Goal: Task Accomplishment & Management: Manage account settings

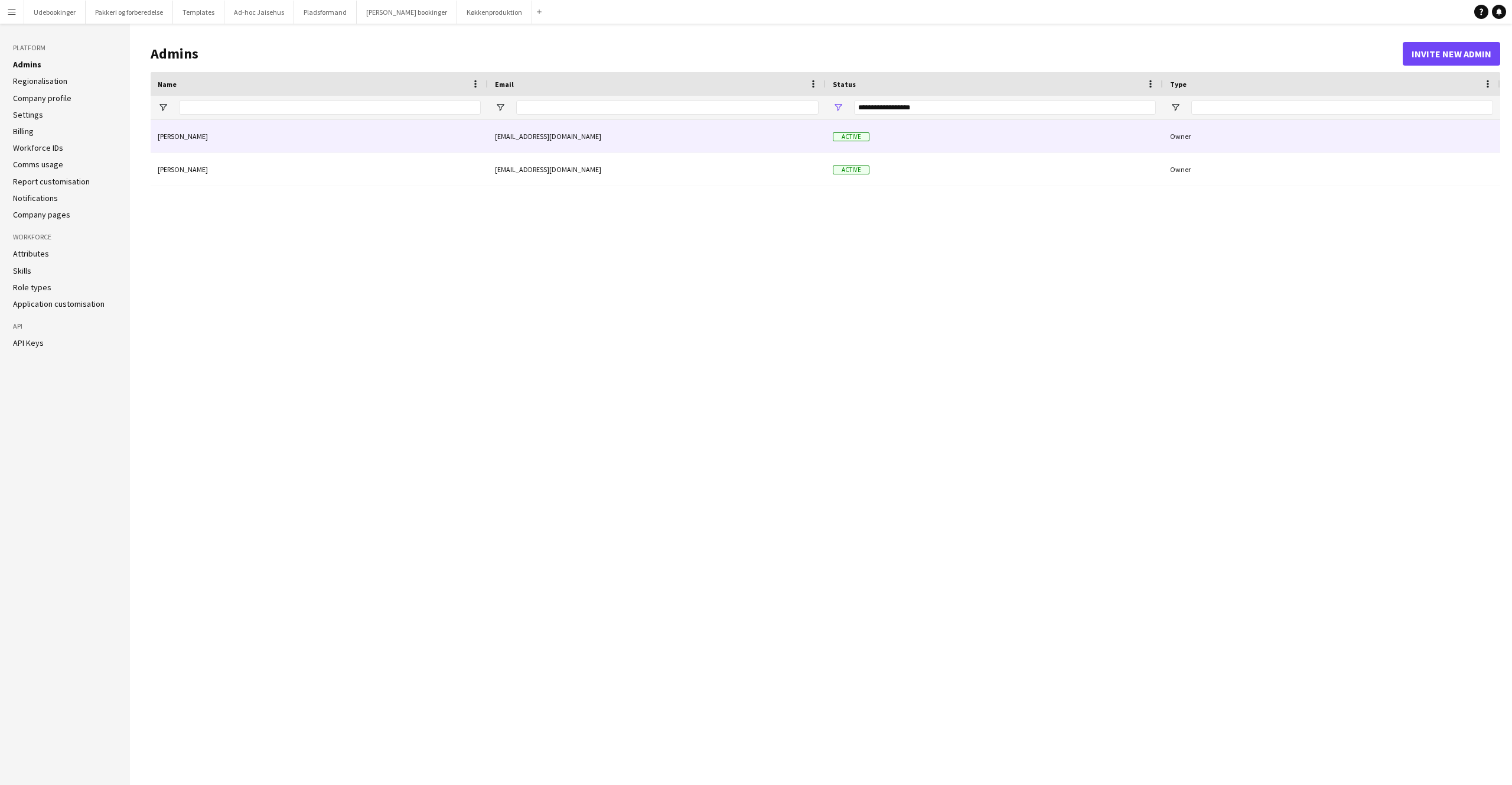
click at [559, 228] on div "[PERSON_NAME] [EMAIL_ADDRESS][DOMAIN_NAME] Active Owner [PERSON_NAME] [EMAIL_AD…" at bounding box center [826, 443] width 1350 height 647
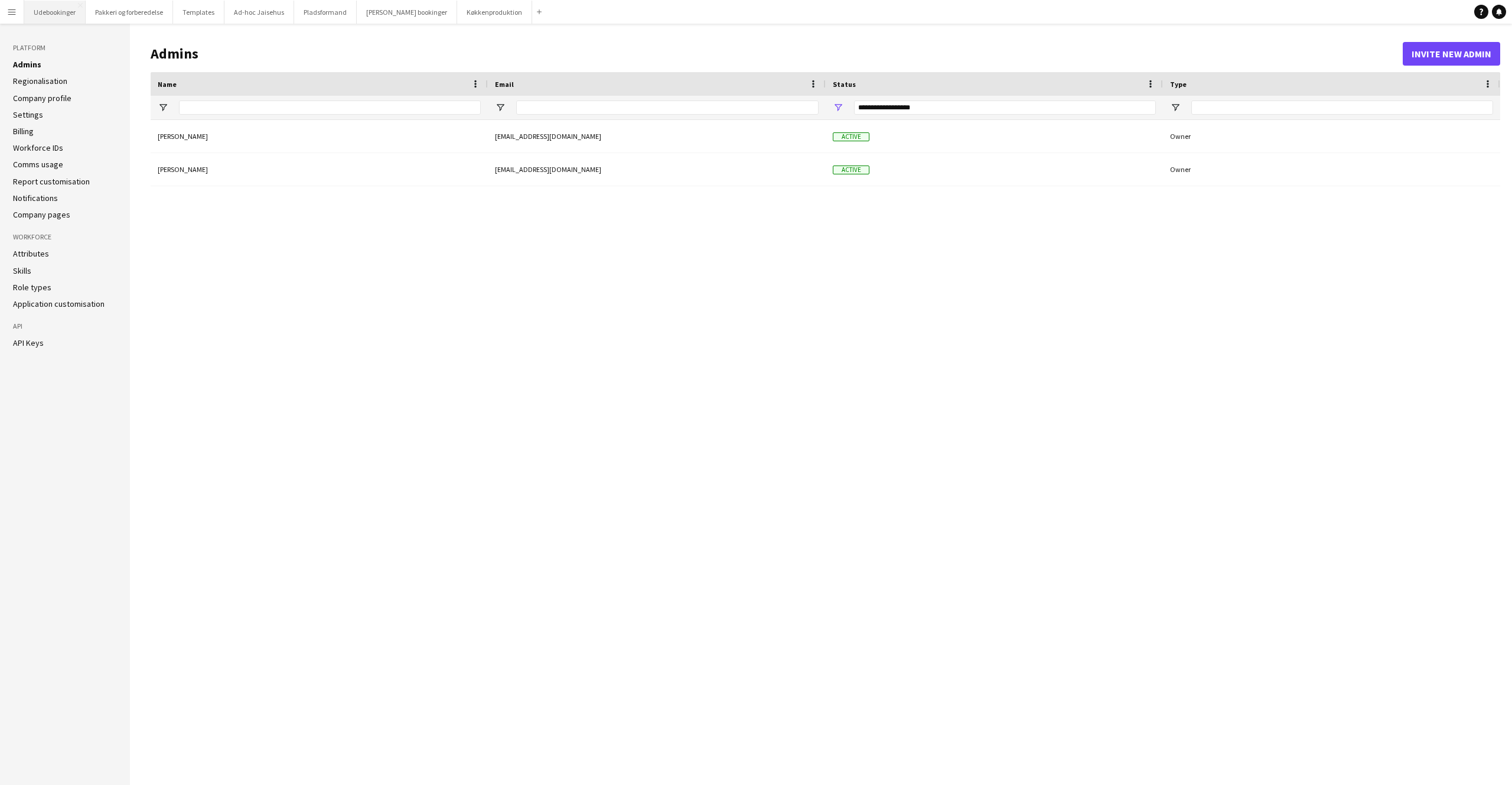
click at [54, 15] on button "Udebookinger Close" at bounding box center [54, 12] width 61 height 23
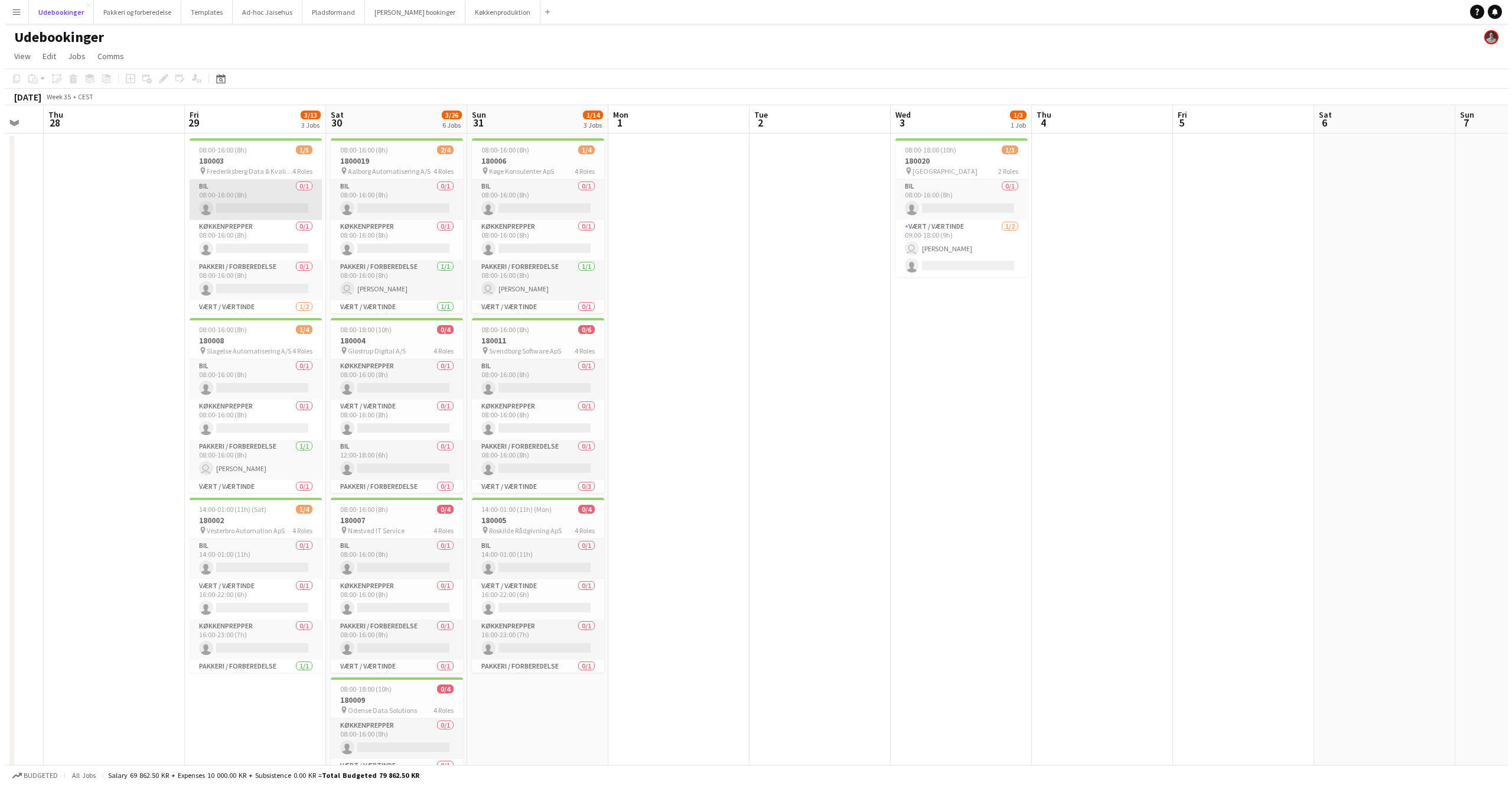
scroll to position [0, 396]
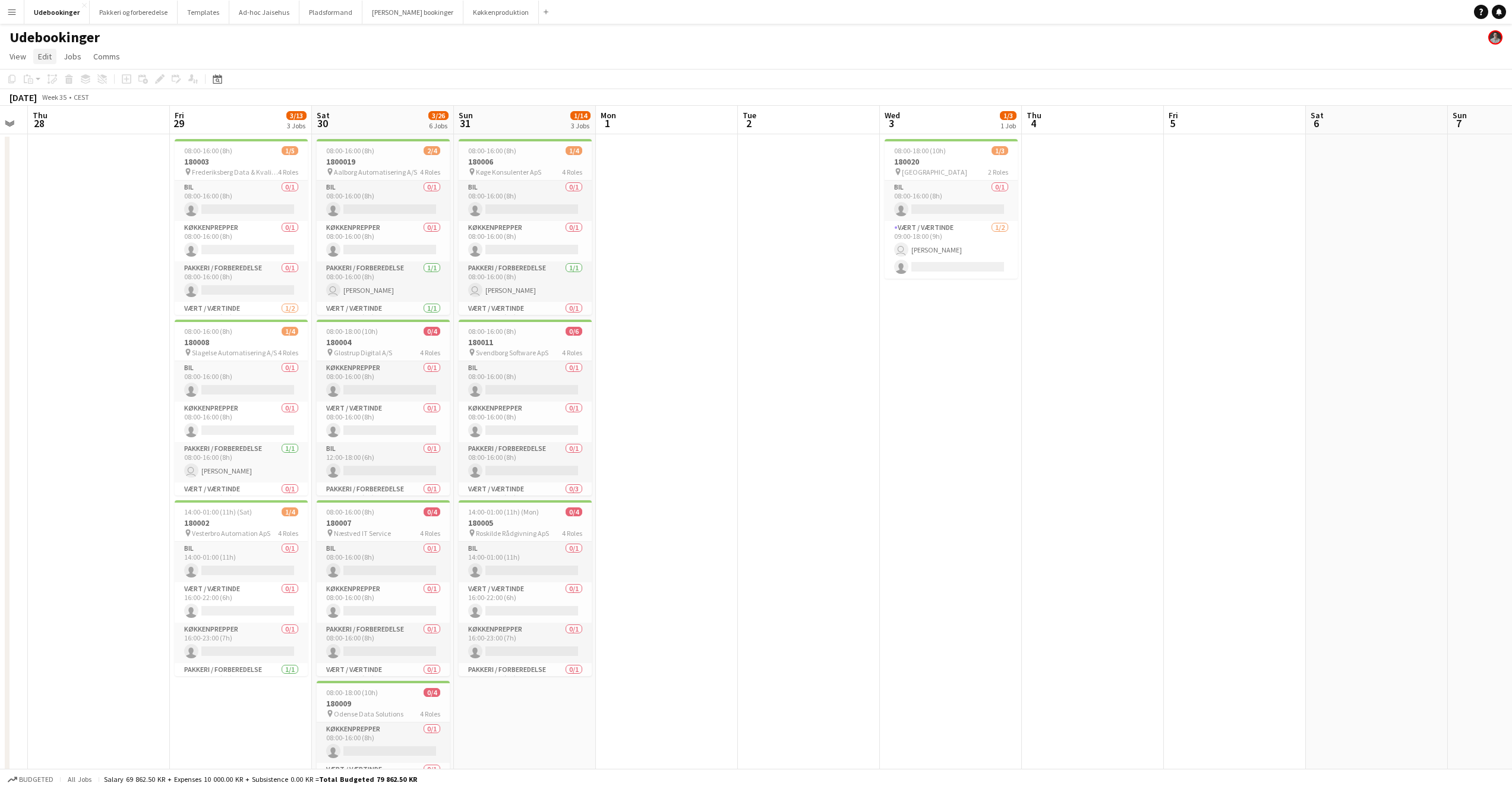
click at [42, 54] on span "Edit" at bounding box center [45, 56] width 13 height 11
click at [42, 12] on button "Udebookinger Close" at bounding box center [56, 12] width 65 height 23
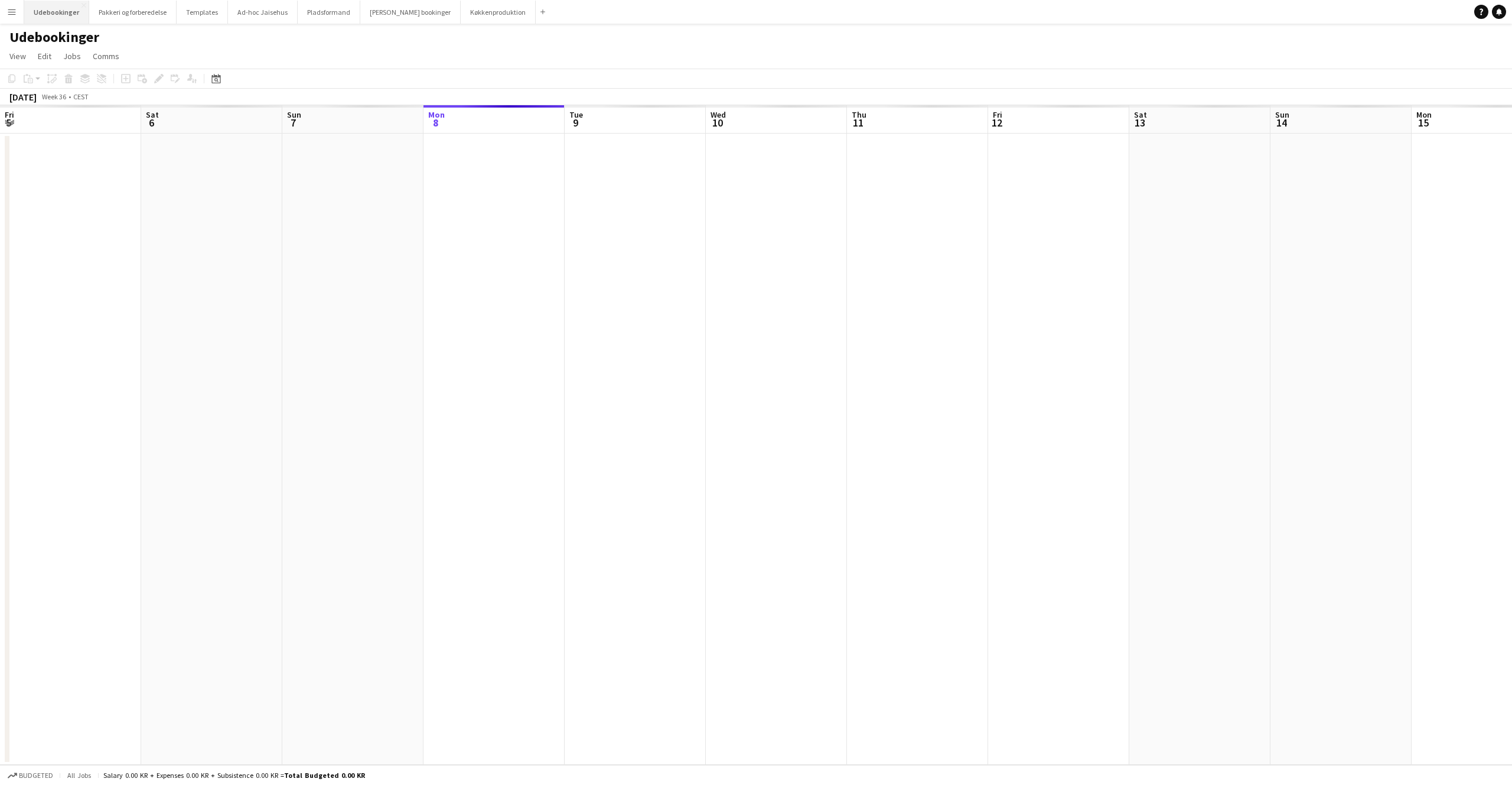
scroll to position [0, 283]
click at [13, 14] on app-icon "Menu" at bounding box center [12, 12] width 10 height 10
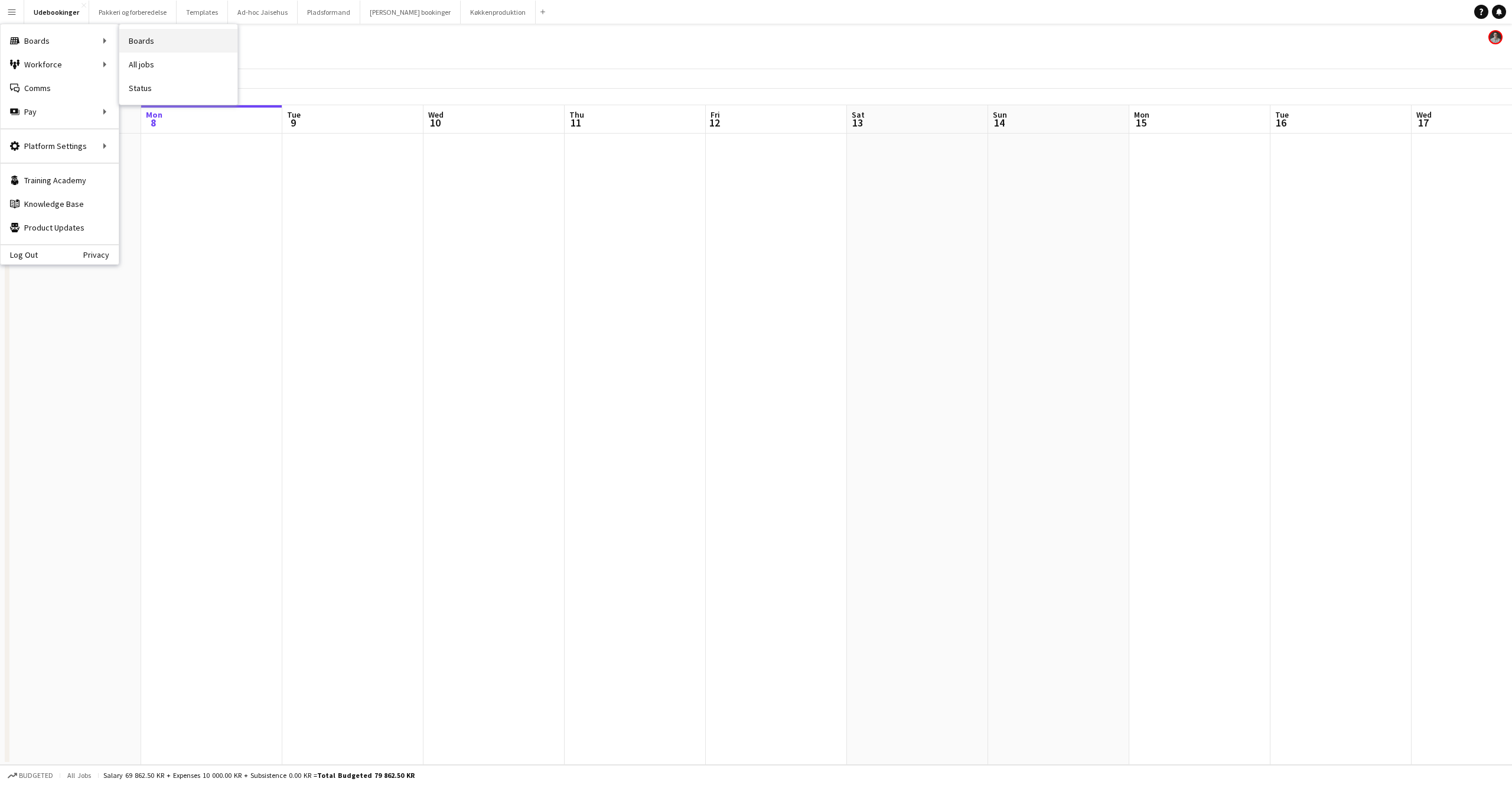
click at [155, 43] on link "Boards" at bounding box center [178, 41] width 118 height 24
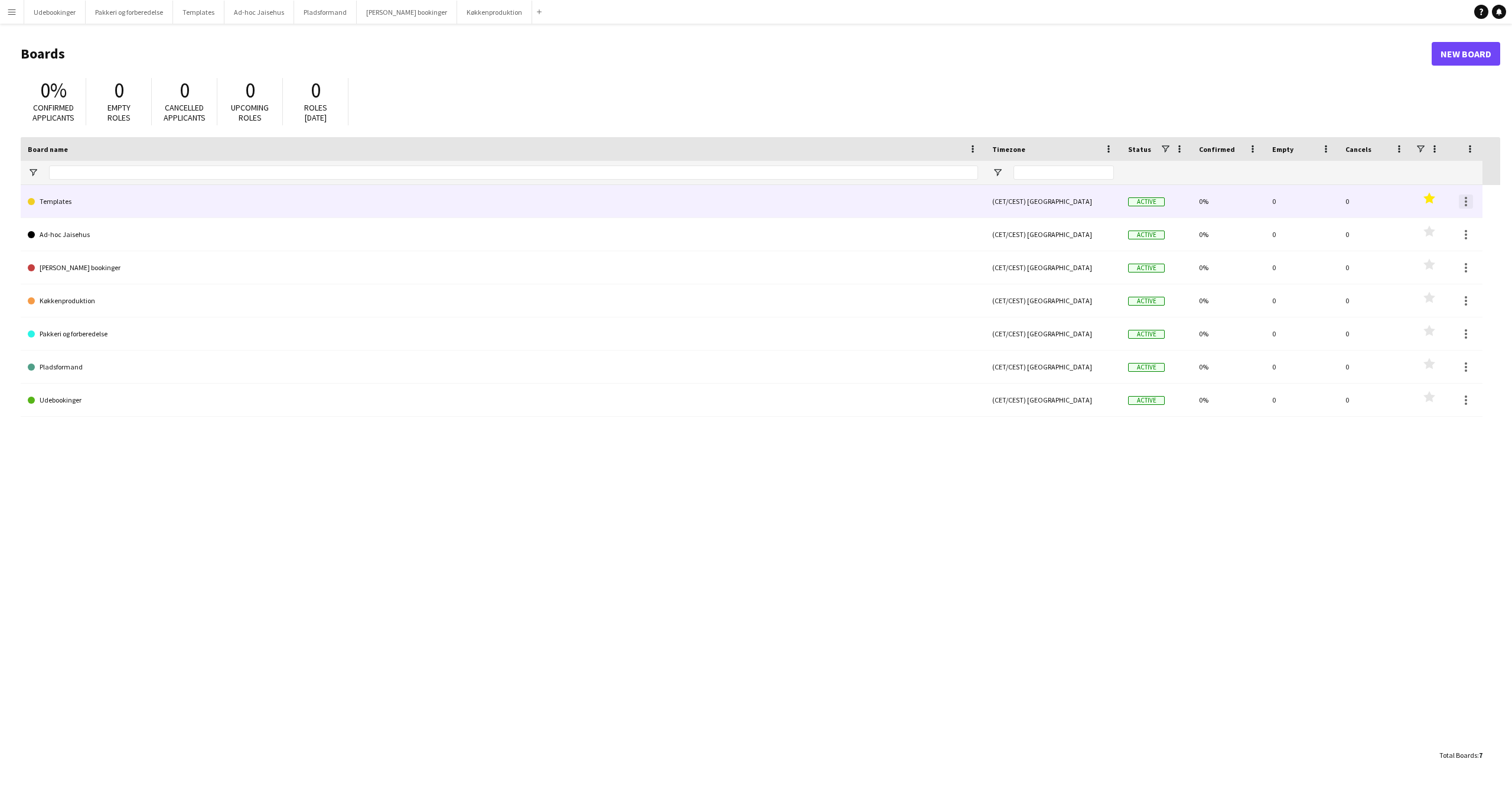
click at [1466, 201] on div at bounding box center [1466, 201] width 3 height 3
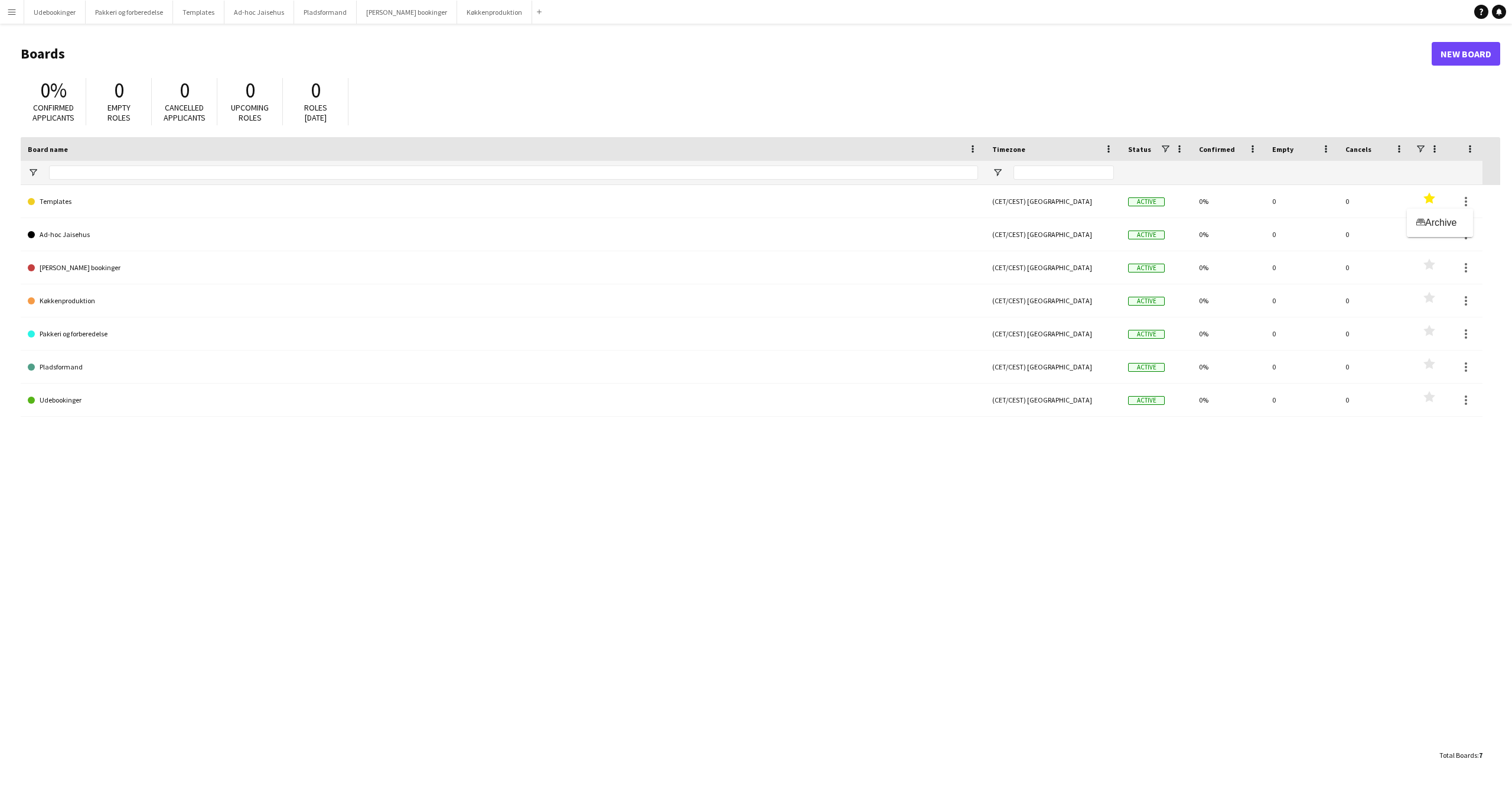
click at [812, 205] on div at bounding box center [756, 392] width 1512 height 785
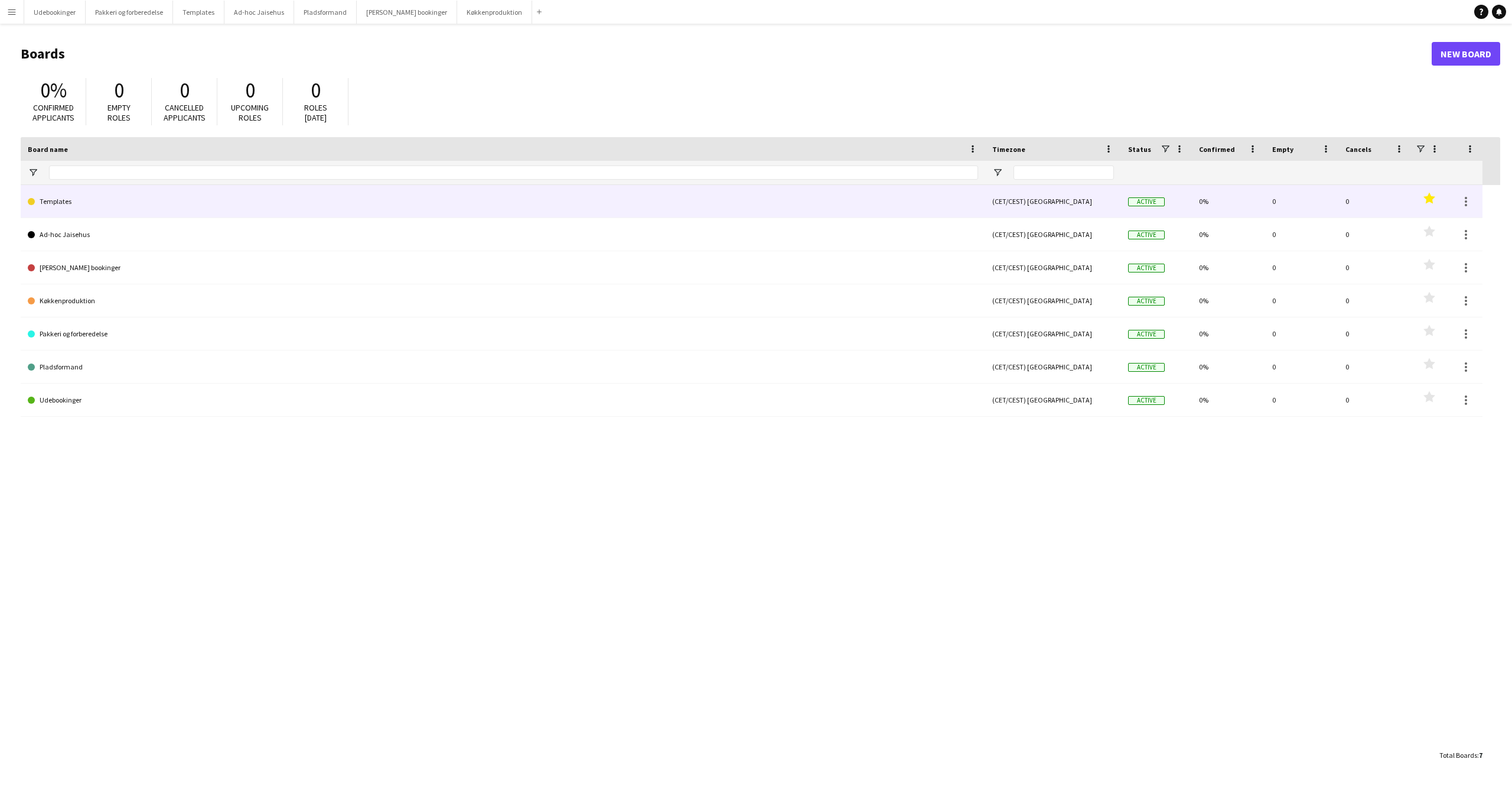
click at [735, 207] on link "Templates" at bounding box center [502, 201] width 950 height 33
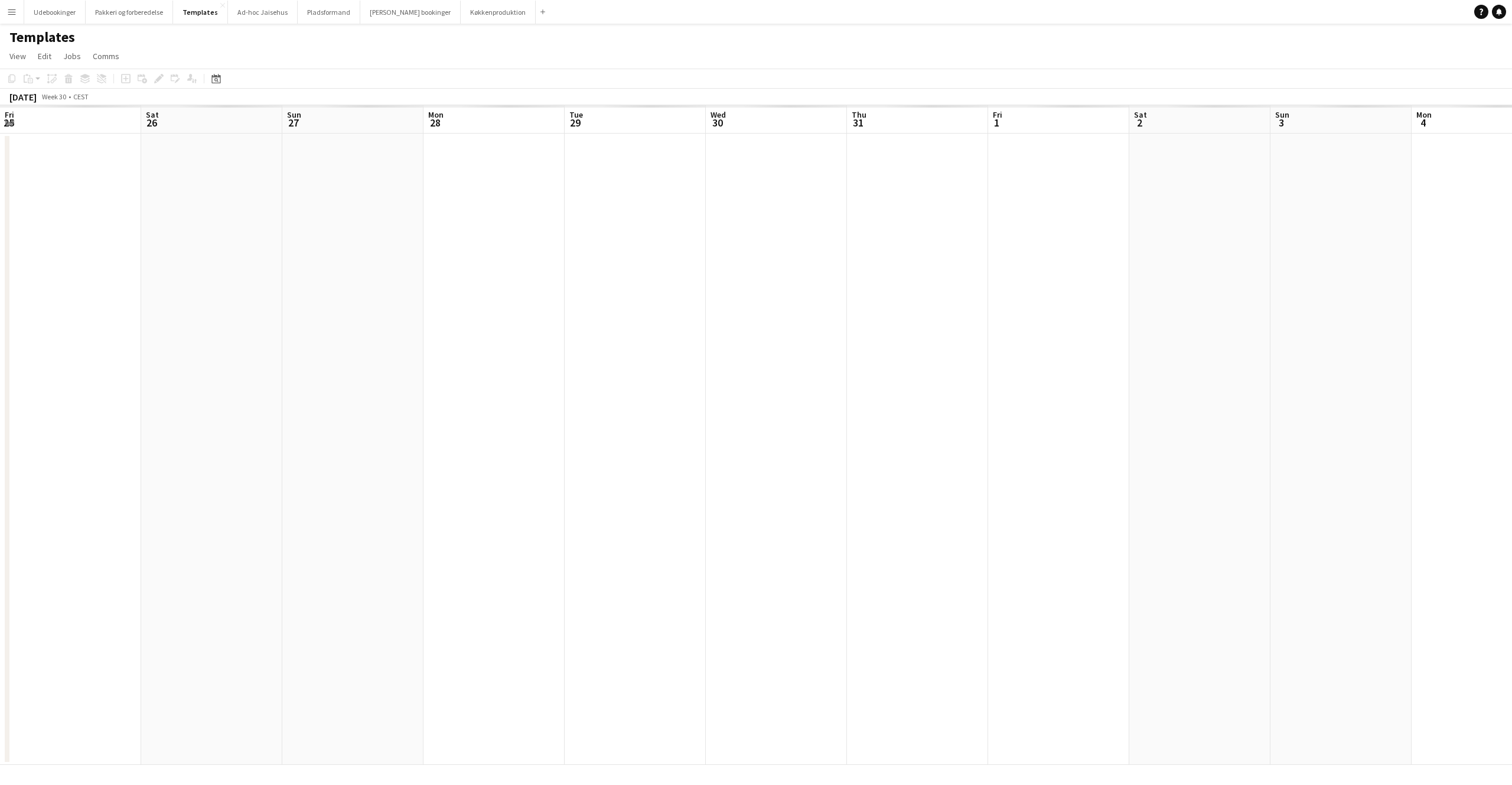
scroll to position [0, 365]
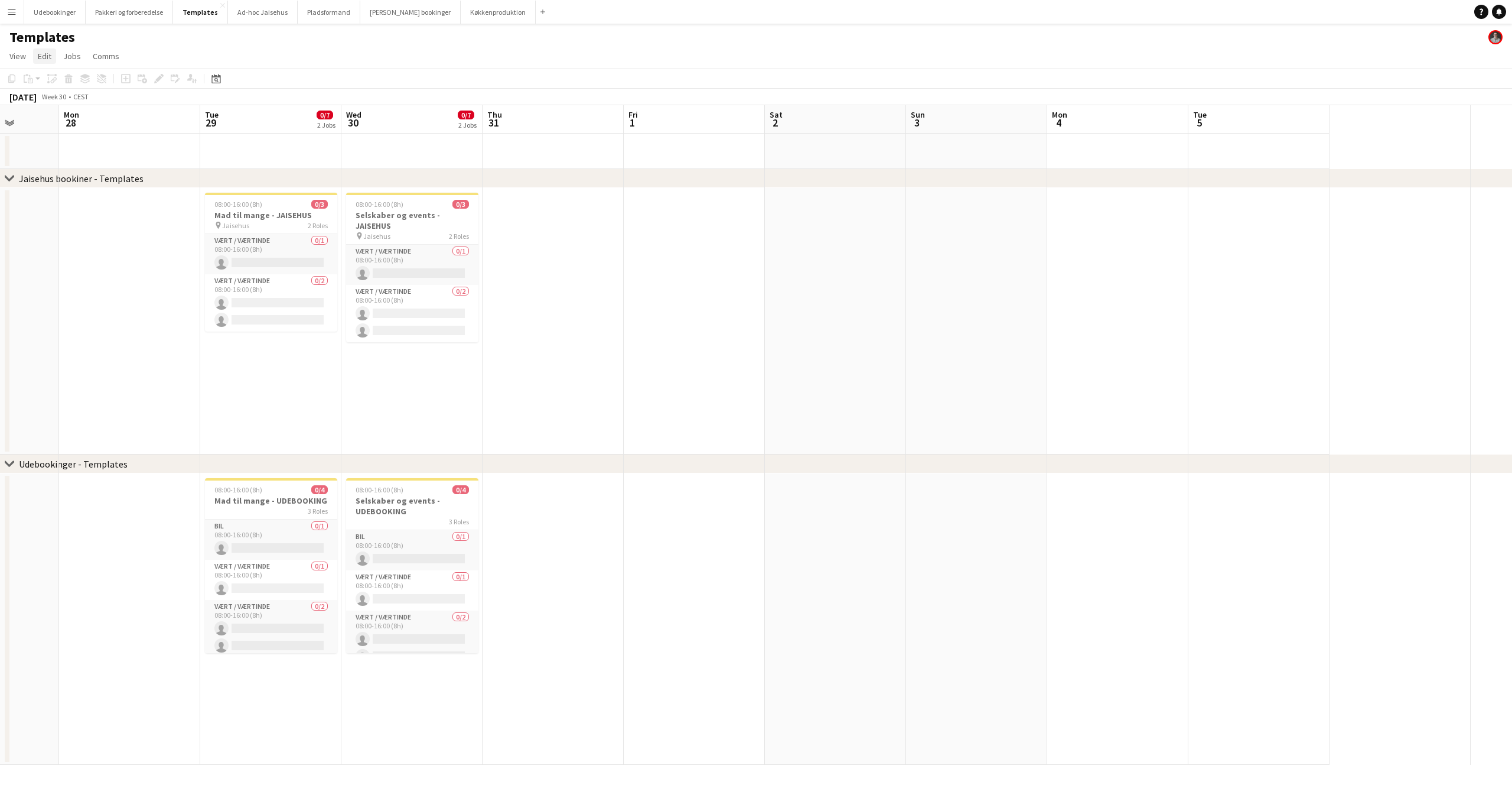
click at [55, 54] on link "Edit" at bounding box center [44, 56] width 23 height 15
click at [109, 54] on span "Comms" at bounding box center [106, 56] width 27 height 11
click at [78, 54] on span "Jobs" at bounding box center [72, 56] width 18 height 11
click at [20, 57] on span "View" at bounding box center [18, 56] width 17 height 11
click at [260, 44] on div "Templates" at bounding box center [756, 35] width 1512 height 22
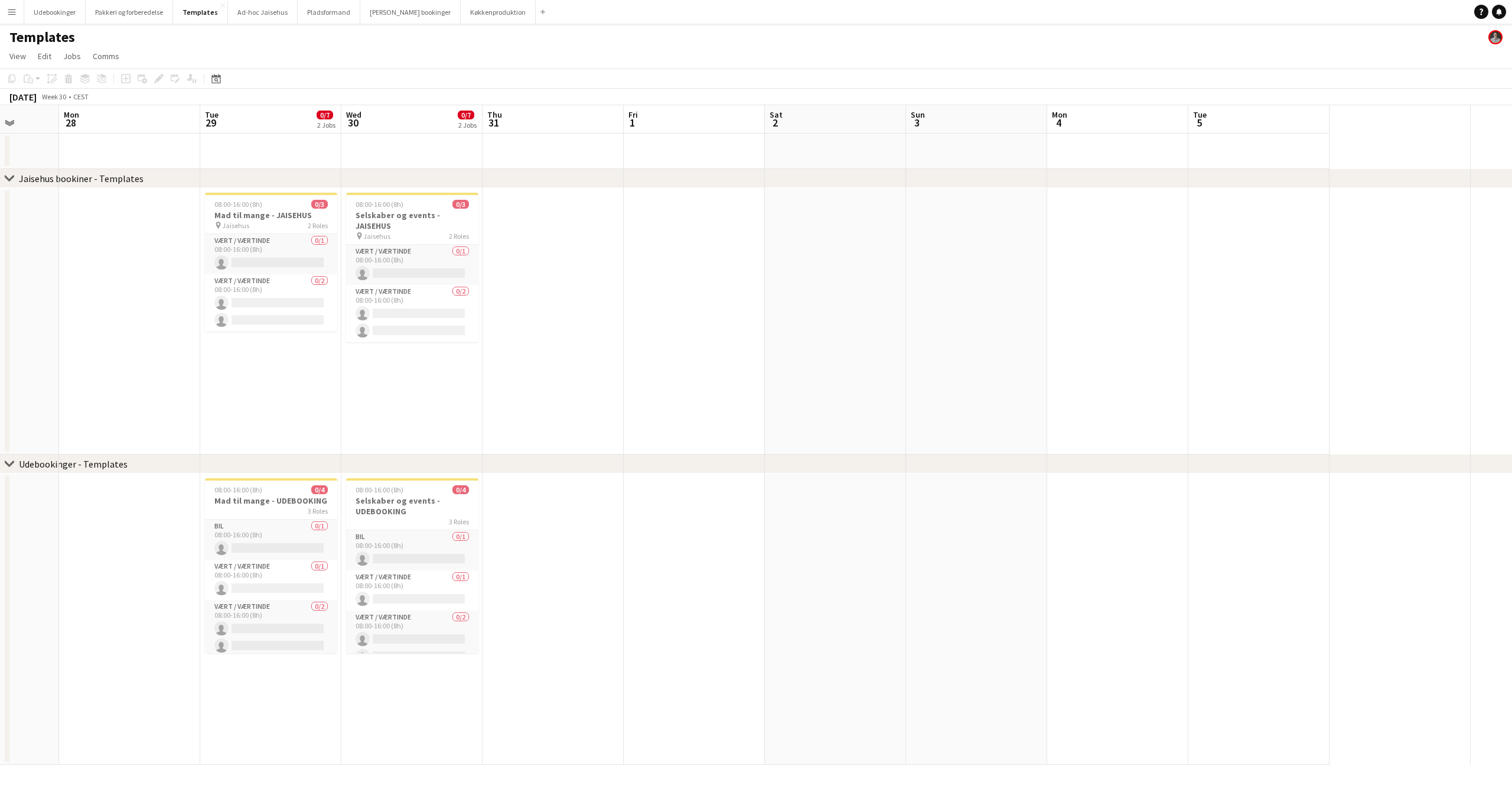
click at [1491, 41] on app-user-avatar at bounding box center [1496, 37] width 14 height 14
click at [1495, 39] on app-user-avatar at bounding box center [1496, 37] width 14 height 14
click at [1499, 12] on icon at bounding box center [1499, 11] width 6 height 6
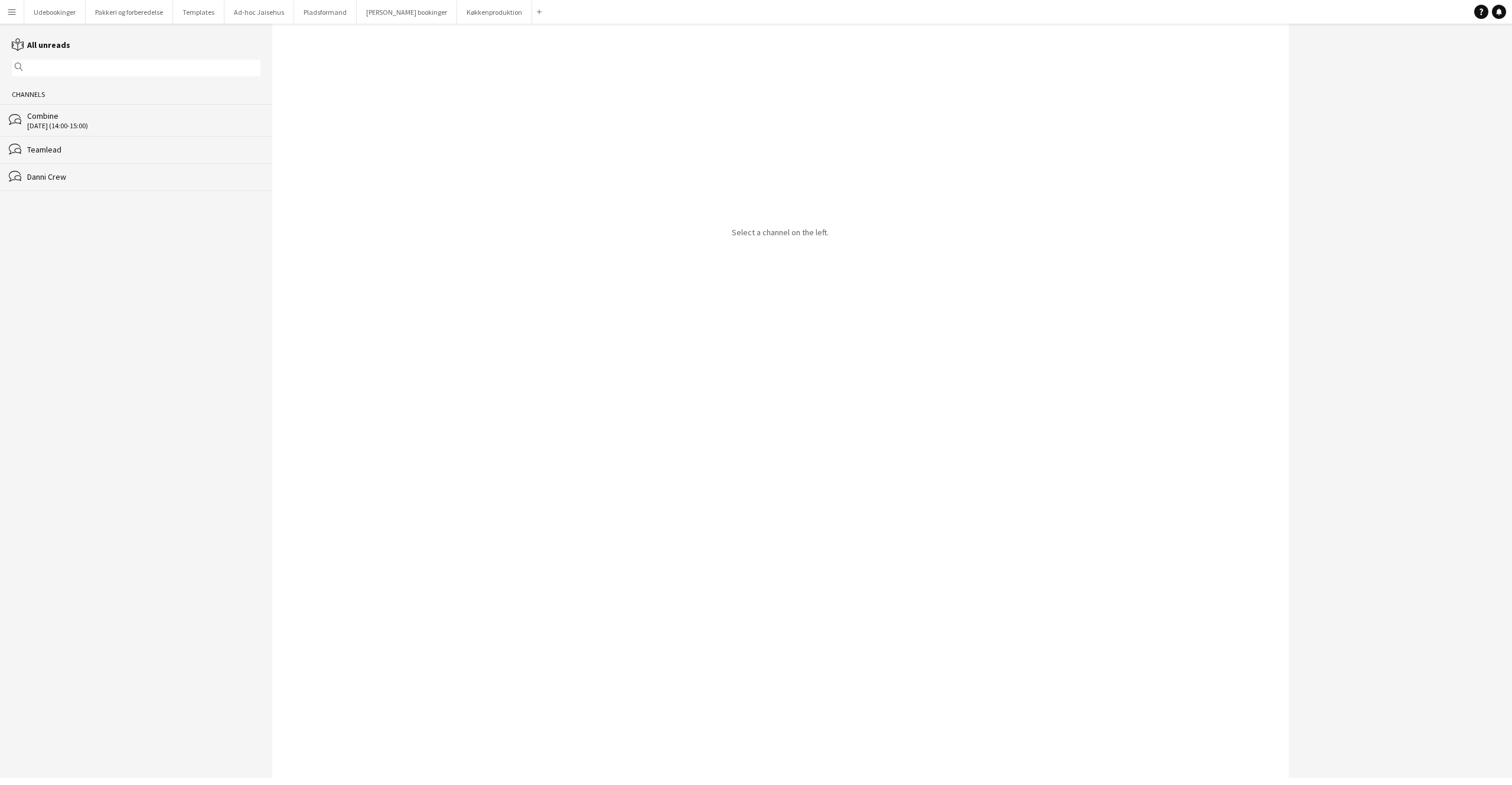
click at [1491, 13] on div "Help Notifications" at bounding box center [1493, 12] width 38 height 14
click at [1486, 12] on link "Help" at bounding box center [1482, 12] width 14 height 14
click at [1484, 12] on icon "Help" at bounding box center [1482, 12] width 7 height 7
click at [1508, 11] on div "Help Notifications" at bounding box center [1493, 12] width 38 height 14
click at [1493, 11] on link "Notifications" at bounding box center [1500, 12] width 14 height 14
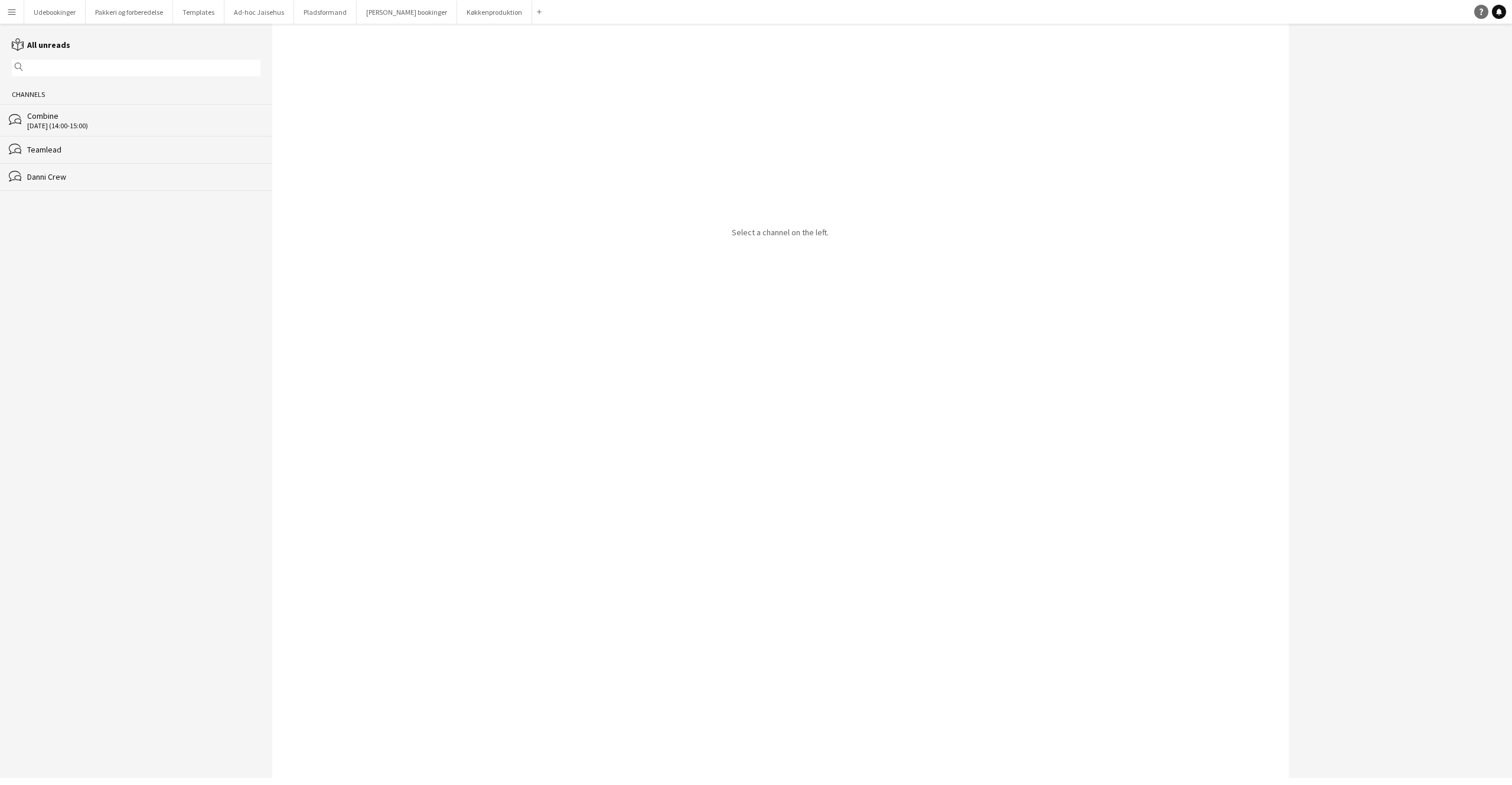
click at [1483, 12] on icon "Help" at bounding box center [1482, 12] width 7 height 7
click at [20, 13] on button "Menu" at bounding box center [12, 12] width 24 height 24
click at [152, 63] on link "All jobs" at bounding box center [178, 64] width 118 height 24
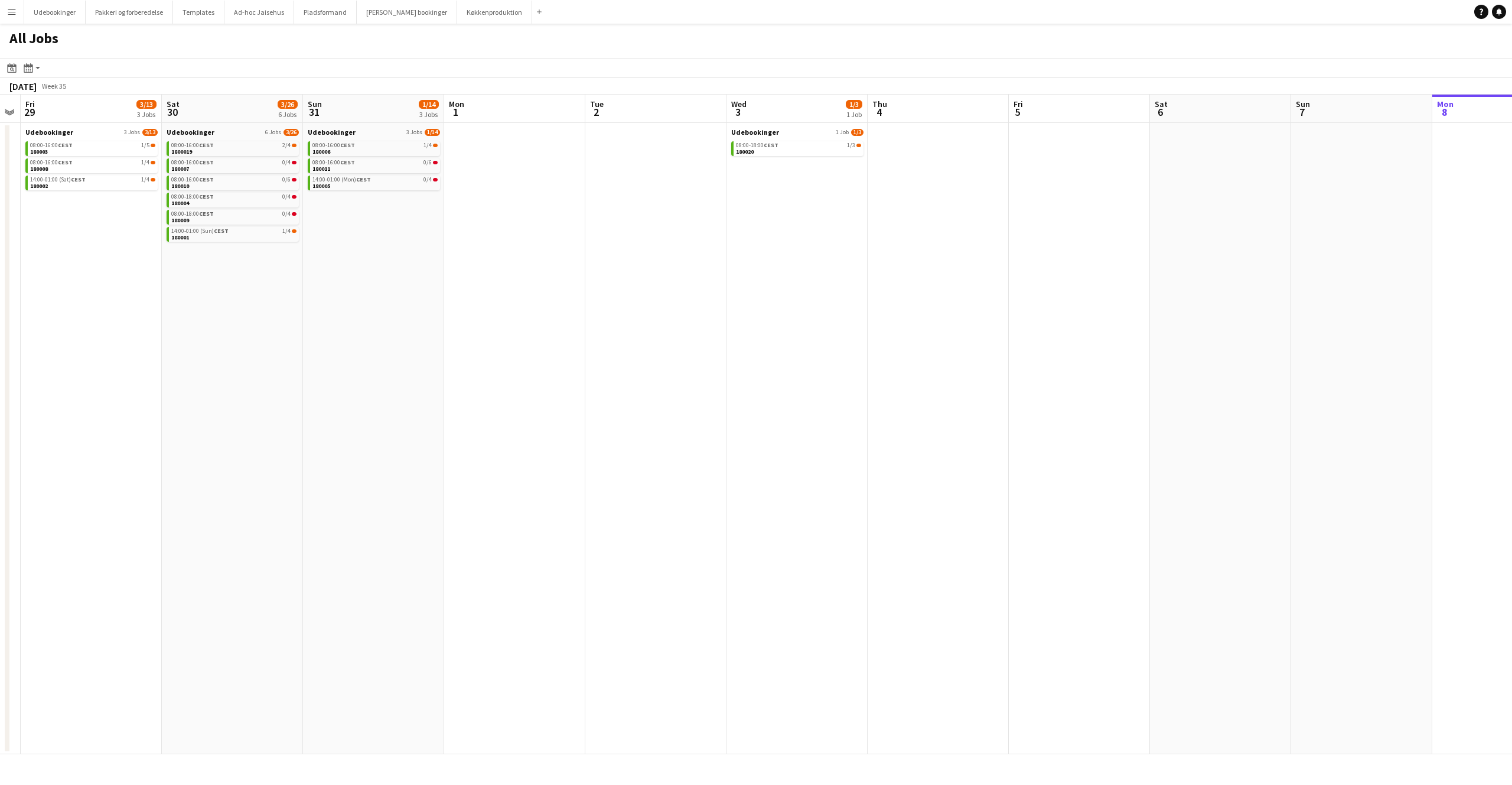
scroll to position [0, 250]
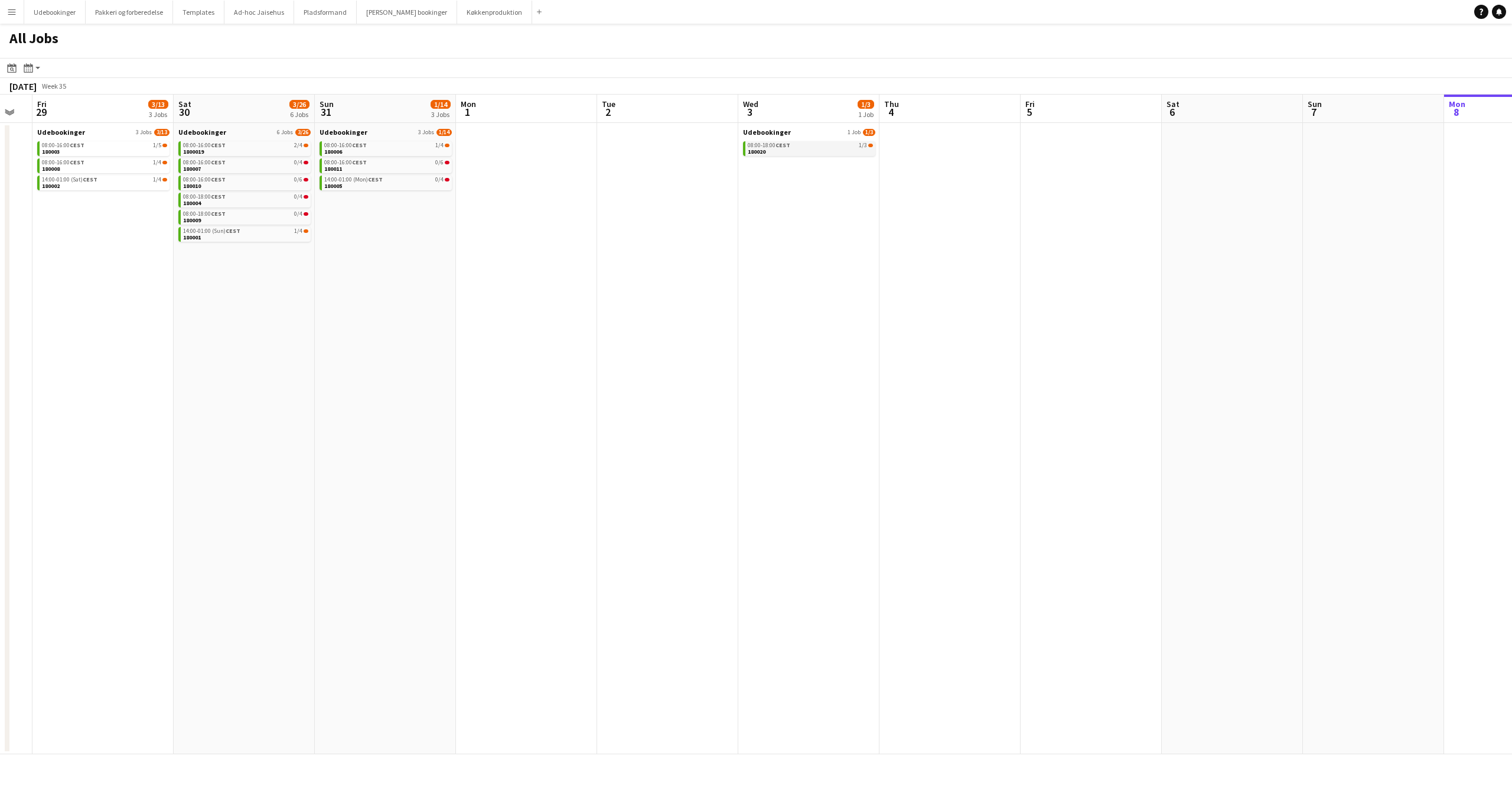
click at [784, 148] on span "CEST" at bounding box center [783, 144] width 15 height 8
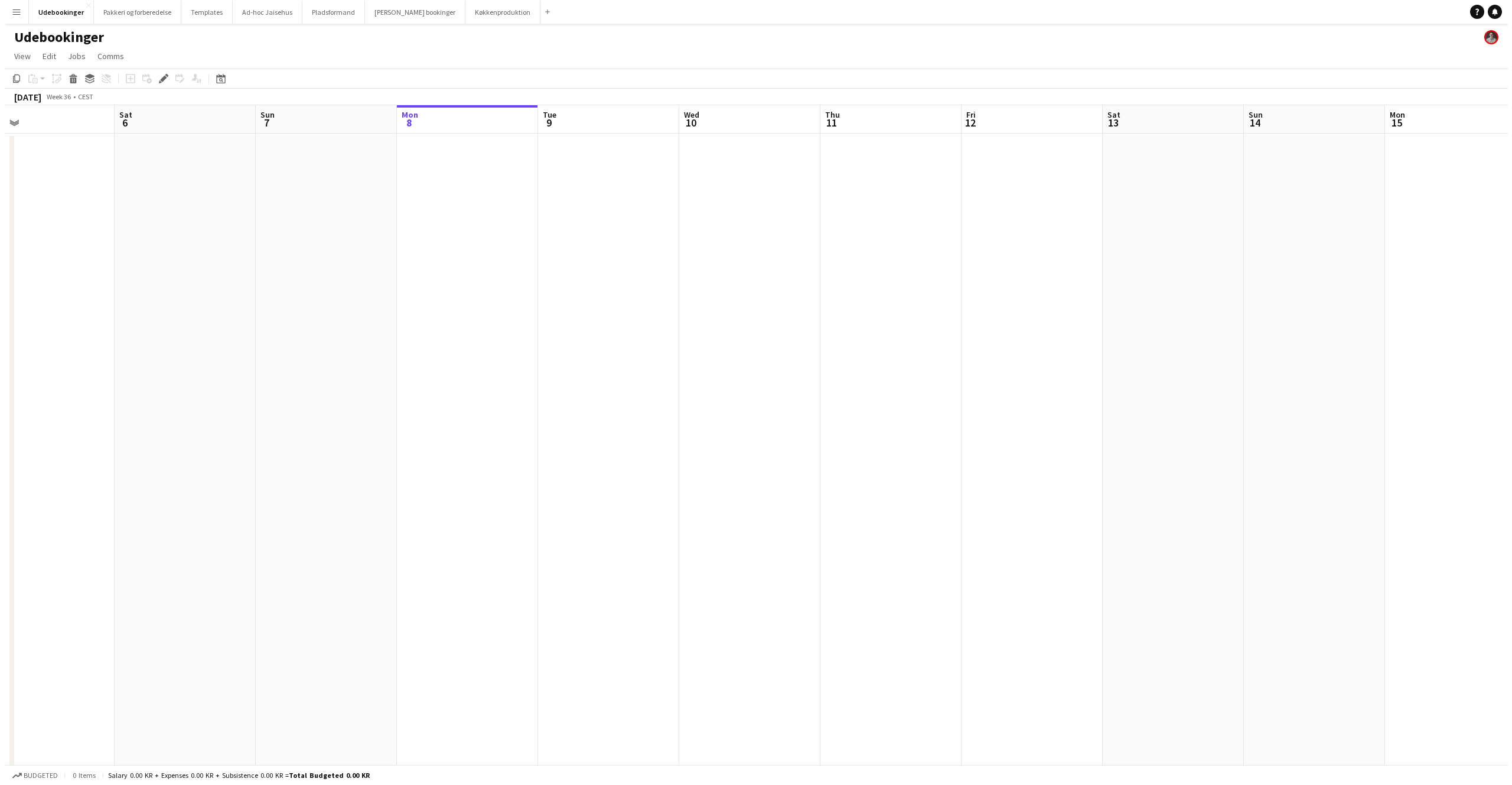
scroll to position [0, 491]
click at [1160, 177] on app-date-cell at bounding box center [1133, 684] width 141 height 1101
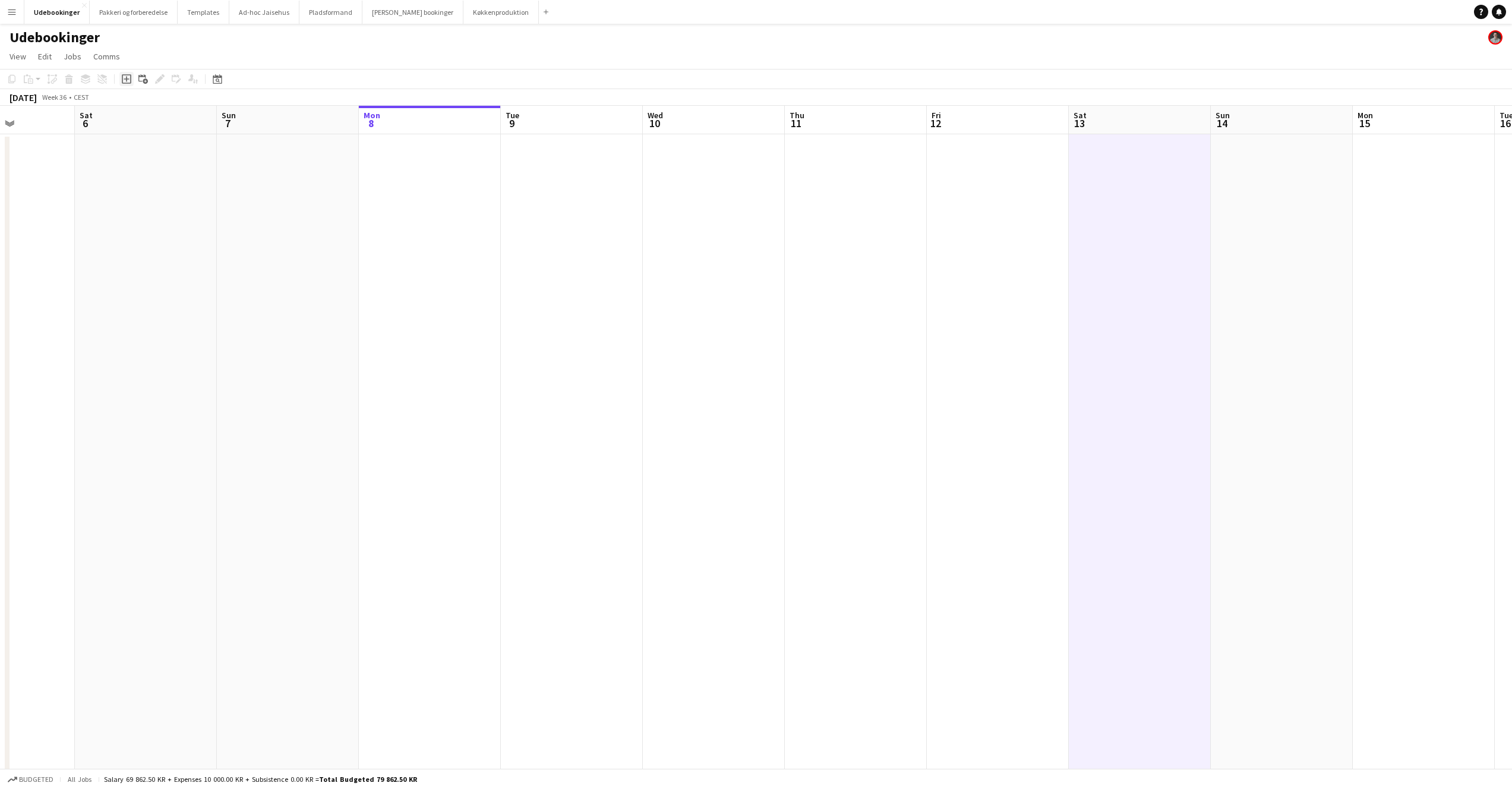
click at [129, 77] on icon "Add job" at bounding box center [127, 78] width 10 height 10
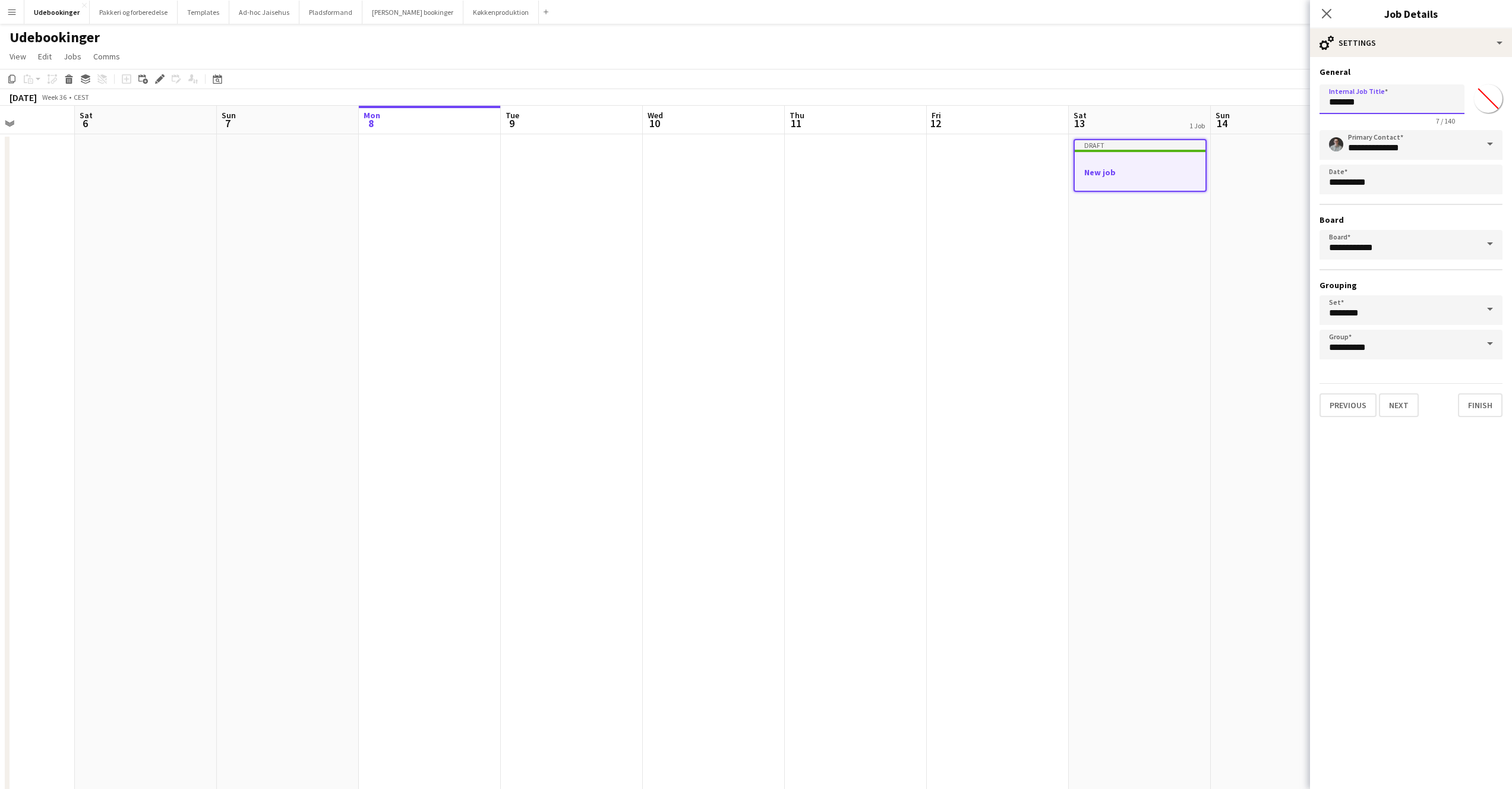
click at [1403, 102] on input "*******" at bounding box center [1392, 99] width 145 height 29
click at [1402, 102] on input "*******" at bounding box center [1392, 99] width 145 height 29
click at [1368, 103] on input "*******" at bounding box center [1392, 99] width 145 height 29
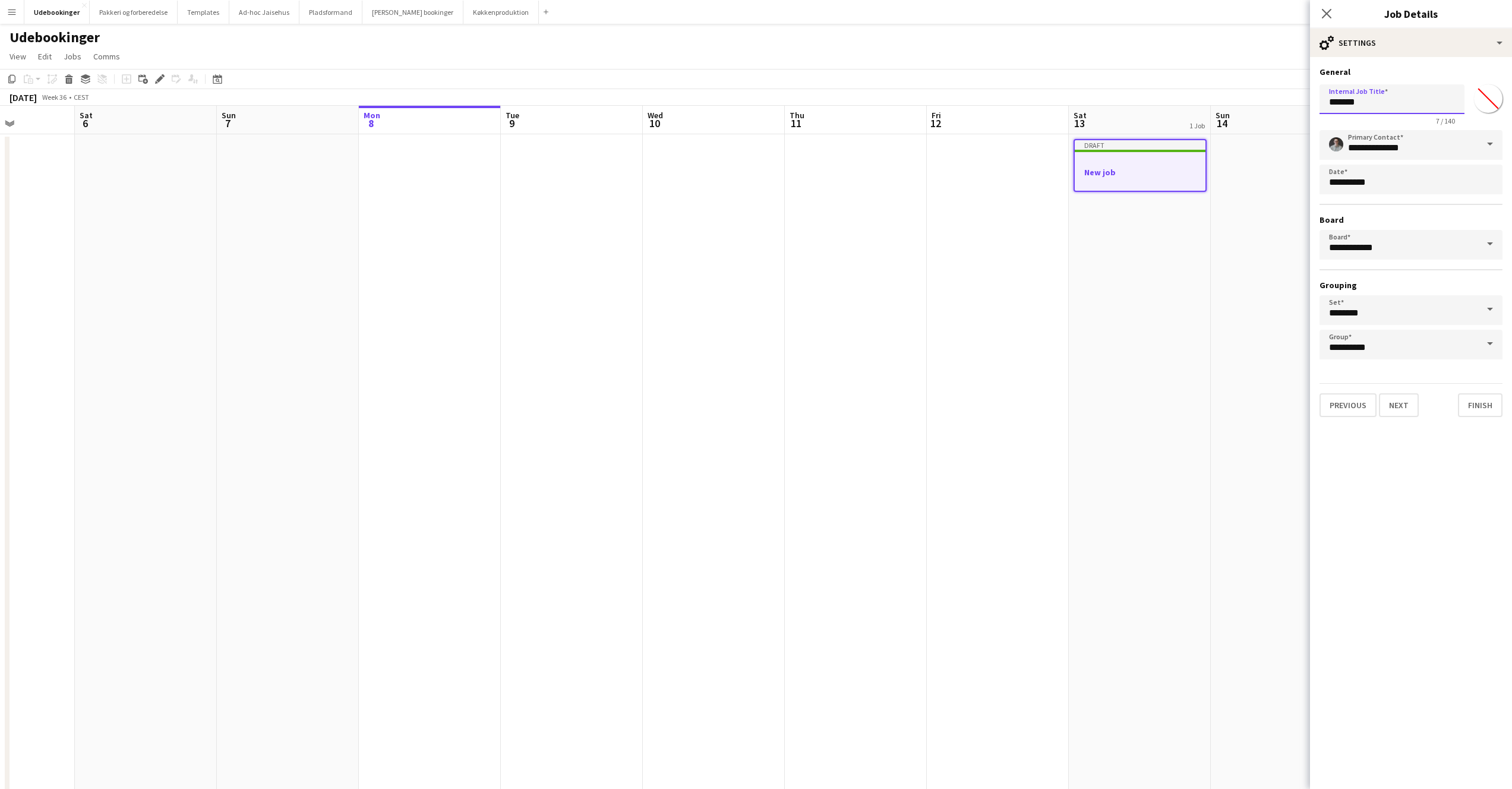
click at [1368, 102] on input "*******" at bounding box center [1392, 99] width 145 height 29
type input "**********"
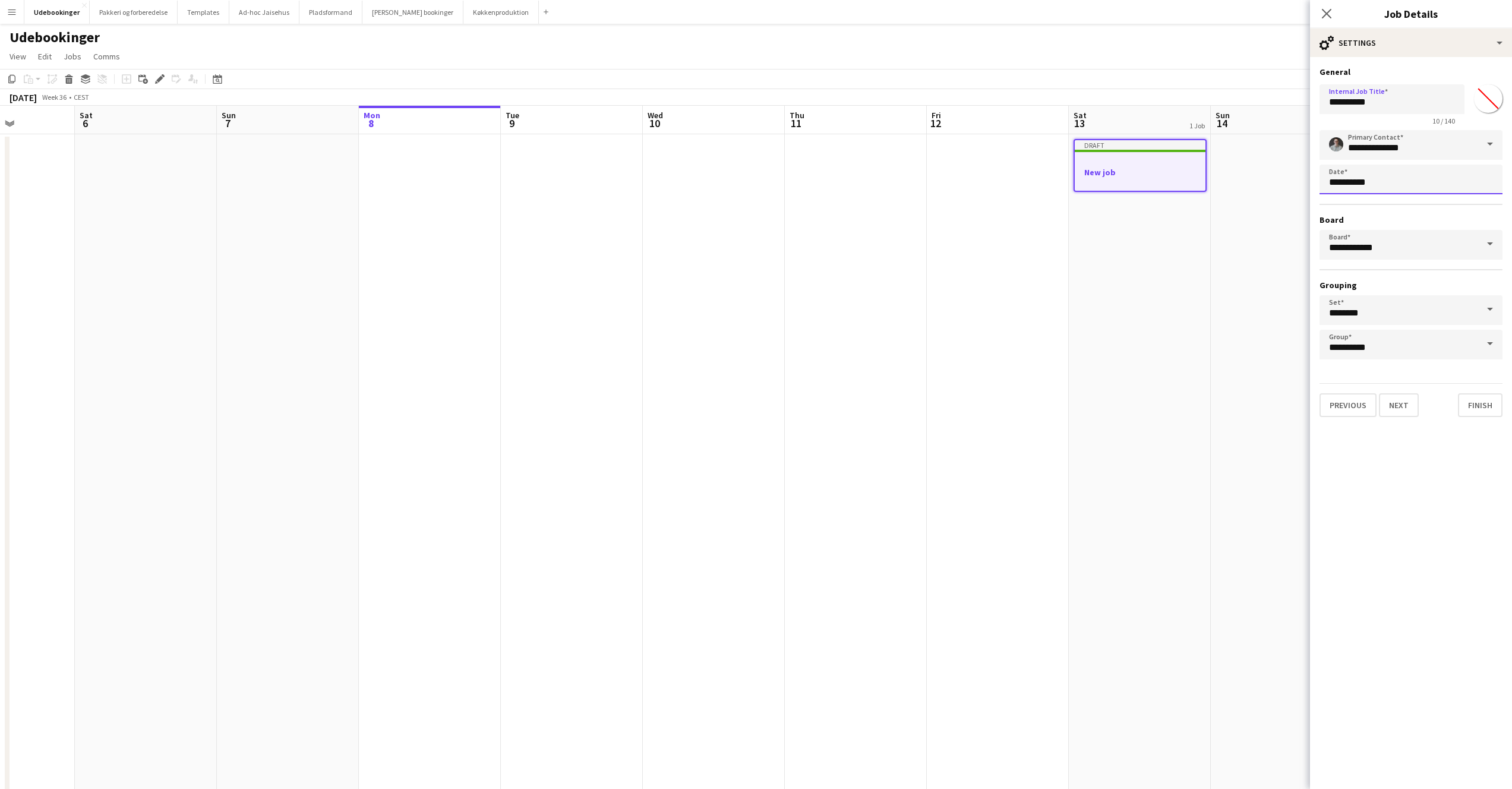
click at [1385, 183] on body "Menu Boards Boards Boards All jobs Status Workforce Workforce My Workforce Recr…" at bounding box center [756, 630] width 1512 height 1262
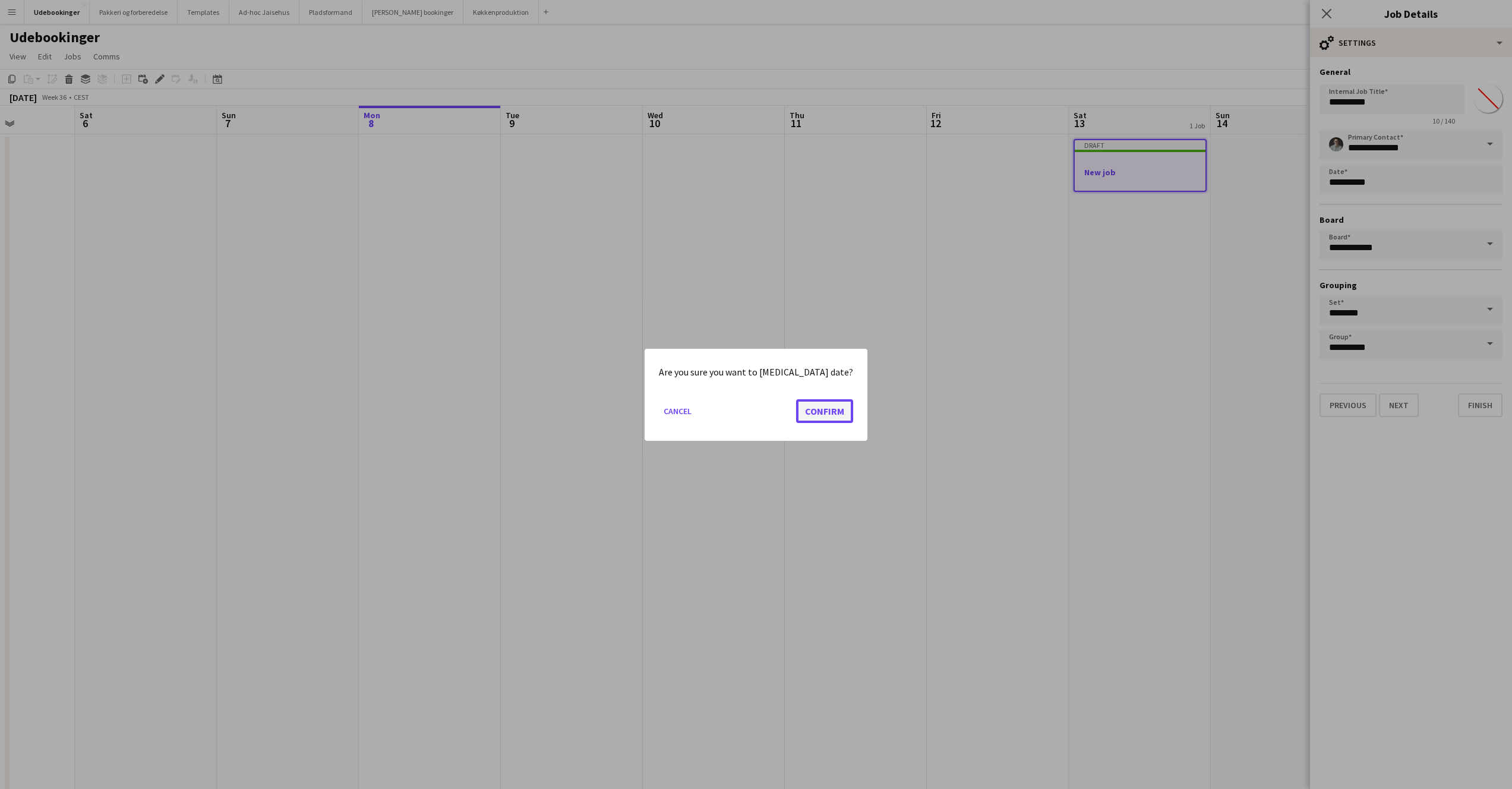
click at [818, 399] on button "Confirm" at bounding box center [825, 411] width 57 height 24
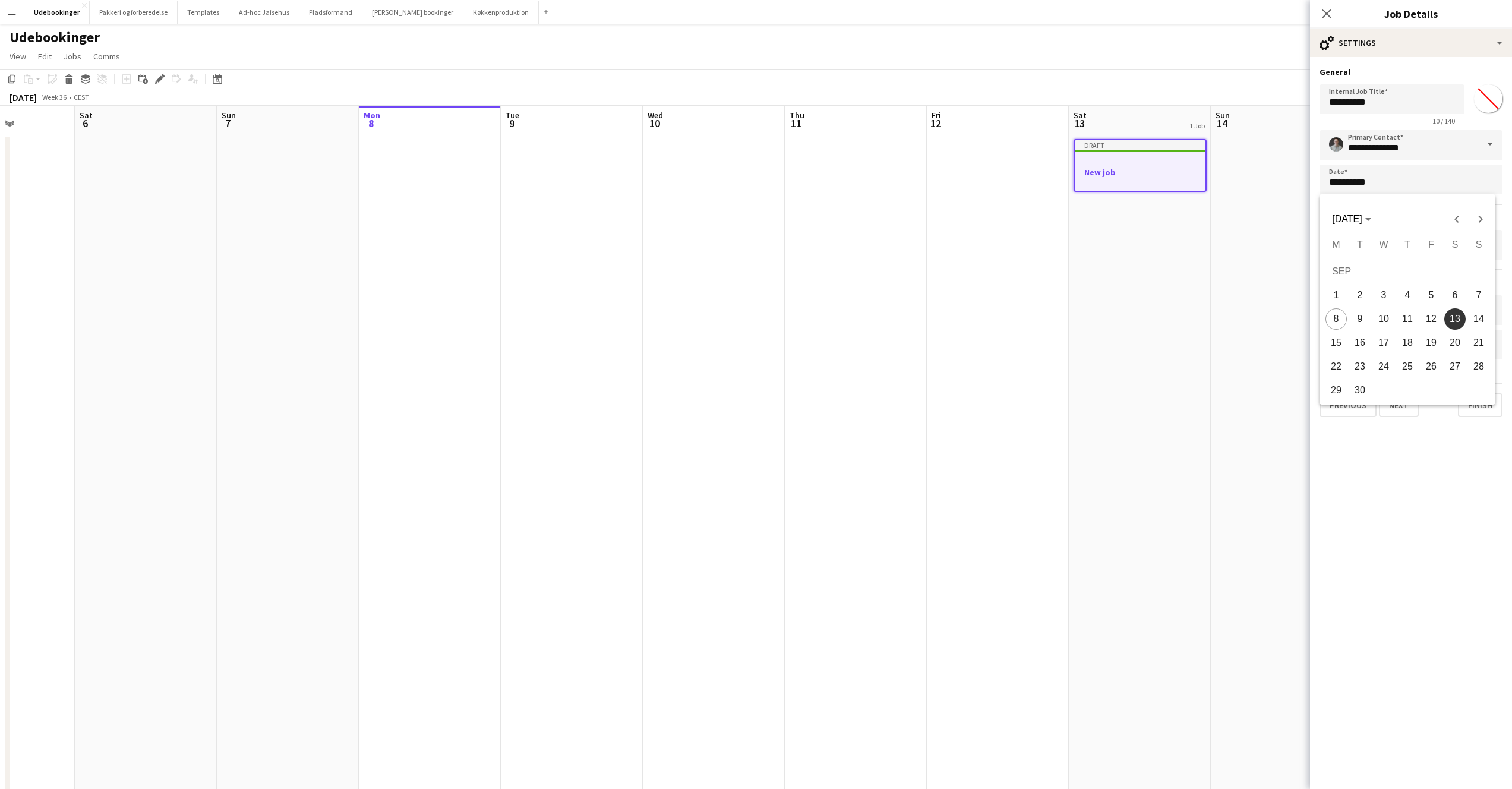
click at [1381, 467] on div at bounding box center [756, 394] width 1512 height 789
click at [1377, 250] on input "**********" at bounding box center [1410, 244] width 183 height 29
click at [1385, 450] on mat-expansion-panel "**********" at bounding box center [1411, 423] width 202 height 732
click at [1396, 404] on button "Next" at bounding box center [1399, 405] width 40 height 24
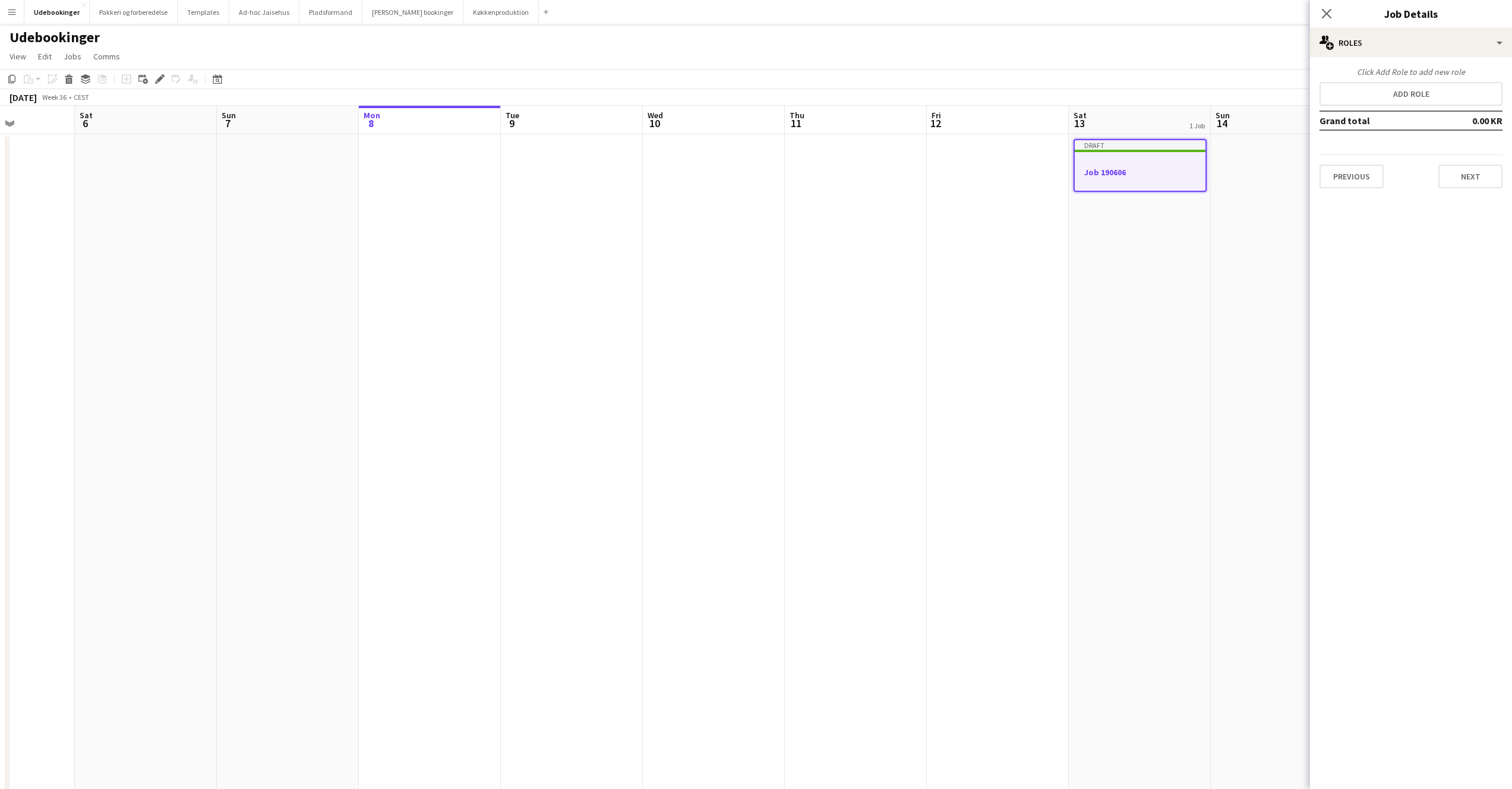
click at [1162, 170] on h3 "Job 190606" at bounding box center [1140, 172] width 131 height 11
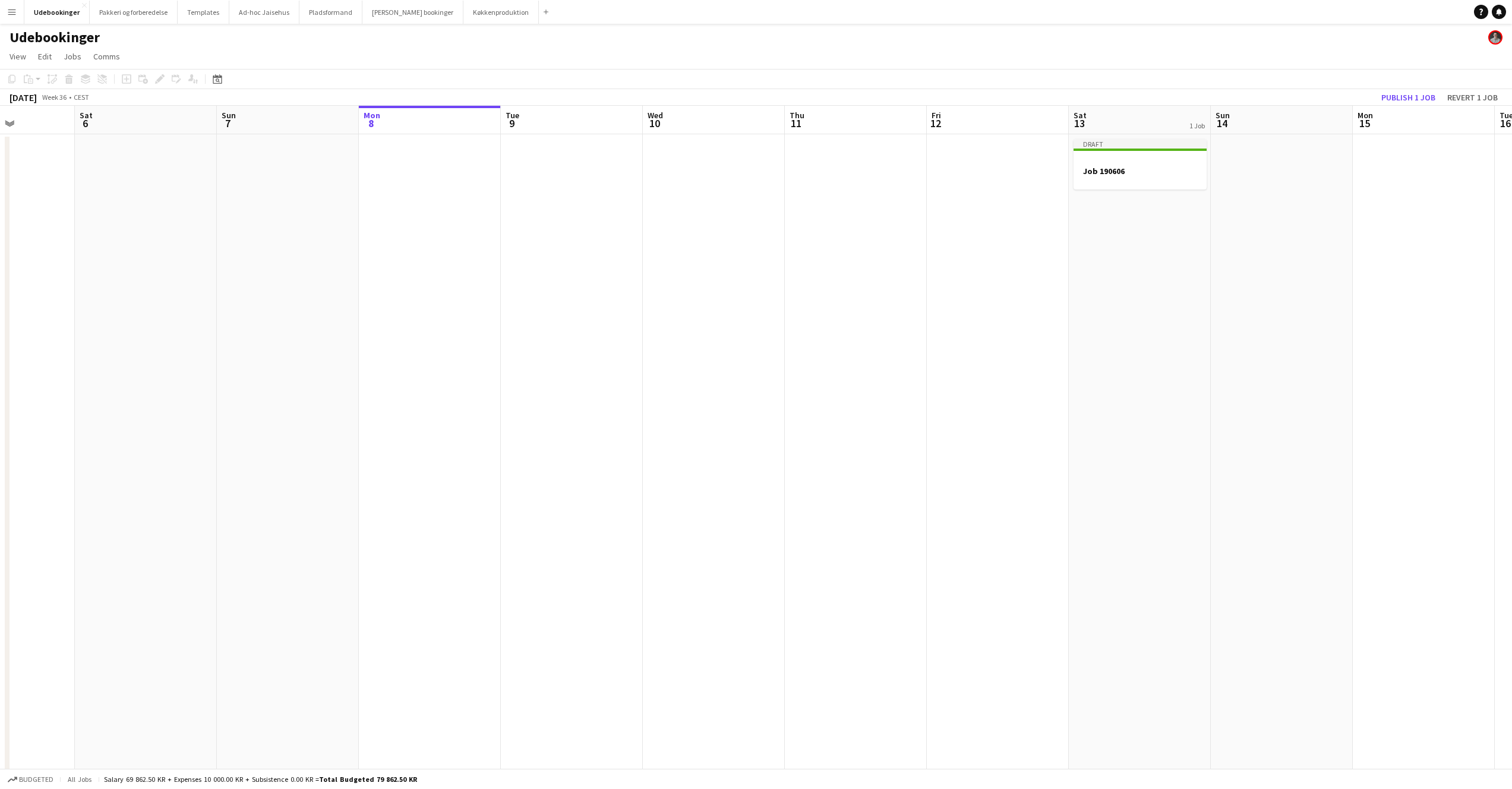
click at [1137, 236] on app-date-cell "Draft Job 190606" at bounding box center [1140, 687] width 142 height 1107
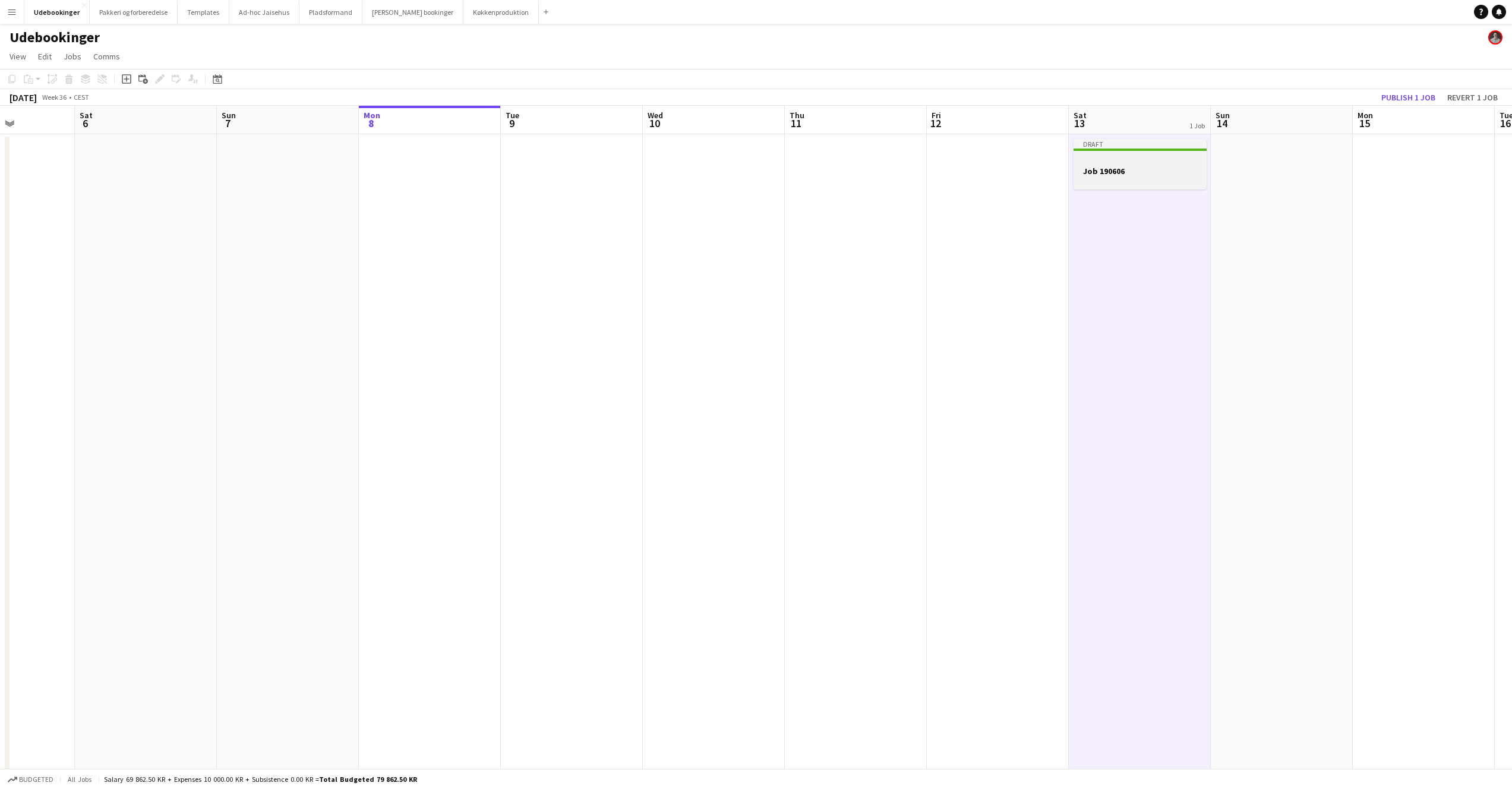
click at [1127, 171] on h3 "Job 190606" at bounding box center [1140, 171] width 133 height 11
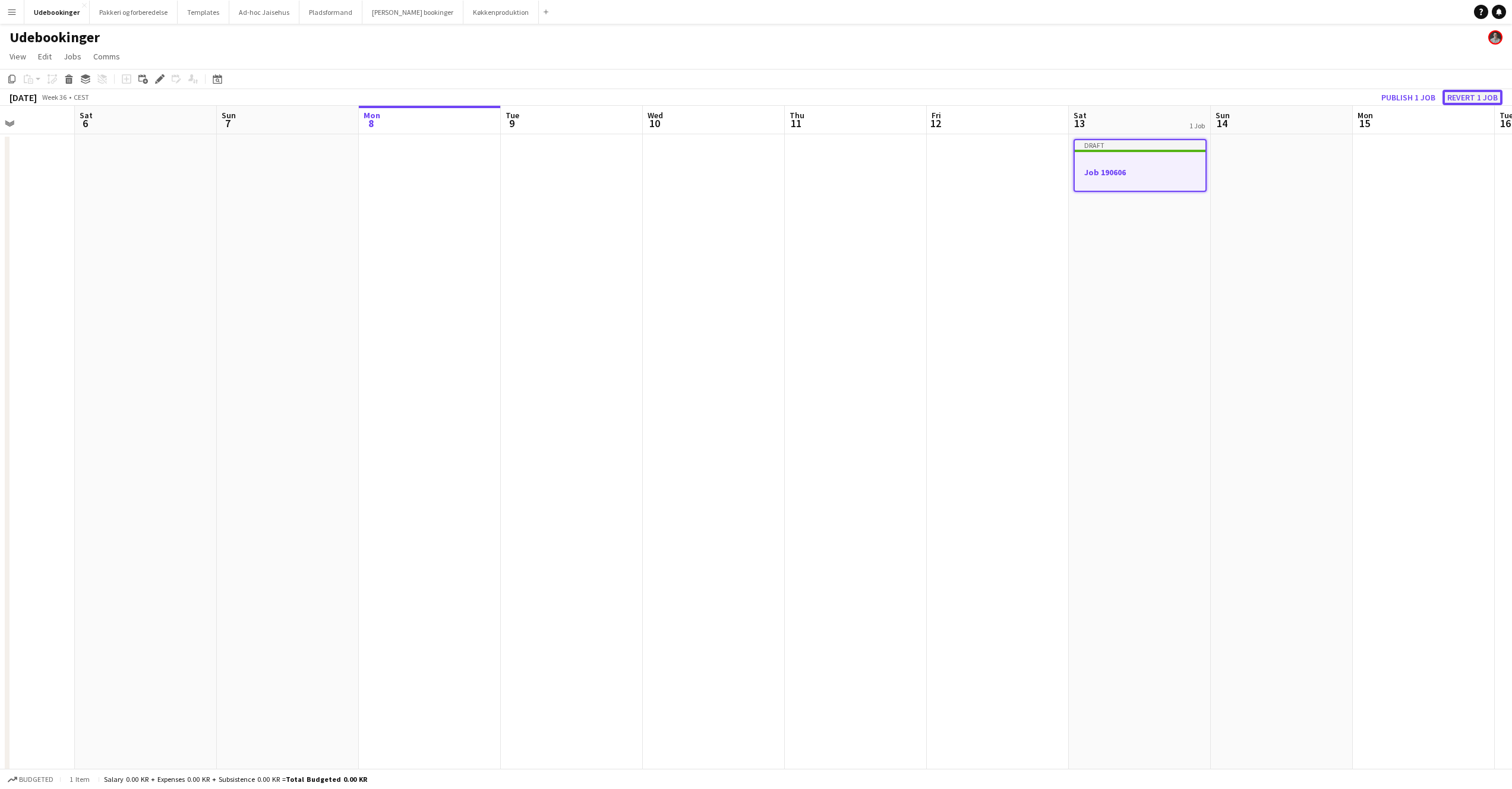
click at [1455, 102] on button "Revert 1 job" at bounding box center [1472, 97] width 60 height 15
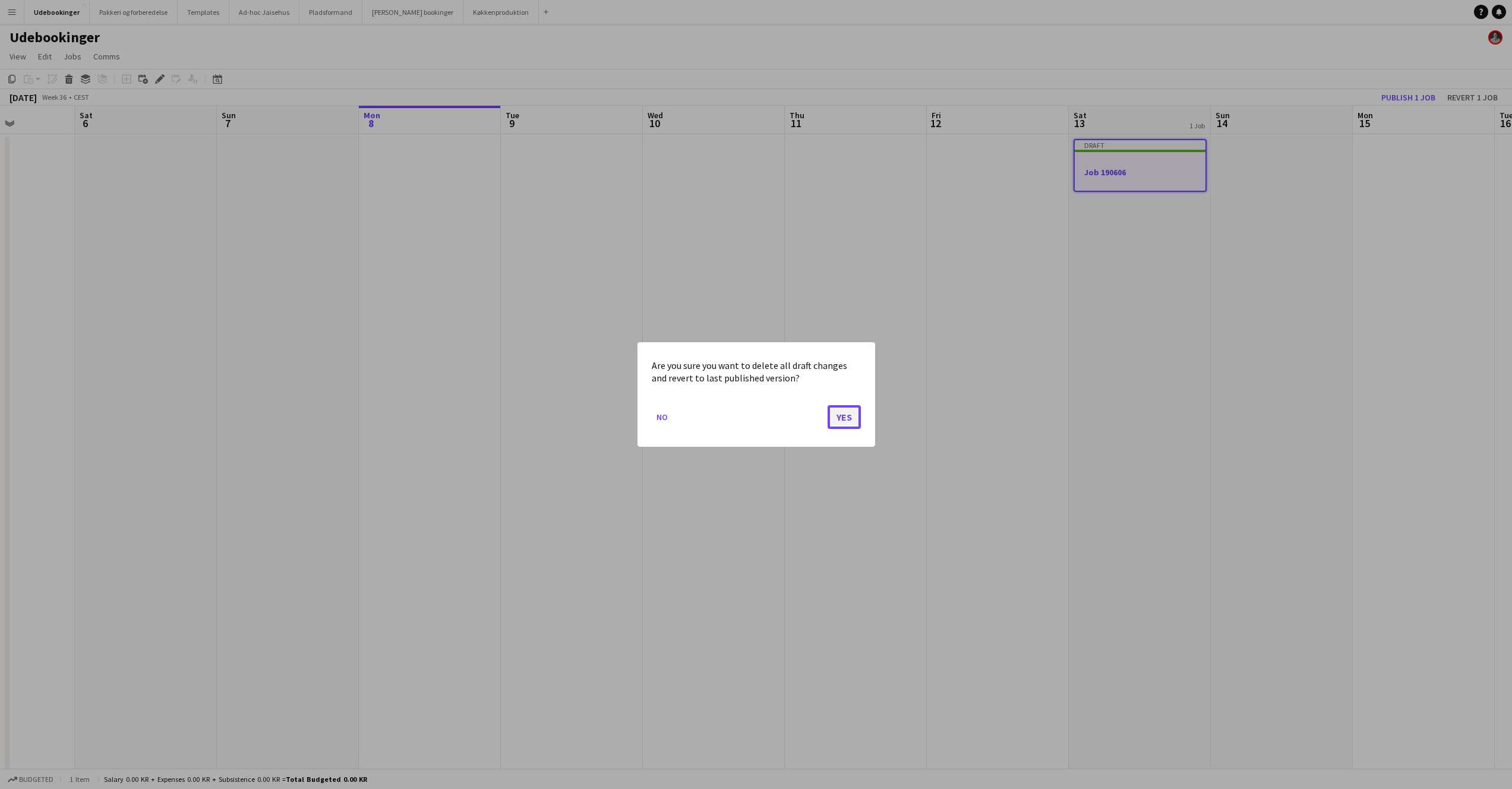
click at [849, 422] on button "Yes" at bounding box center [844, 417] width 33 height 24
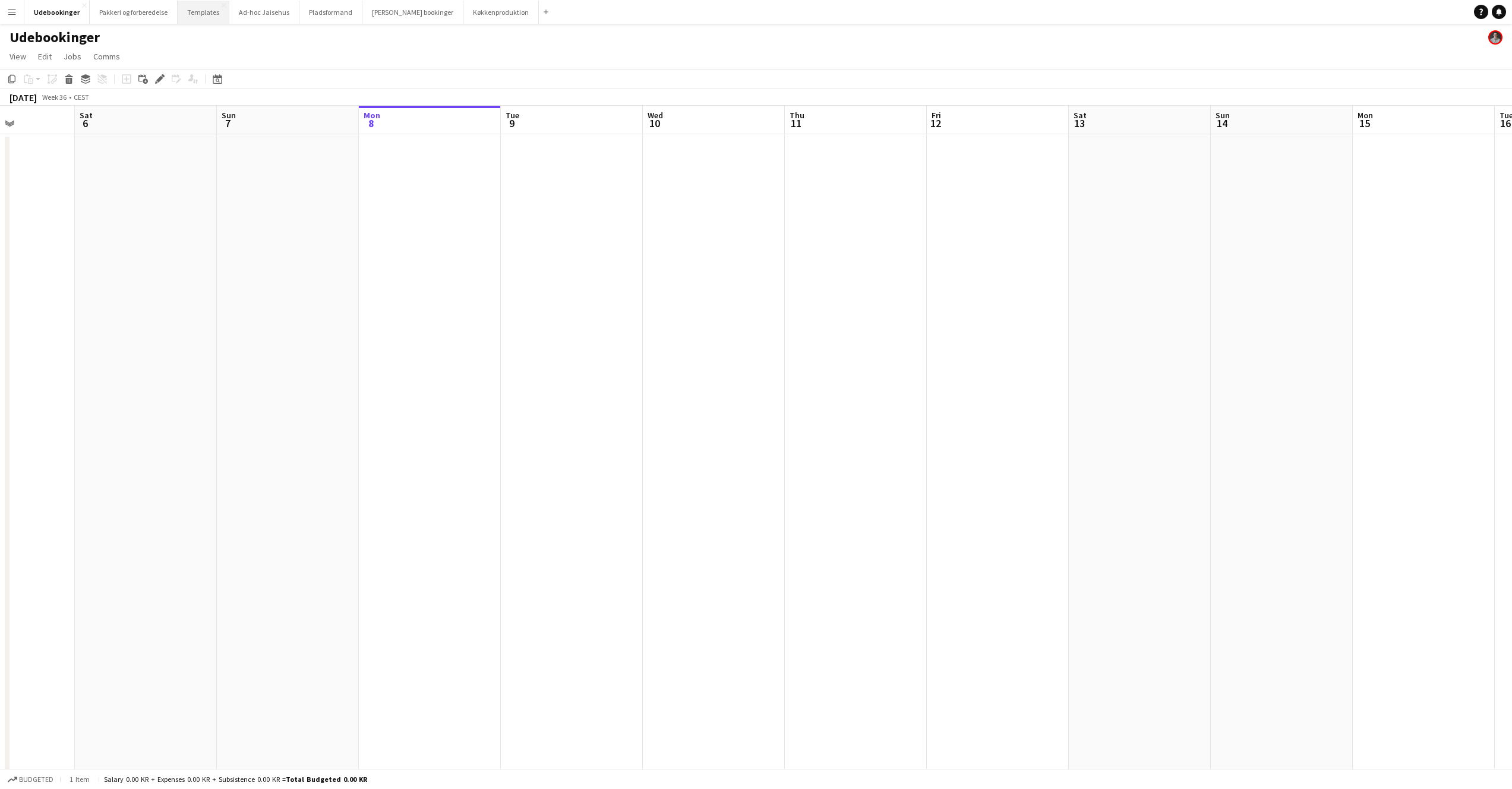
click at [197, 12] on button "Templates Close" at bounding box center [203, 12] width 52 height 23
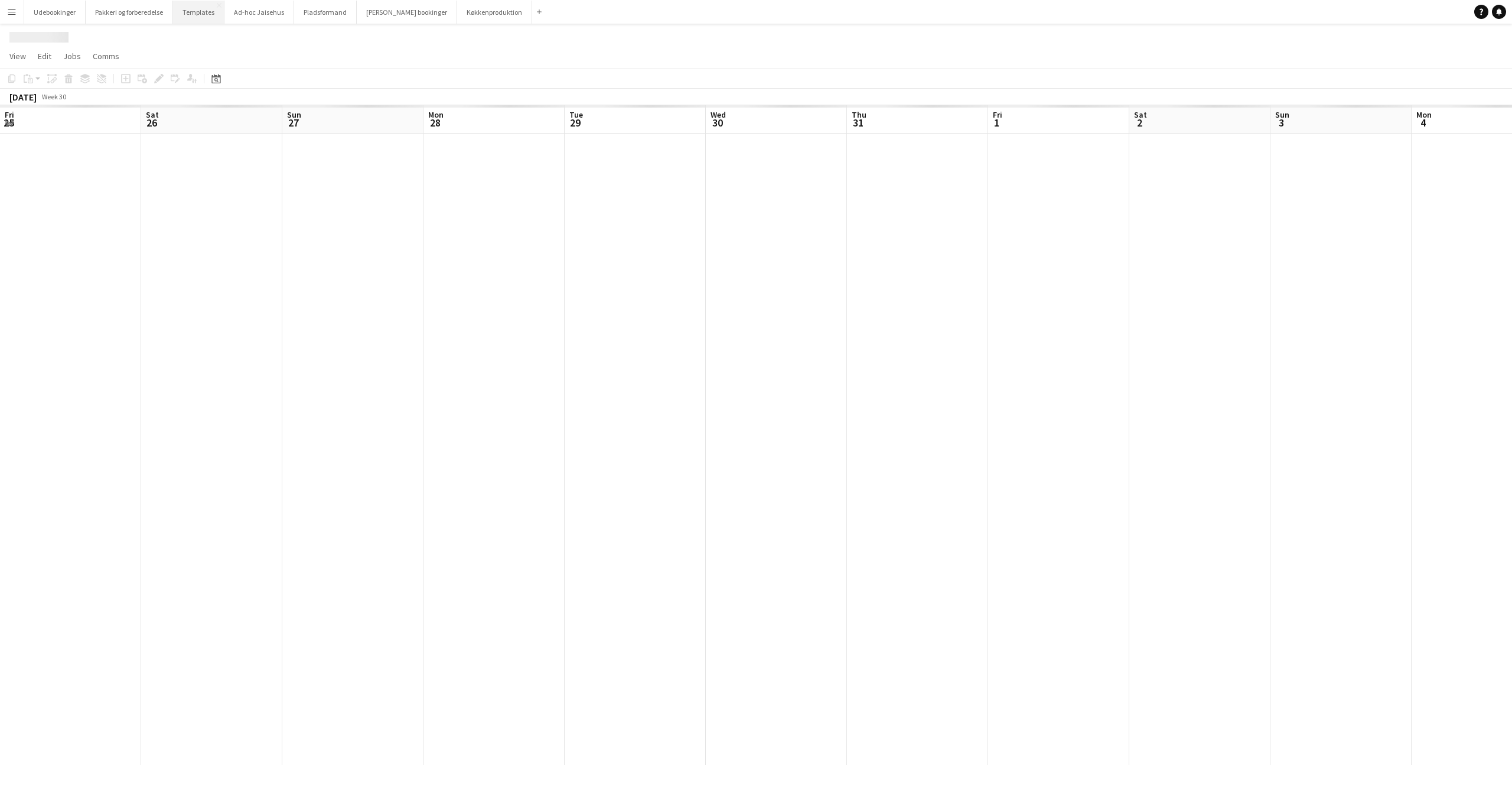
scroll to position [0, 365]
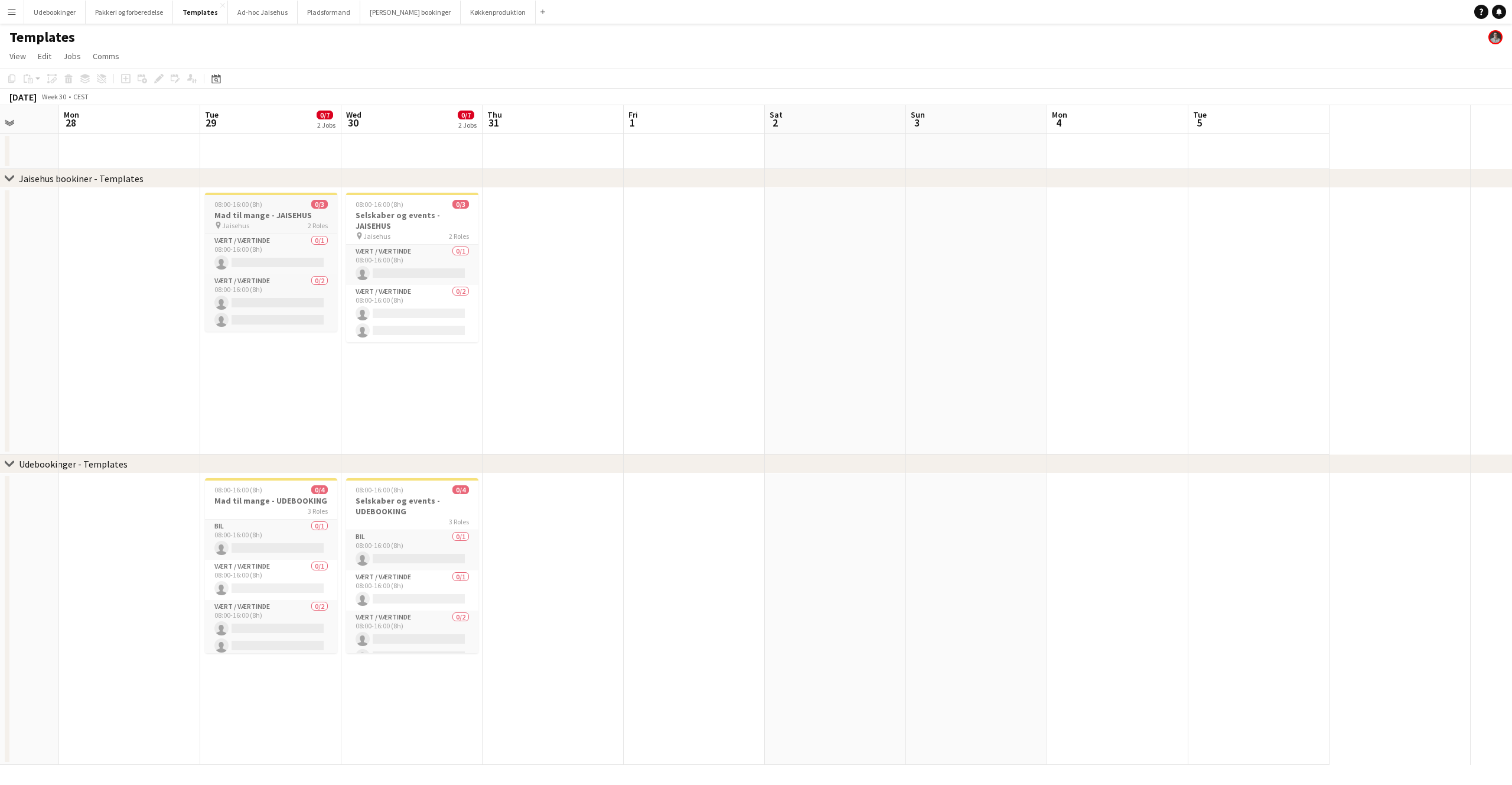
click at [268, 222] on div "pin Jaisehus 2 Roles" at bounding box center [270, 225] width 132 height 10
click at [258, 220] on h3 "Mad til mange - JAISEHUS" at bounding box center [271, 216] width 130 height 11
click at [258, 221] on div "pin Jaisehus 2 Roles" at bounding box center [270, 225] width 132 height 10
click at [255, 217] on h3 "Mad til mange - JAISEHUS" at bounding box center [271, 216] width 130 height 11
click at [255, 217] on h3 "Mad til mange - JAISEHUS" at bounding box center [270, 215] width 132 height 11
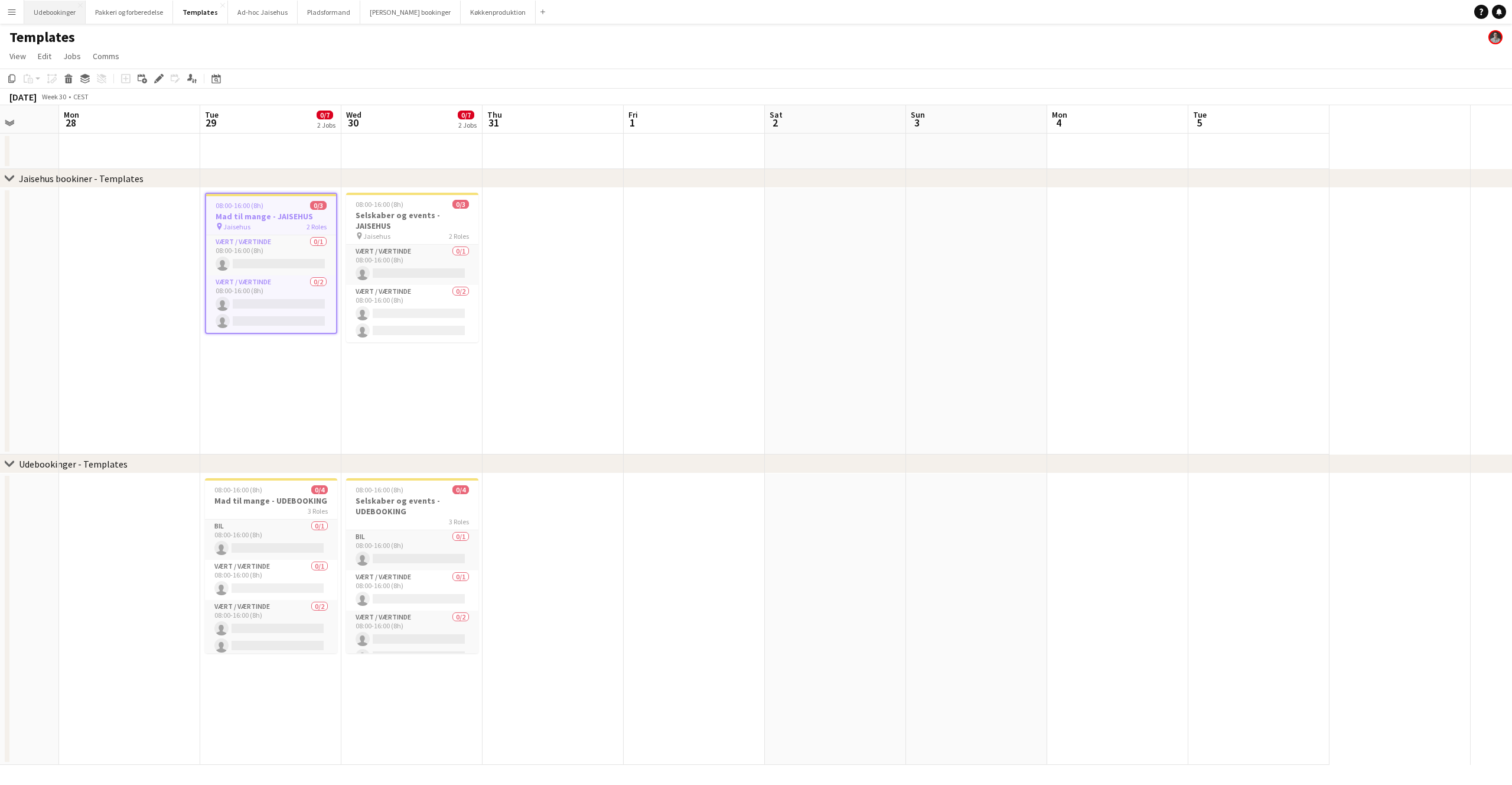
click at [72, 8] on button "Udebookinger Close" at bounding box center [54, 12] width 61 height 23
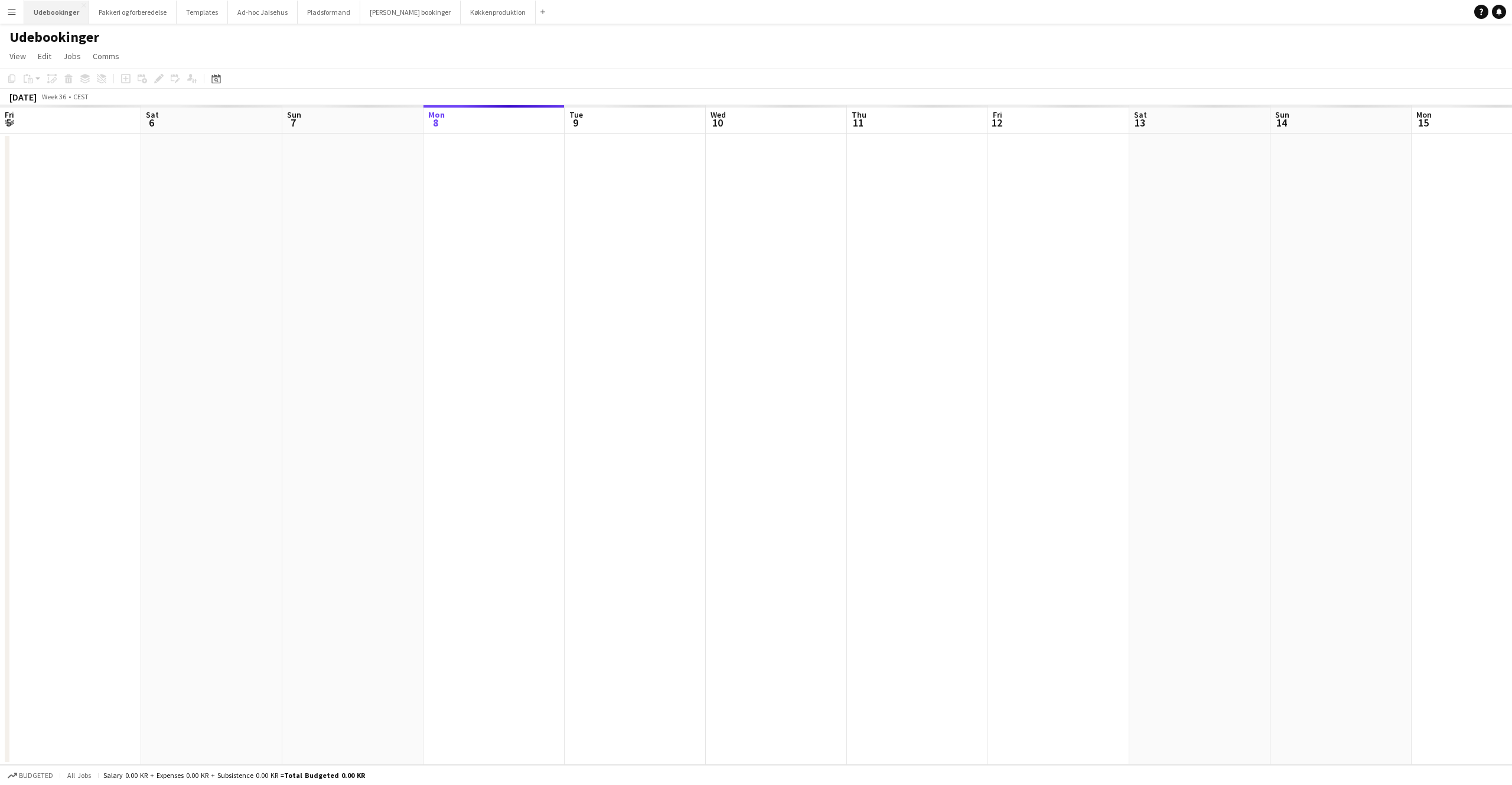
scroll to position [0, 283]
click at [896, 180] on app-date-cell at bounding box center [917, 449] width 141 height 631
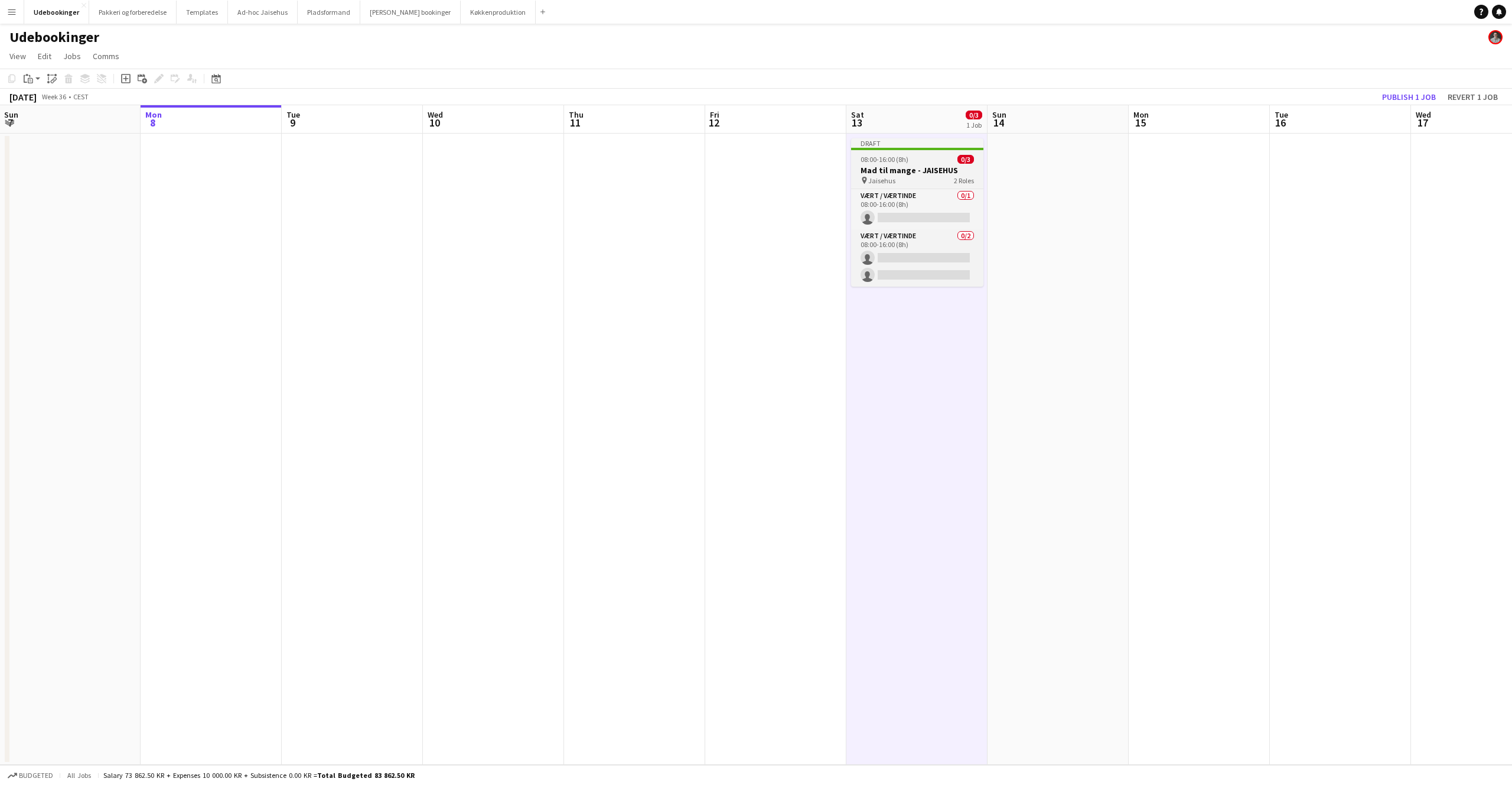
click at [908, 160] on div "08:00-16:00 (8h) 0/3" at bounding box center [917, 159] width 132 height 9
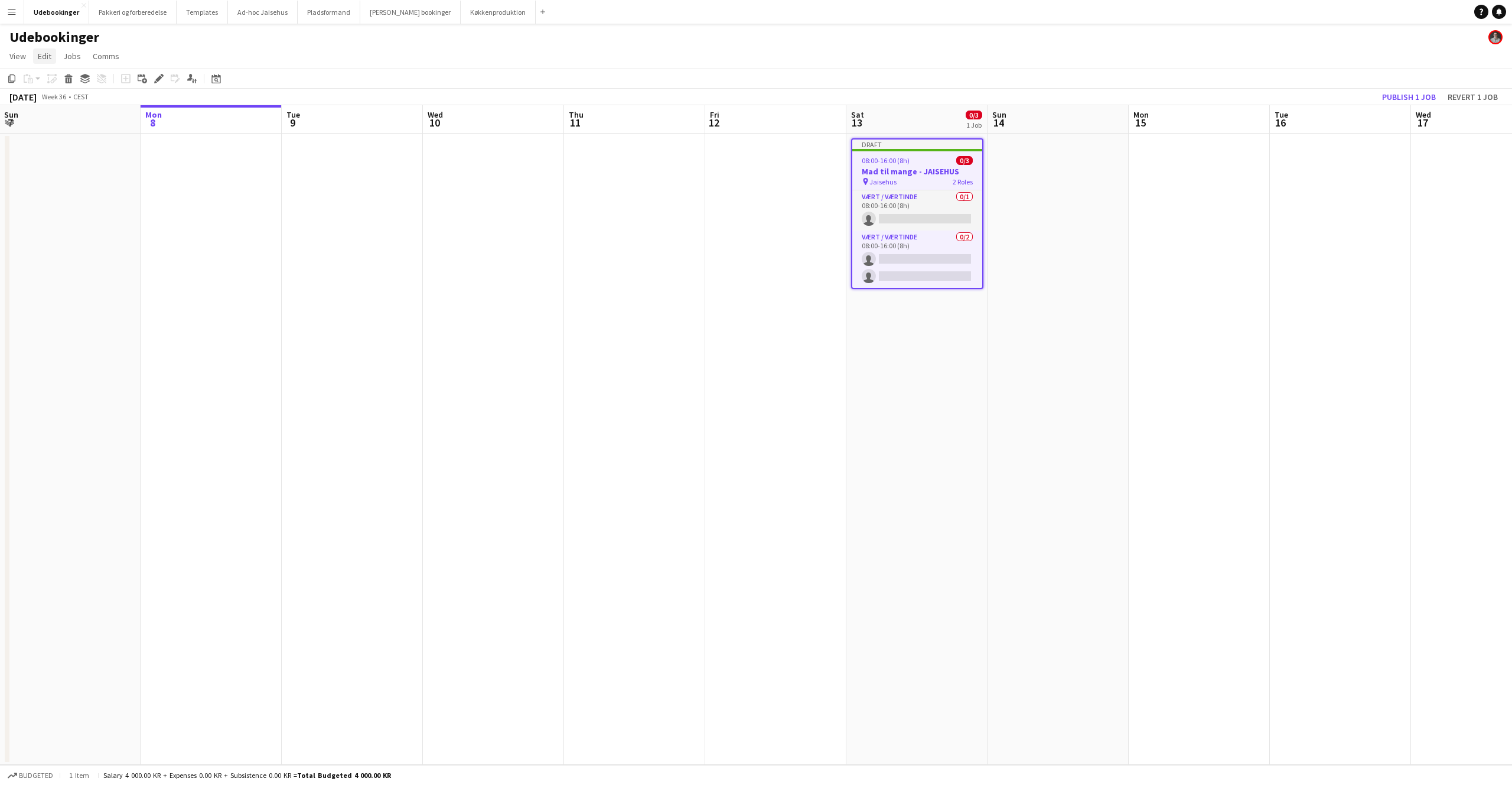
click at [46, 55] on span "Edit" at bounding box center [44, 56] width 13 height 11
click at [45, 55] on span "Edit" at bounding box center [44, 56] width 13 height 11
click at [158, 82] on icon "Edit" at bounding box center [159, 78] width 10 height 10
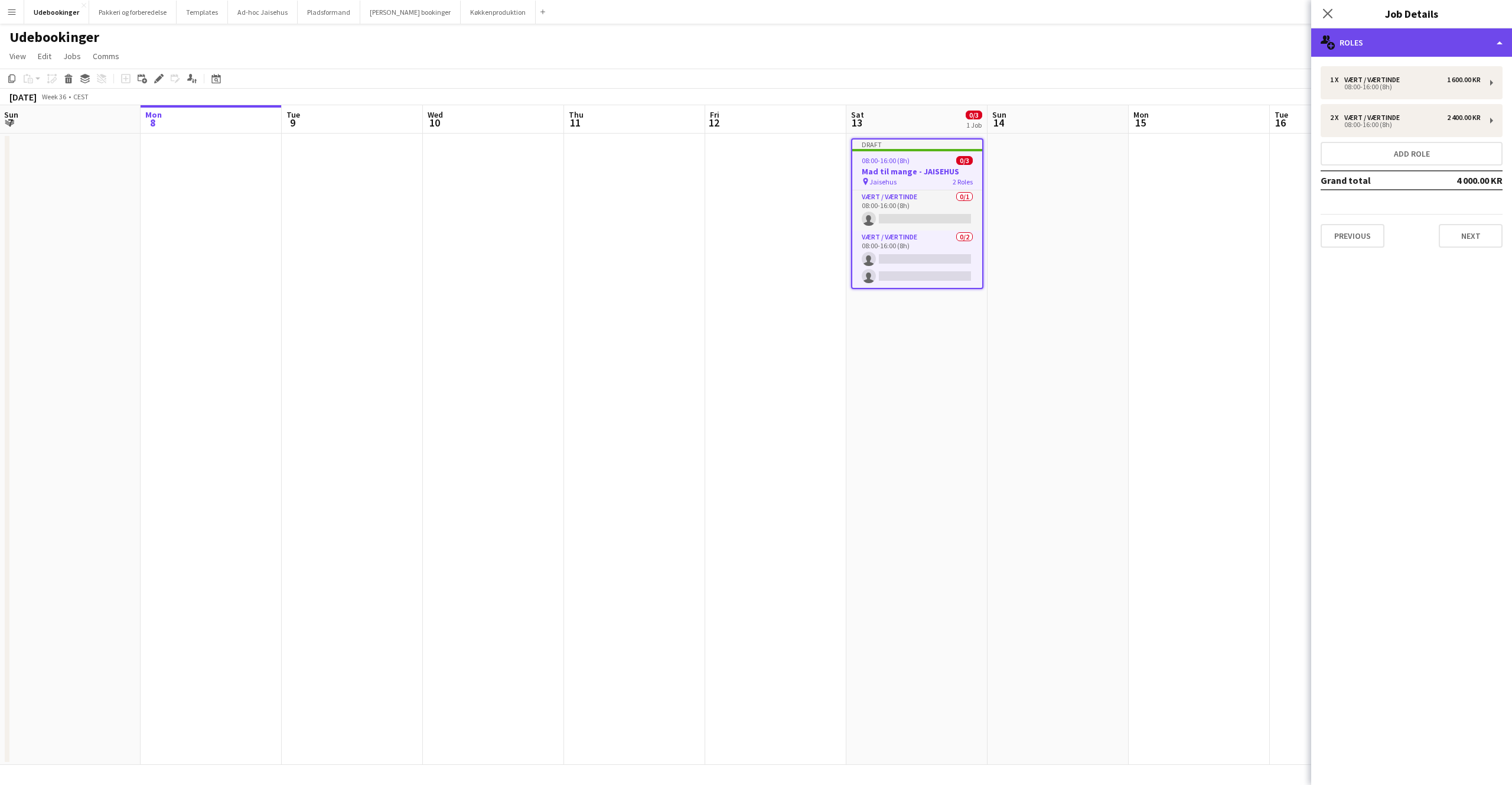
click at [1377, 45] on div "multiple-users-add Roles" at bounding box center [1412, 43] width 201 height 28
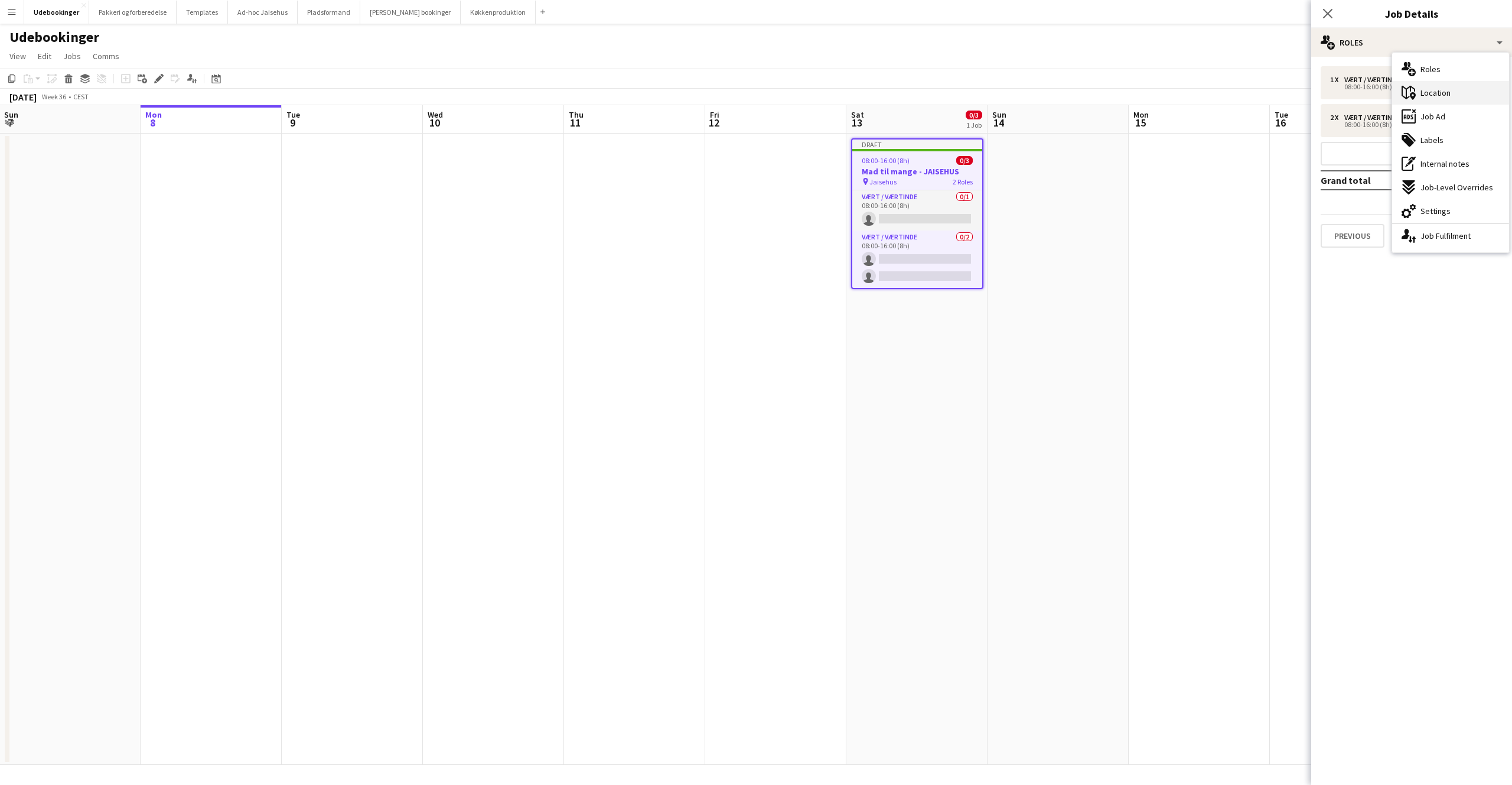
click at [1439, 91] on span "Location" at bounding box center [1436, 93] width 30 height 11
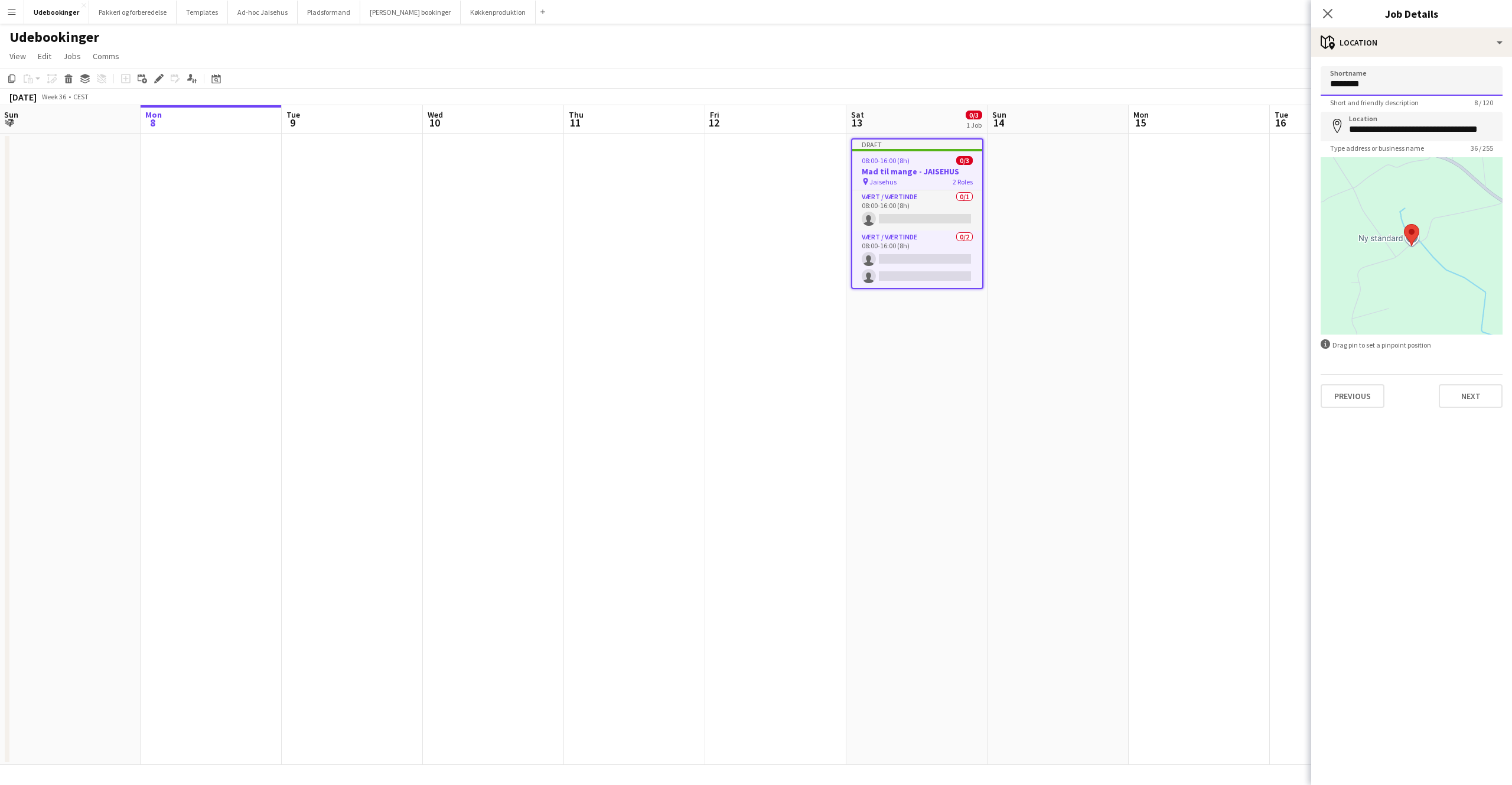
click at [1370, 79] on input "********" at bounding box center [1411, 81] width 182 height 29
click at [1374, 86] on input "********" at bounding box center [1411, 81] width 182 height 29
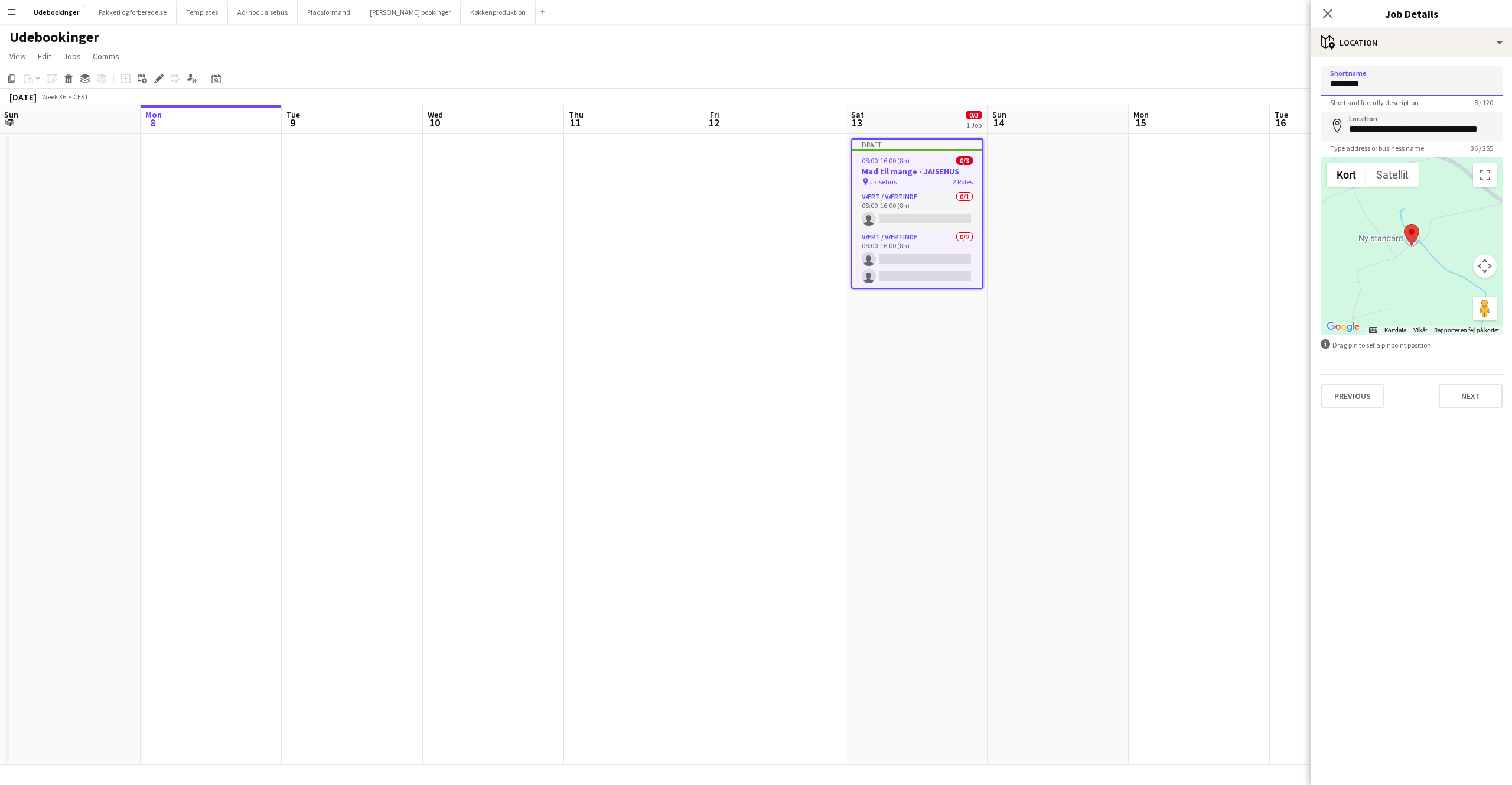
click at [1374, 86] on input "********" at bounding box center [1411, 81] width 182 height 29
click at [1367, 58] on div "**********" at bounding box center [1412, 237] width 201 height 361
click at [1369, 51] on div "maps-pin-1 Location" at bounding box center [1412, 43] width 201 height 28
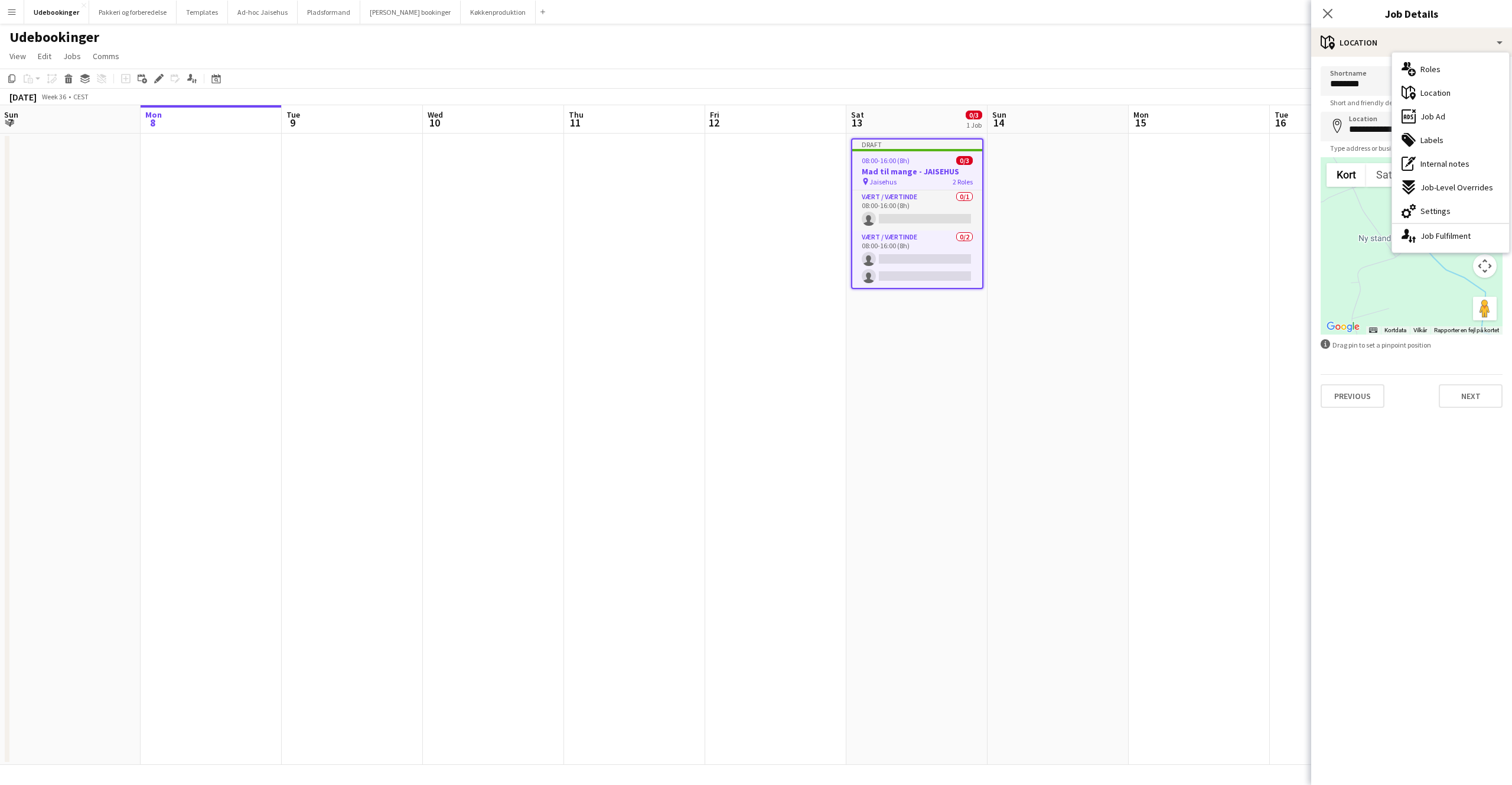
click at [1356, 60] on div "**********" at bounding box center [1412, 237] width 201 height 361
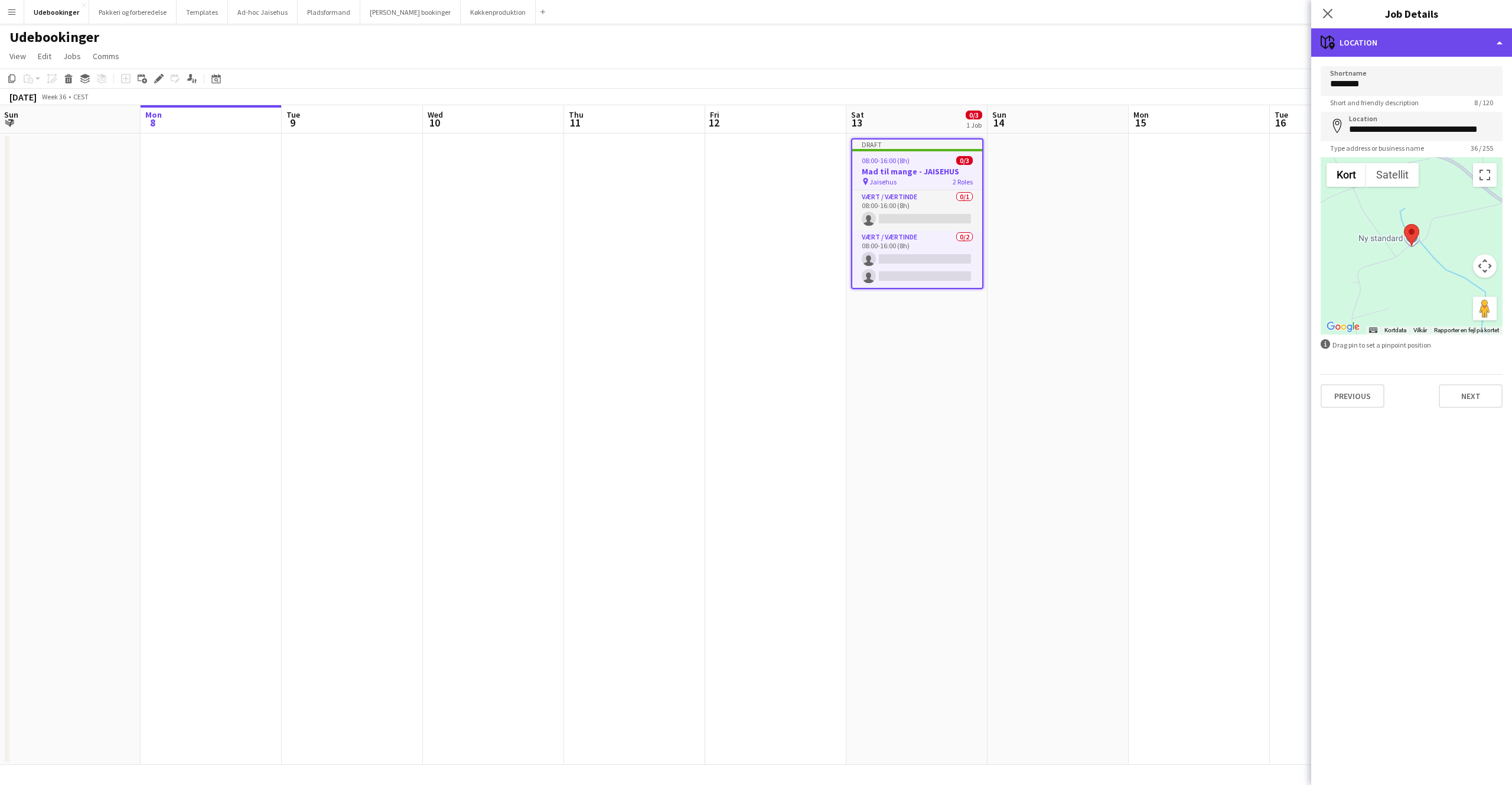
click at [1358, 46] on div "maps-pin-1 Location" at bounding box center [1412, 43] width 201 height 28
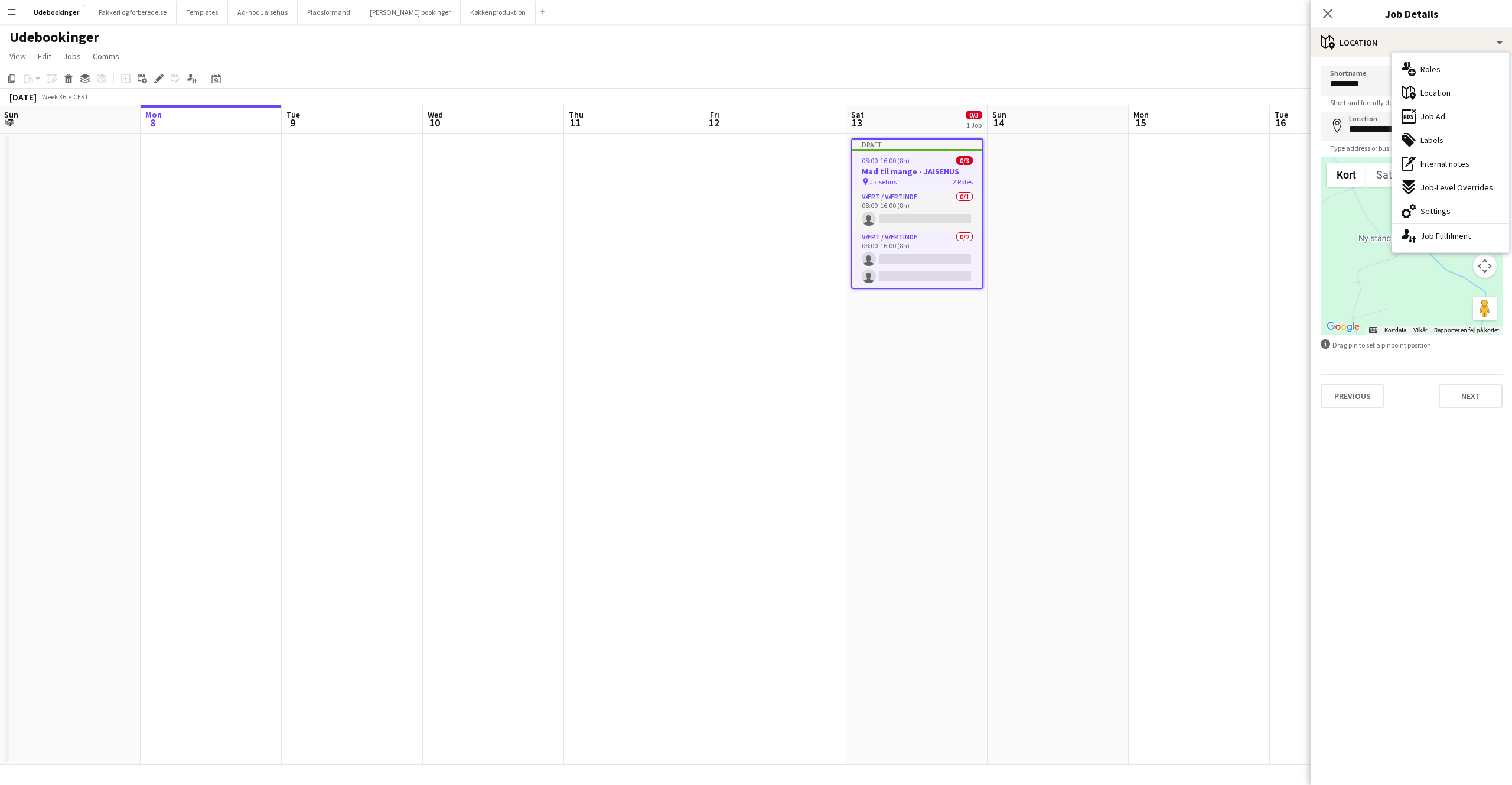
click at [1437, 213] on span "Settings" at bounding box center [1436, 211] width 30 height 11
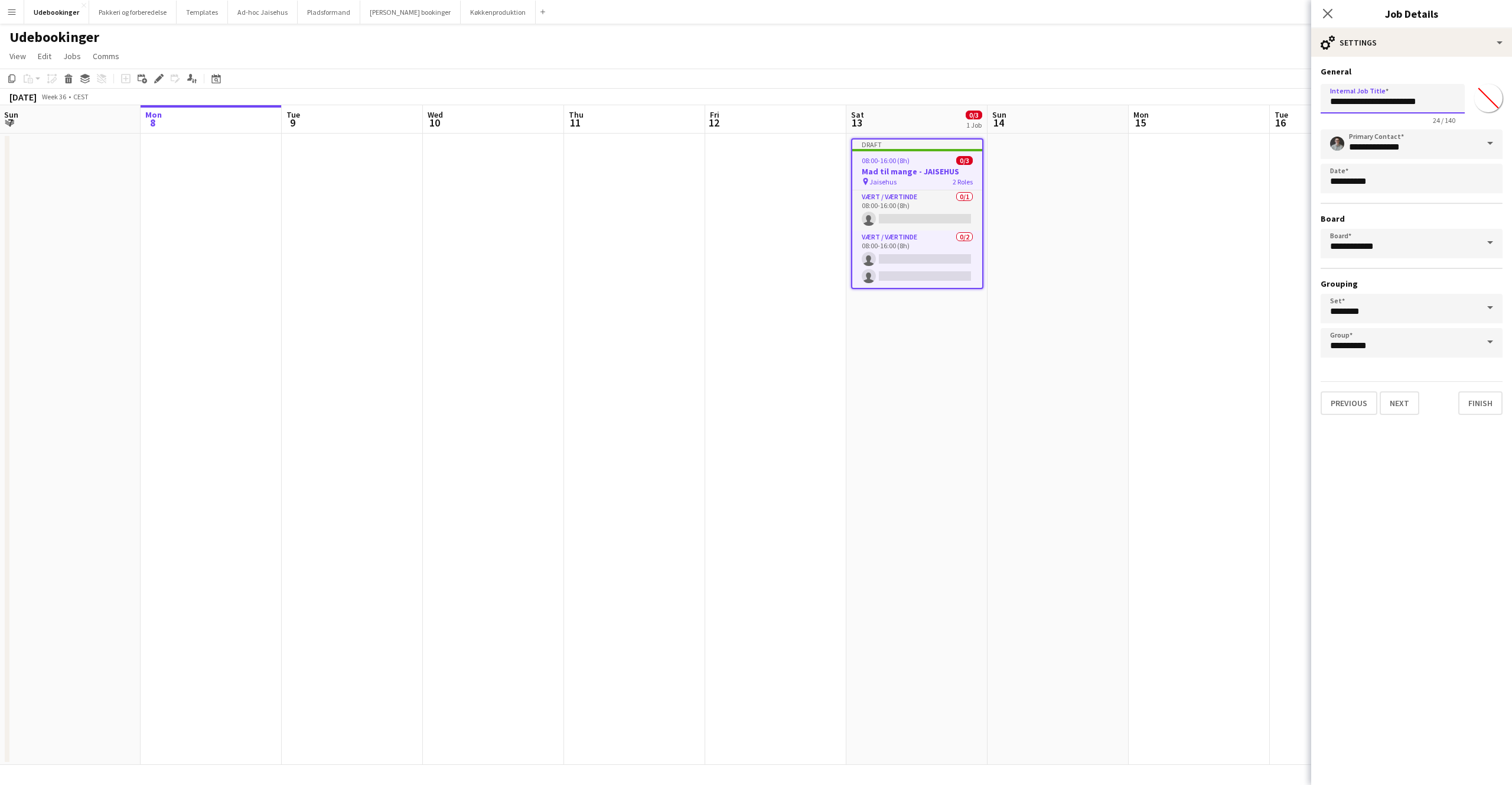
click at [1392, 100] on input "**********" at bounding box center [1392, 98] width 144 height 29
click at [1391, 100] on input "**********" at bounding box center [1392, 98] width 144 height 29
click at [1426, 104] on input "**********" at bounding box center [1392, 98] width 144 height 29
drag, startPoint x: 1440, startPoint y: 104, endPoint x: 1331, endPoint y: 100, distance: 109.1
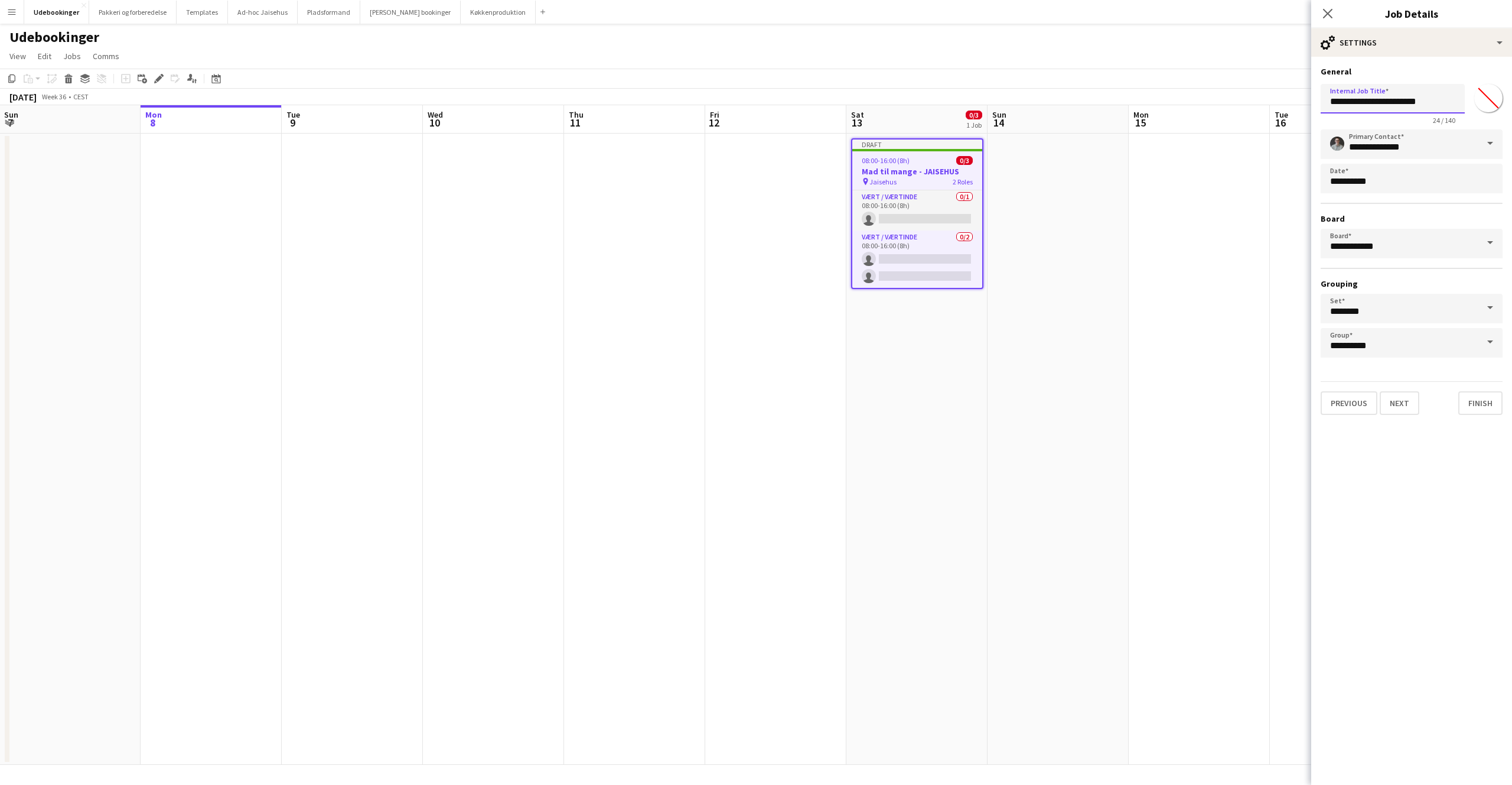
click at [1331, 100] on input "**********" at bounding box center [1392, 98] width 144 height 29
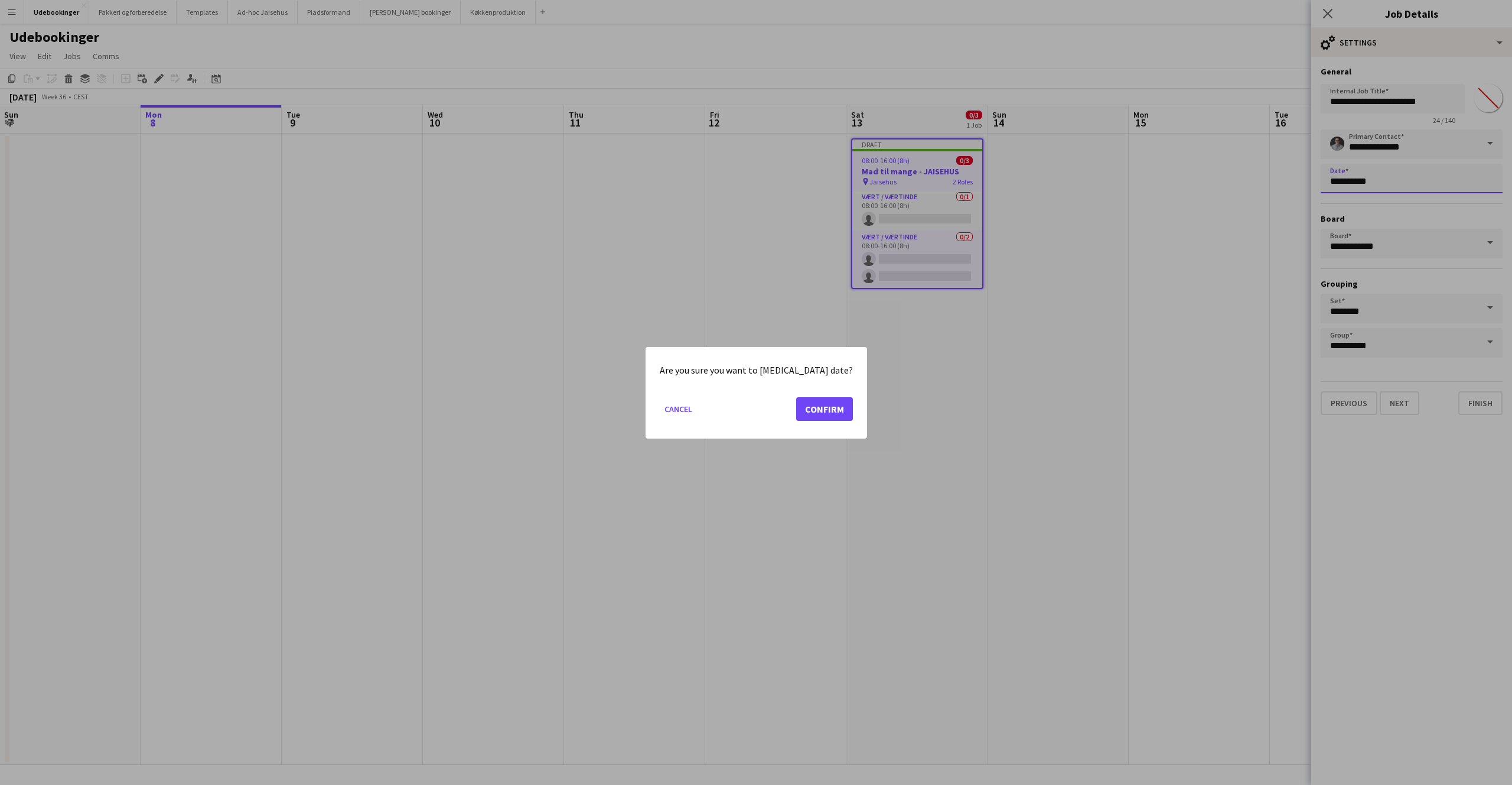
click at [1382, 186] on body "Menu Boards Boards Boards All jobs Status Workforce Workforce My Workforce Recr…" at bounding box center [756, 392] width 1512 height 785
click at [796, 411] on button "Confirm" at bounding box center [825, 408] width 57 height 24
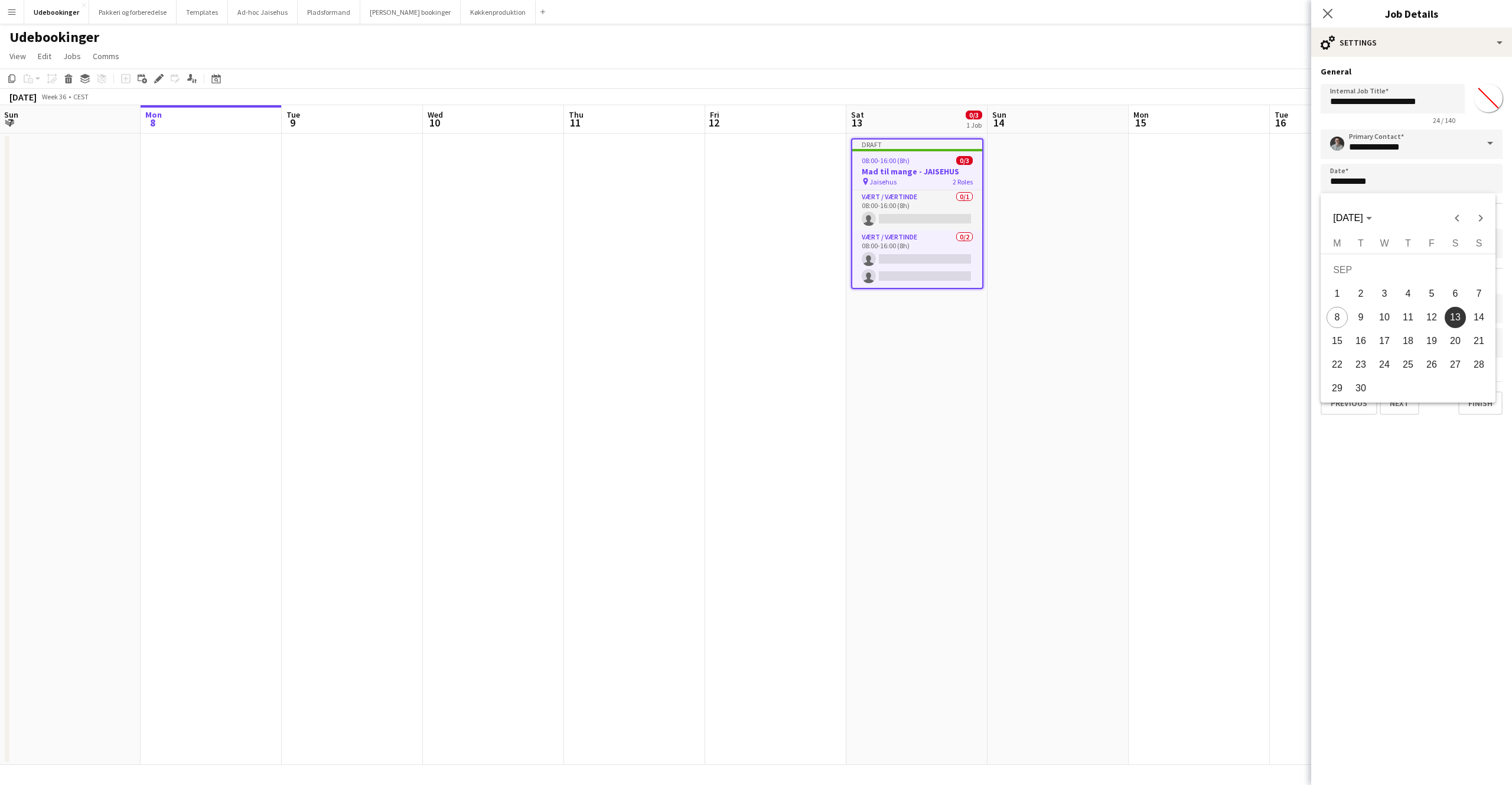
click at [1436, 468] on div at bounding box center [756, 392] width 1512 height 785
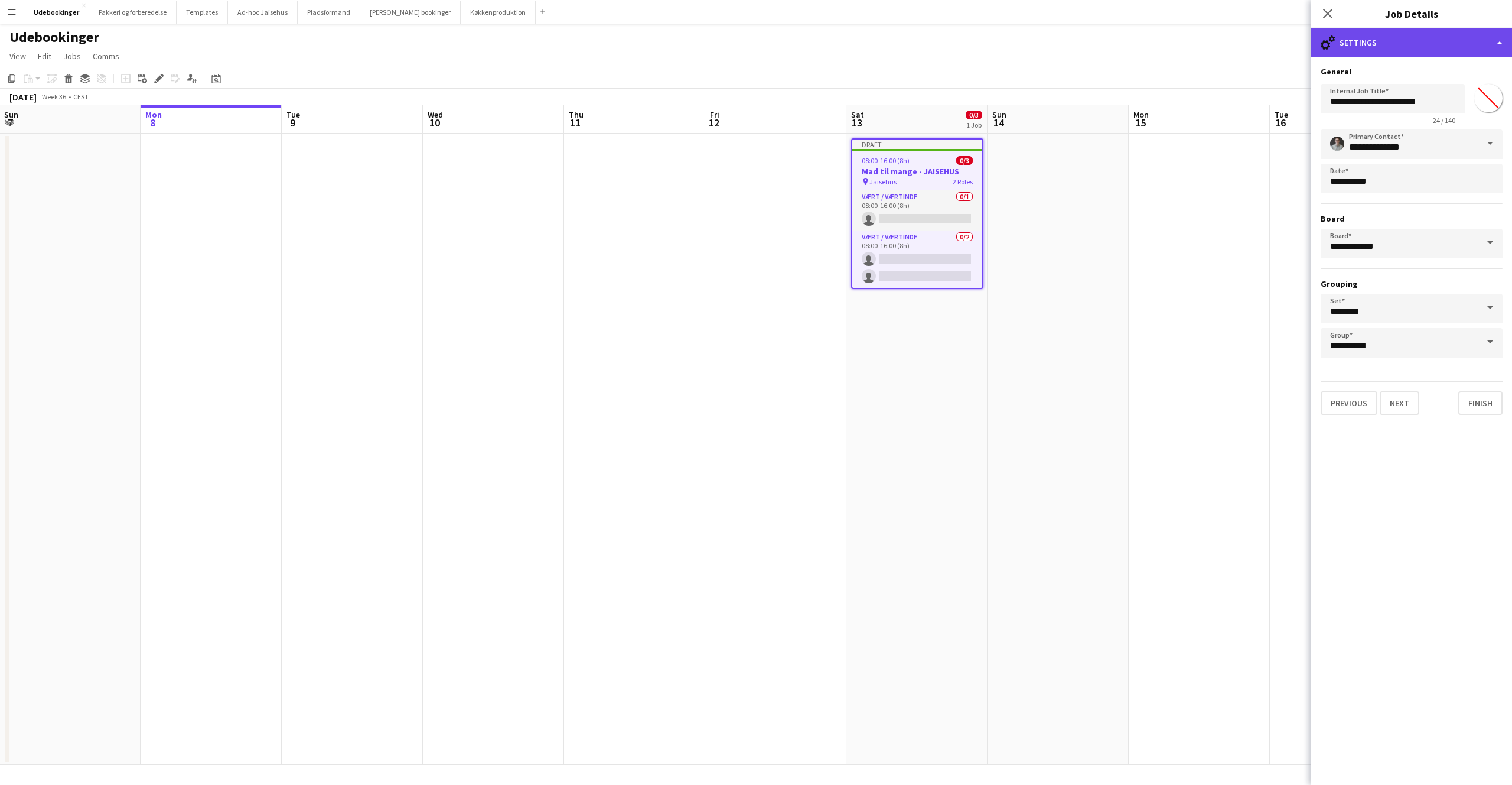
click at [1377, 32] on div "cog-double-3 Settings" at bounding box center [1412, 43] width 201 height 28
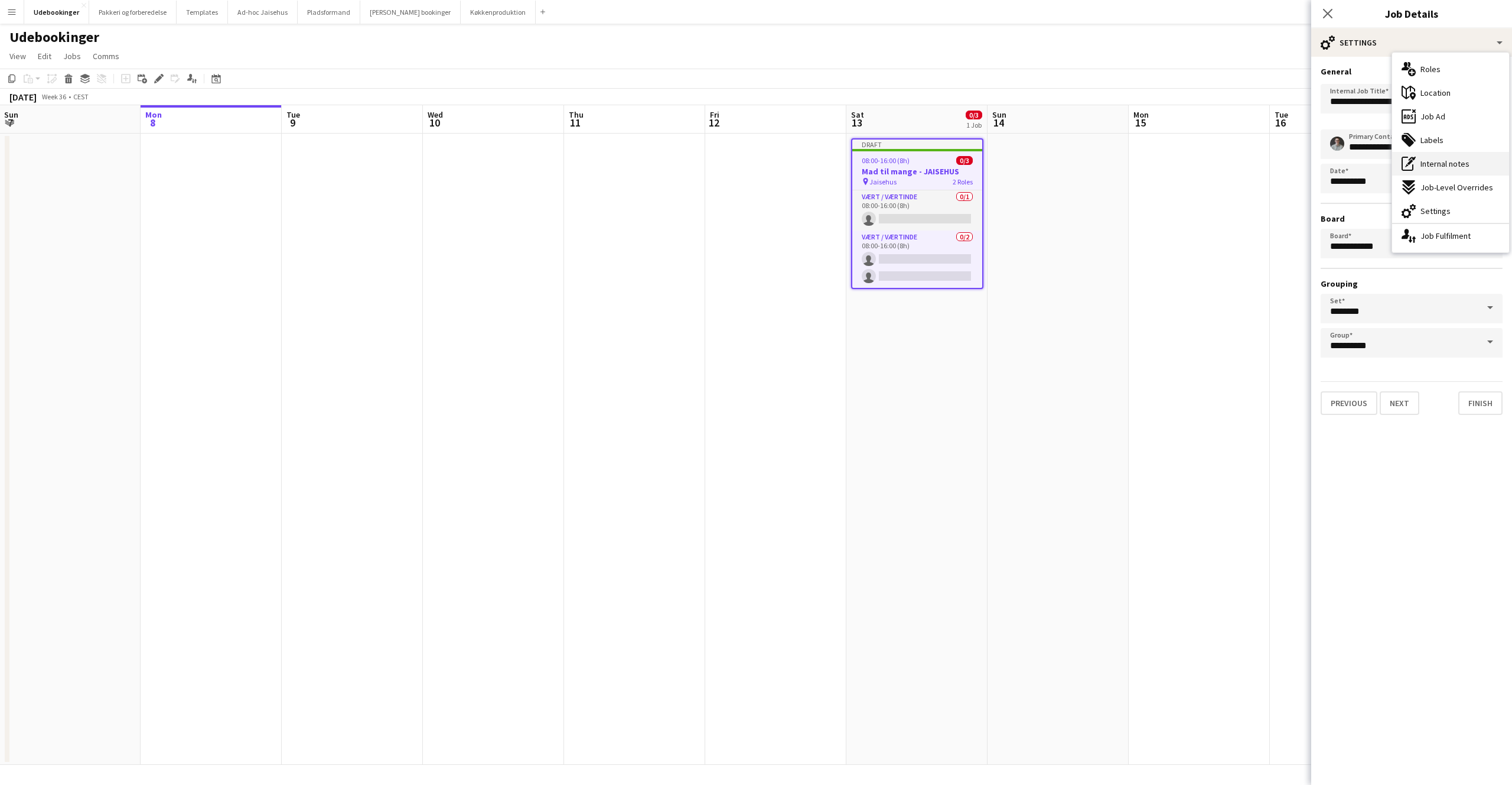
click at [1431, 168] on span "Internal notes" at bounding box center [1445, 164] width 49 height 11
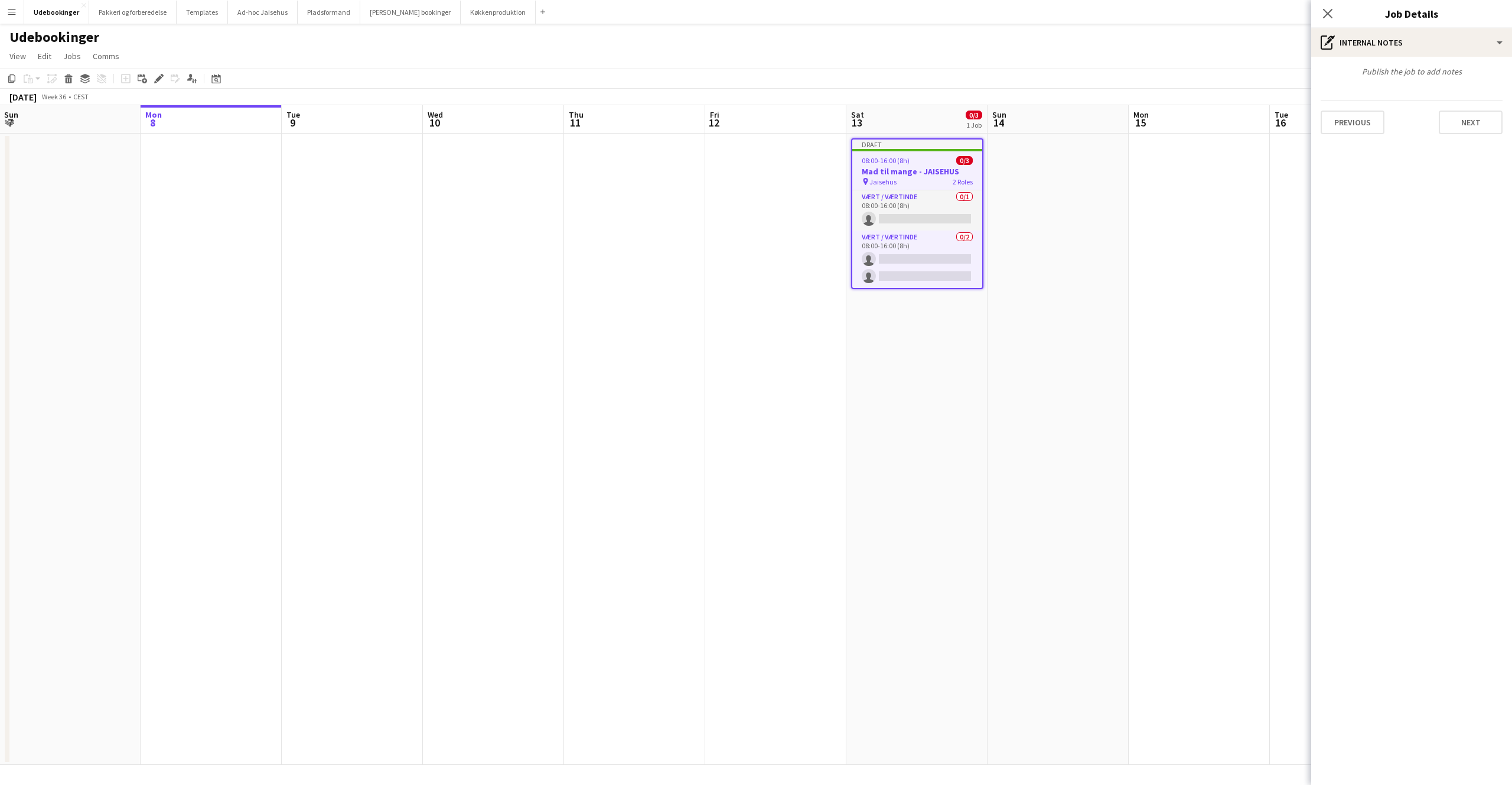
click at [514, 46] on app-board "Udebookinger View Day view expanded Day view collapsed Month view Date picker J…" at bounding box center [756, 404] width 1512 height 761
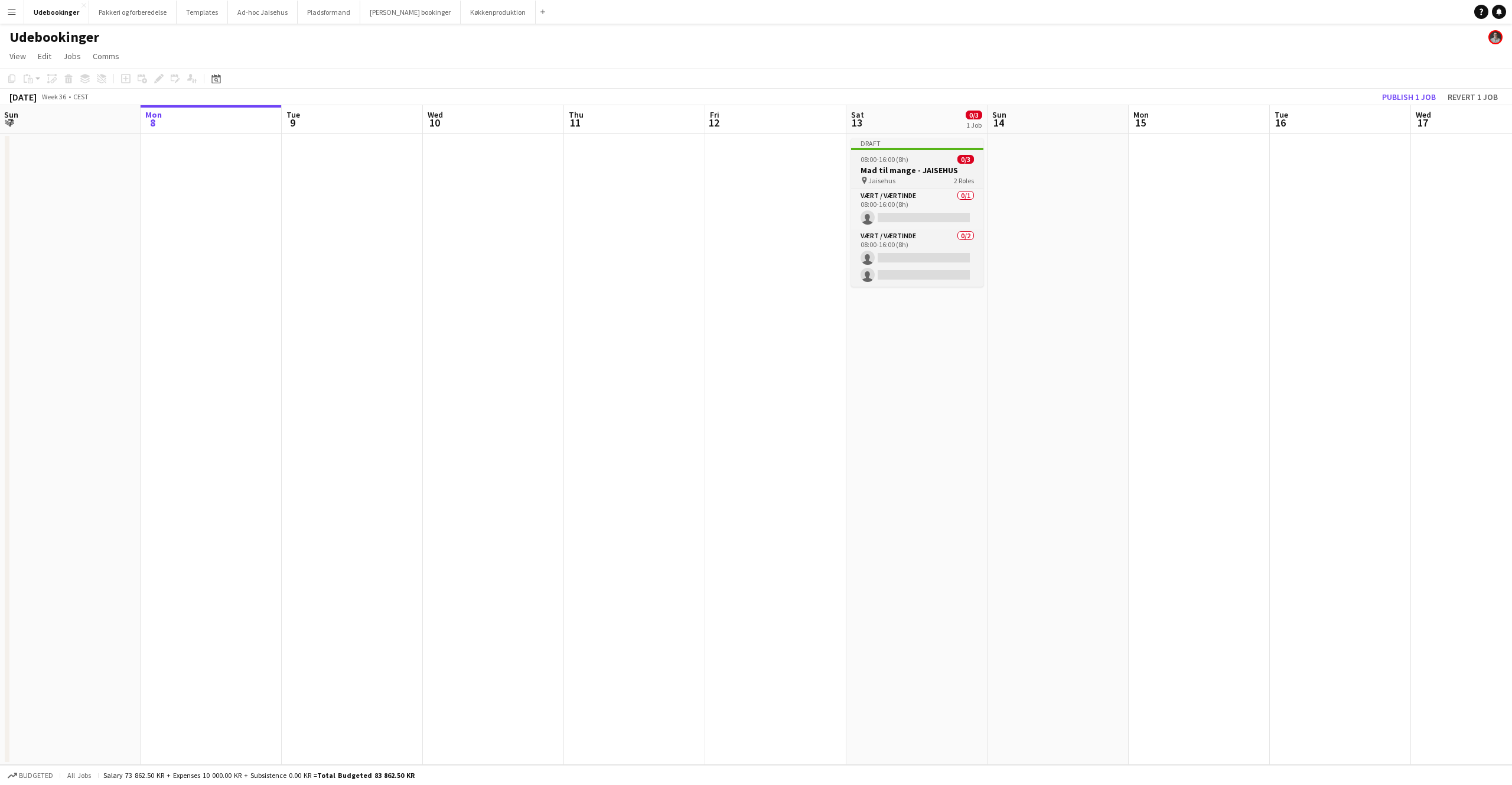
click at [934, 177] on div "pin Jaisehus 2 Roles" at bounding box center [917, 180] width 132 height 10
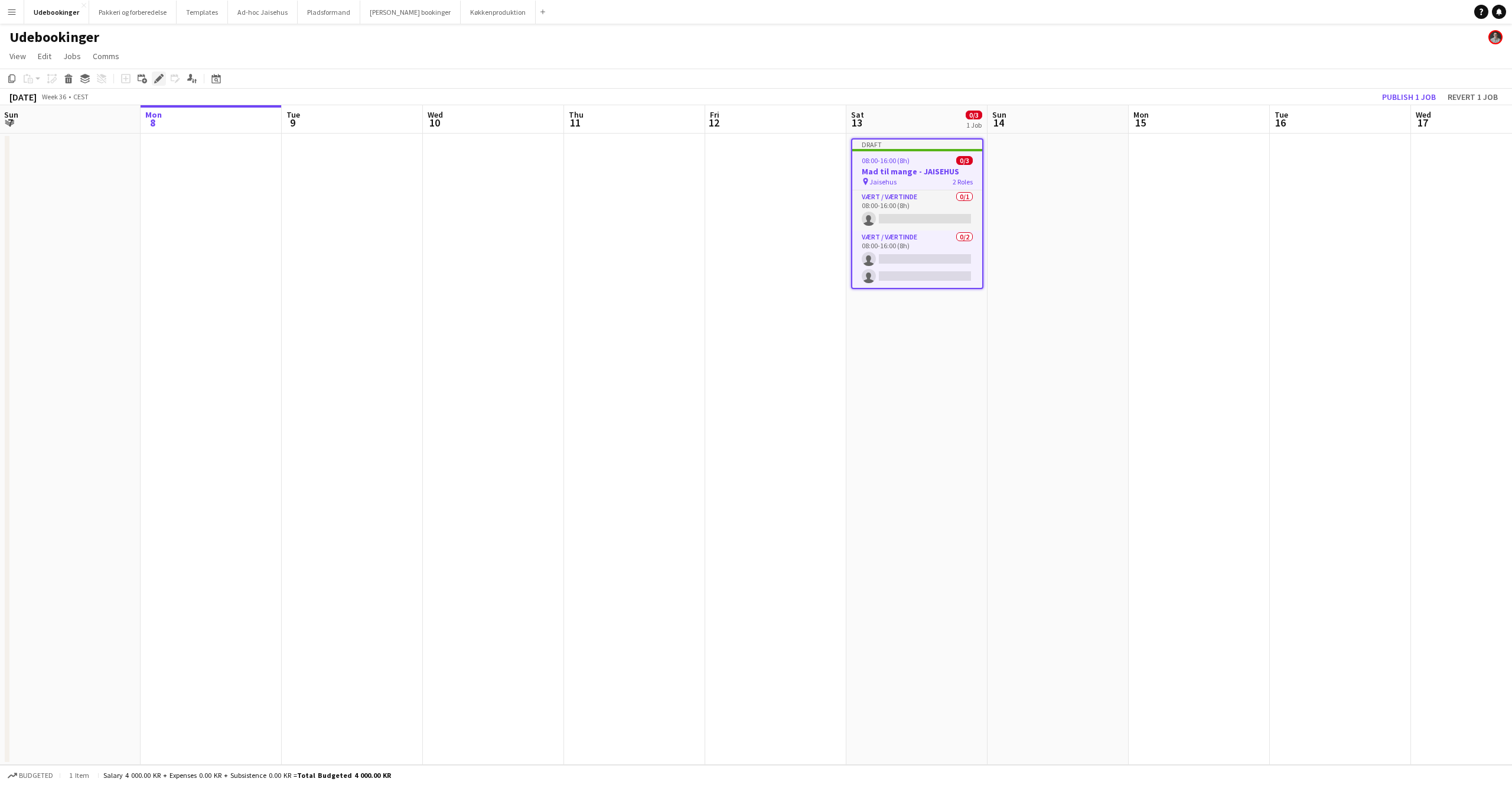
click at [152, 75] on div "Edit" at bounding box center [159, 79] width 14 height 14
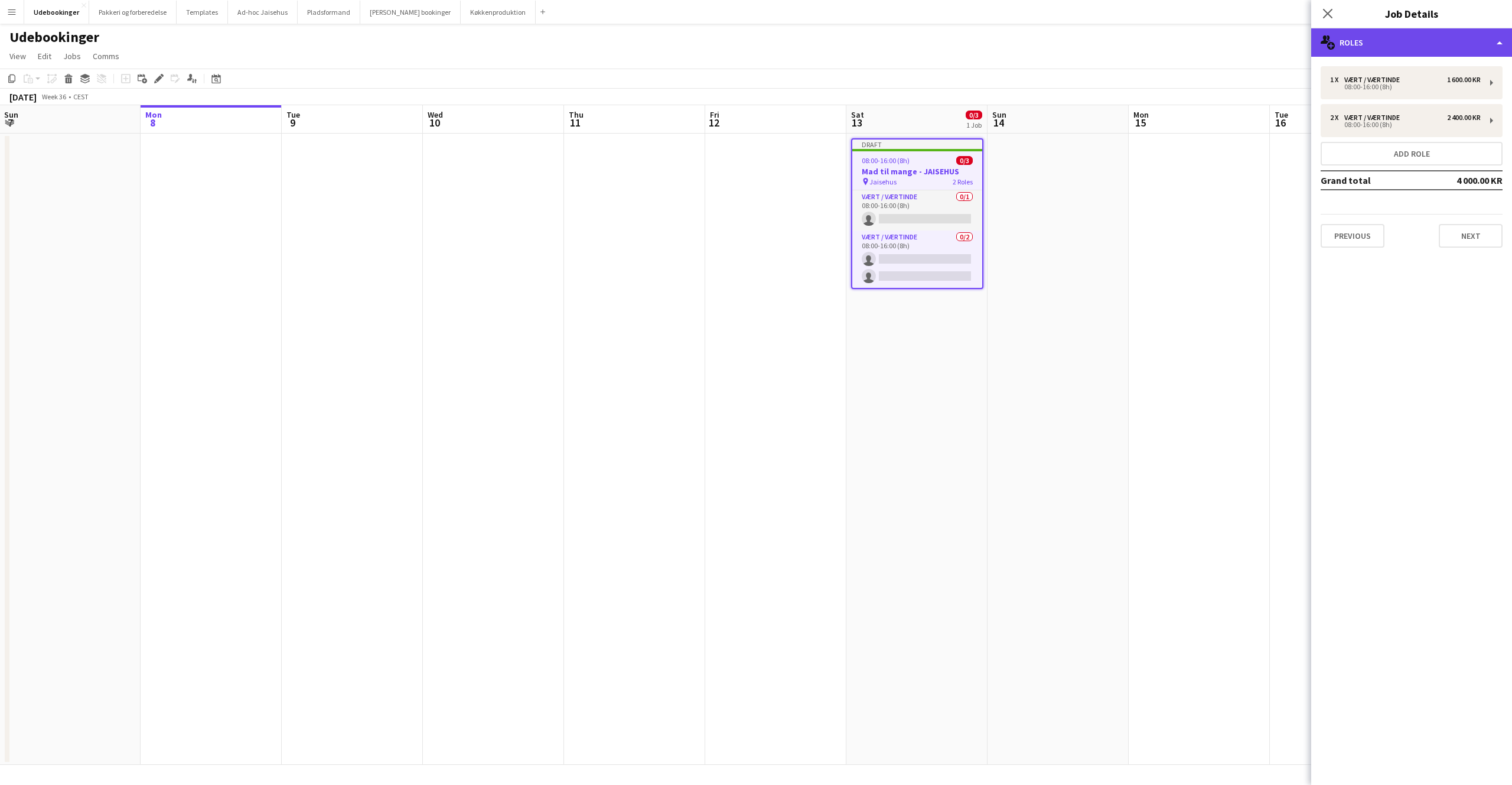
click at [1352, 46] on div "multiple-users-add Roles" at bounding box center [1412, 43] width 201 height 28
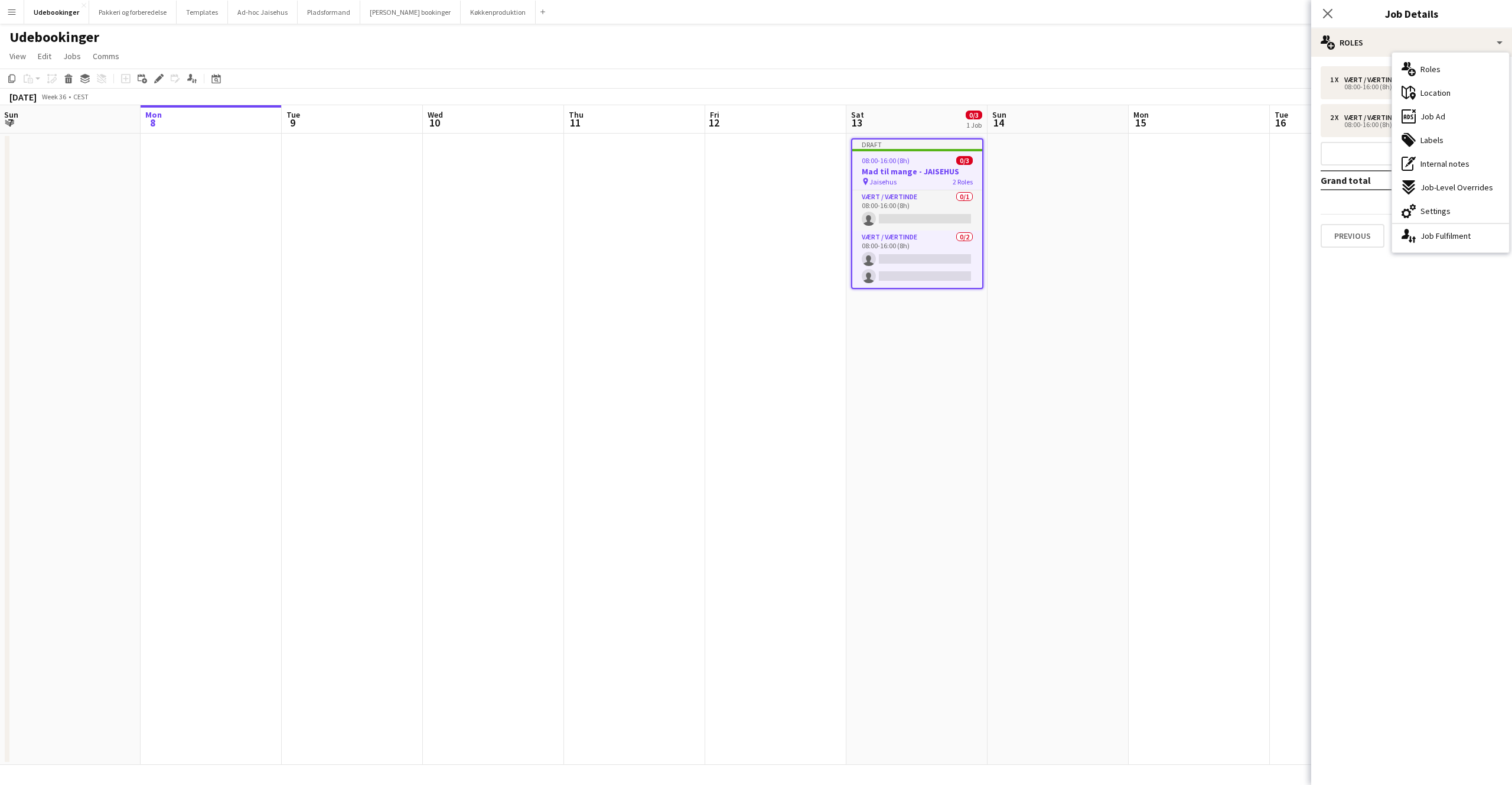
click at [1400, 372] on mat-expansion-panel "pencil3 General details 1 x Vært / Værtinde 1 600.00 KR 08:00-16:00 (8h) 2 x Væ…" at bounding box center [1412, 421] width 201 height 728
click at [1395, 364] on mat-expansion-panel "pencil3 General details 1 x Vært / Værtinde 1 600.00 KR 08:00-16:00 (8h) 2 x Væ…" at bounding box center [1412, 421] width 201 height 728
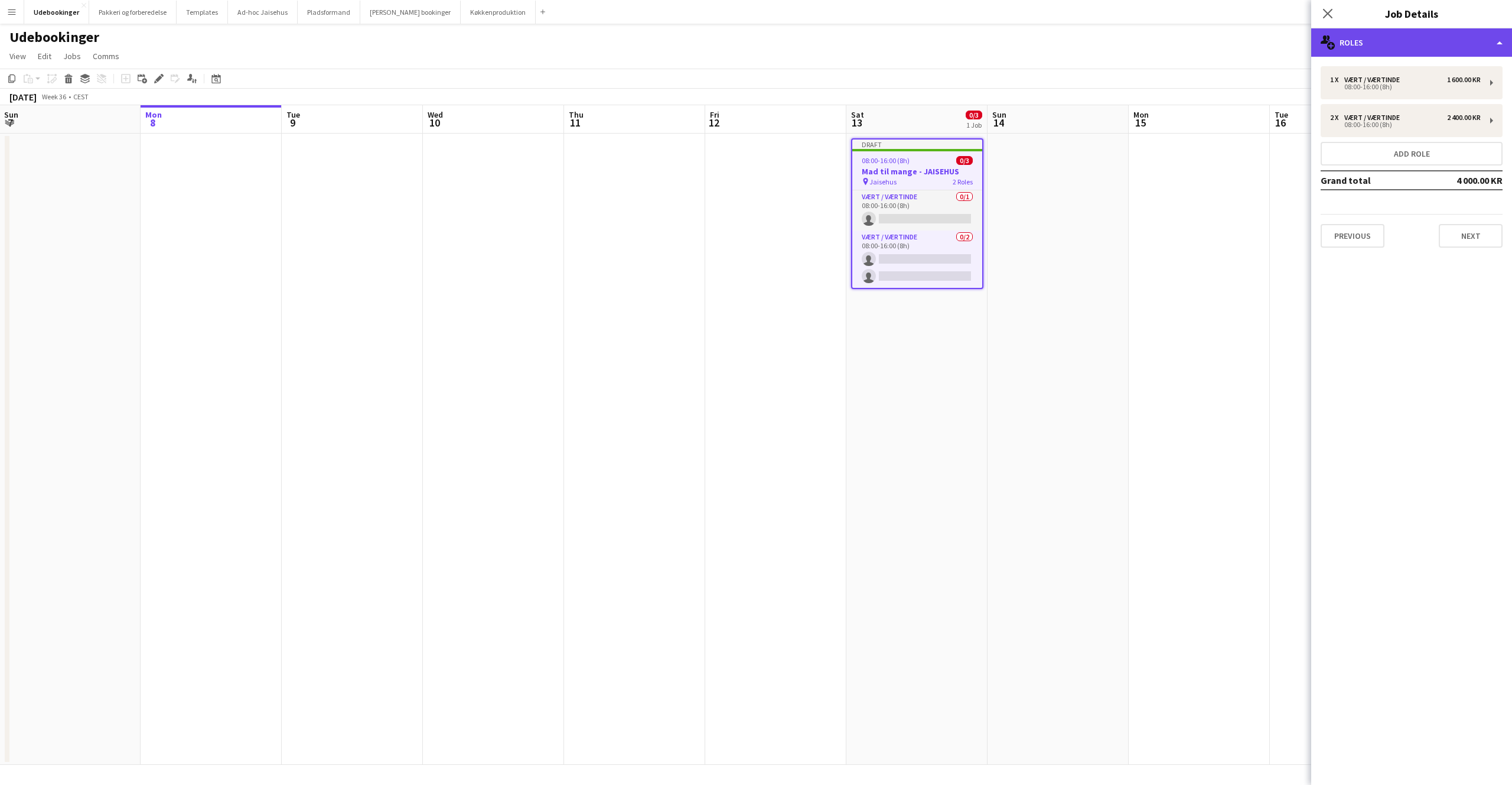
click at [1355, 40] on div "multiple-users-add Roles" at bounding box center [1412, 43] width 201 height 28
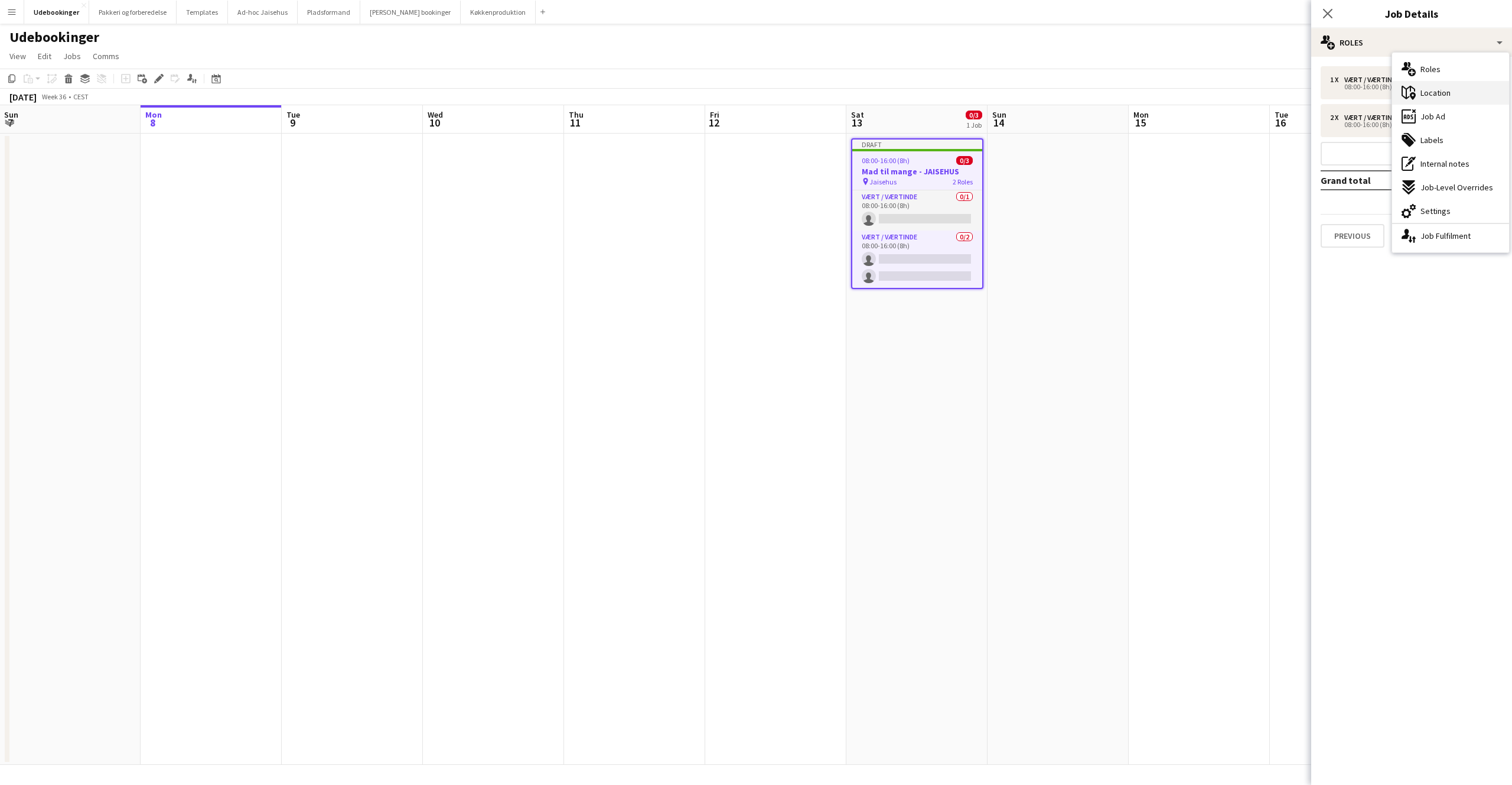
click at [1437, 98] on div "maps-pin-1 Location" at bounding box center [1451, 92] width 117 height 24
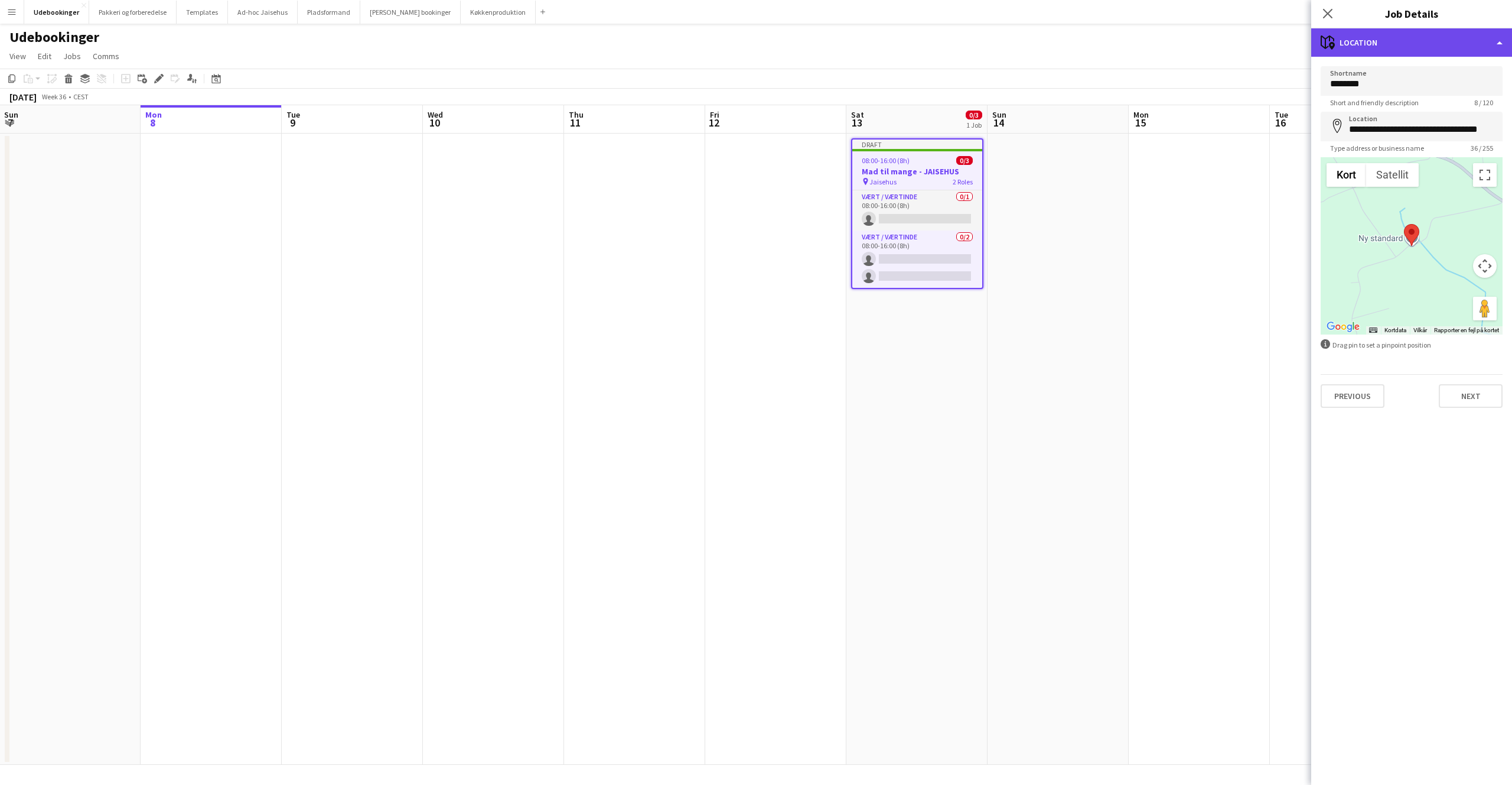
click at [1367, 48] on div "maps-pin-1 Location" at bounding box center [1412, 43] width 201 height 28
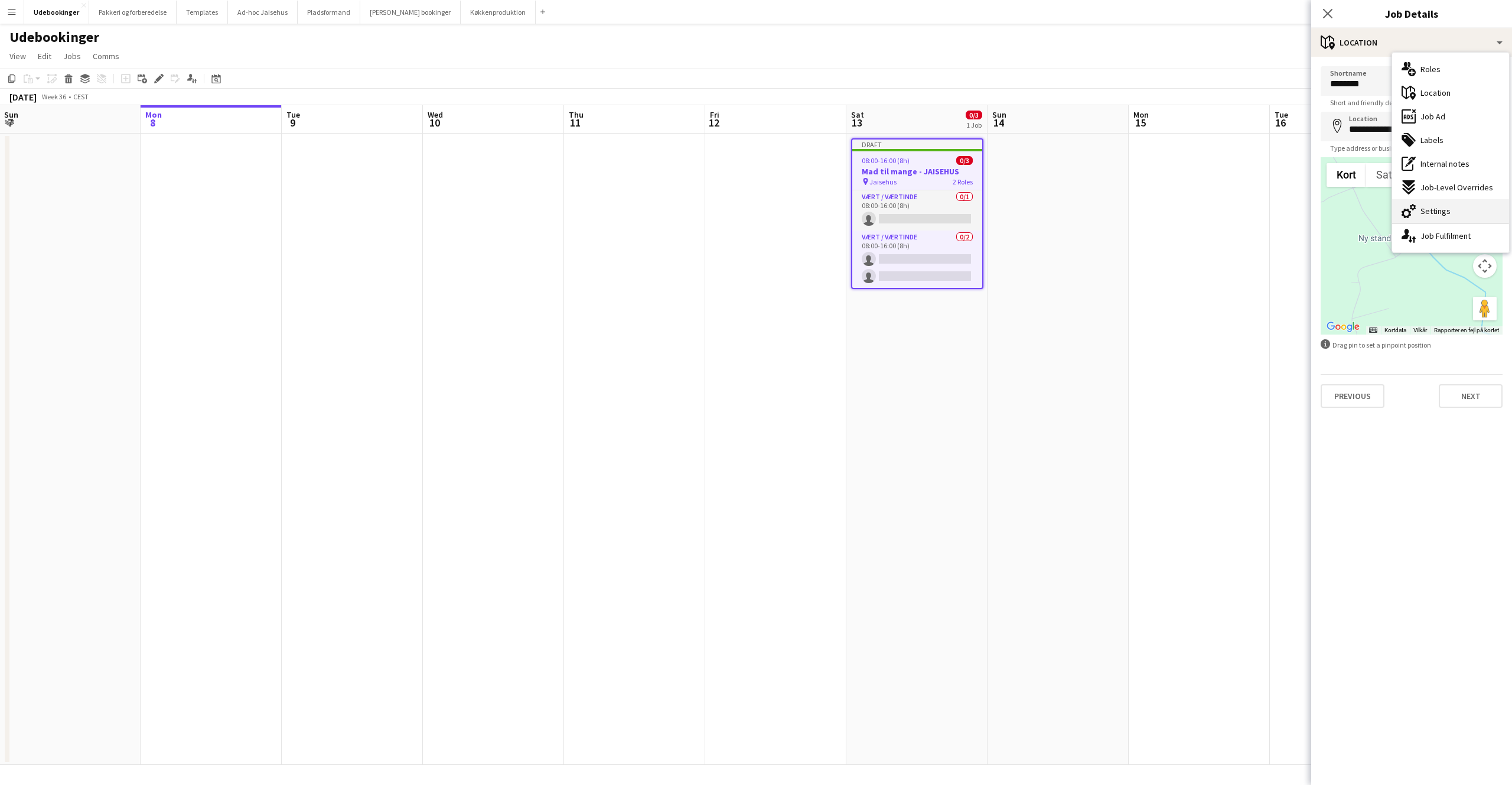
click at [1428, 211] on span "Settings" at bounding box center [1436, 211] width 30 height 11
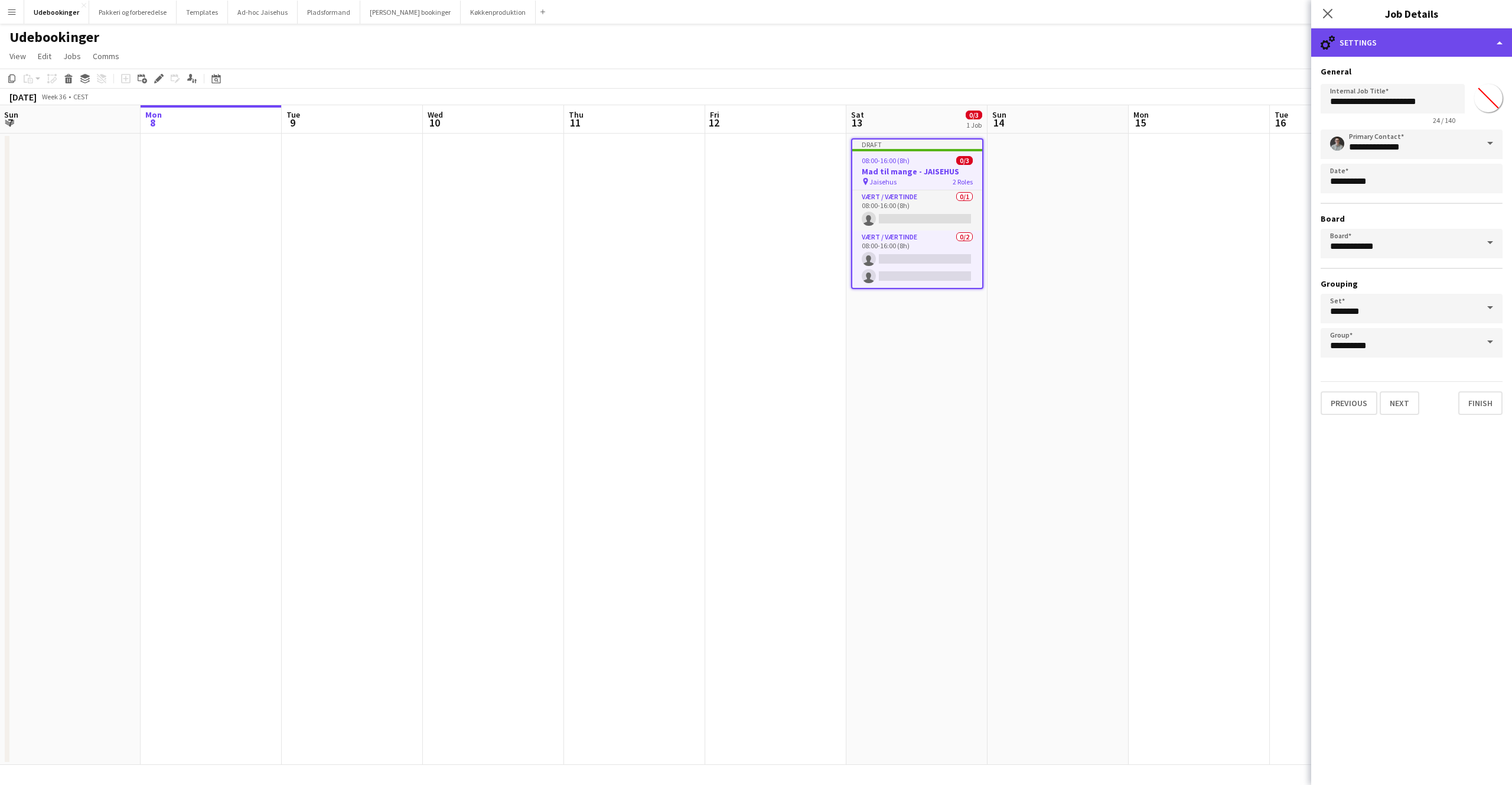
click at [1390, 29] on div "cog-double-3 Settings" at bounding box center [1412, 43] width 201 height 28
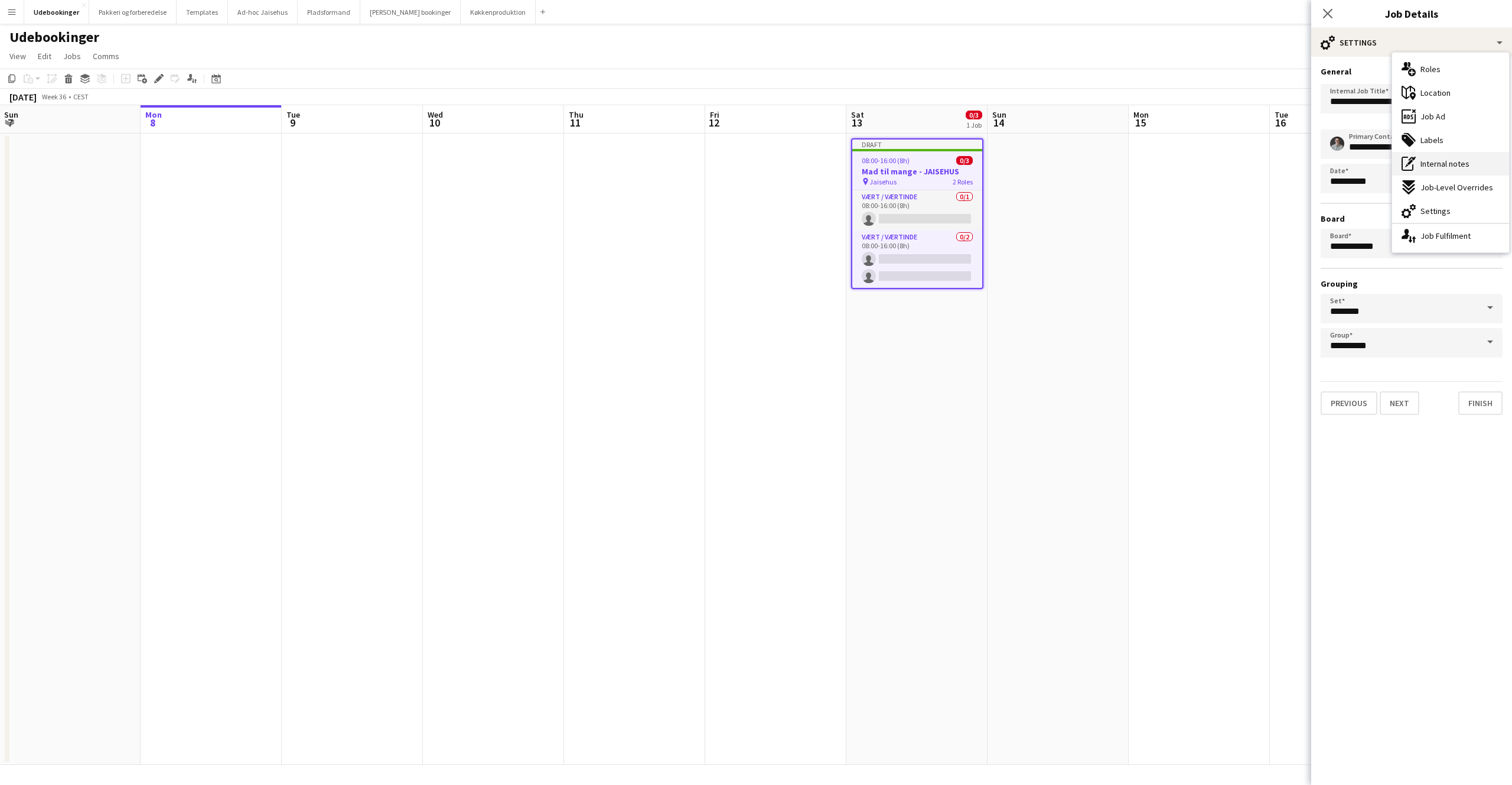
click at [1427, 169] on div "pen-write Internal notes" at bounding box center [1451, 163] width 117 height 24
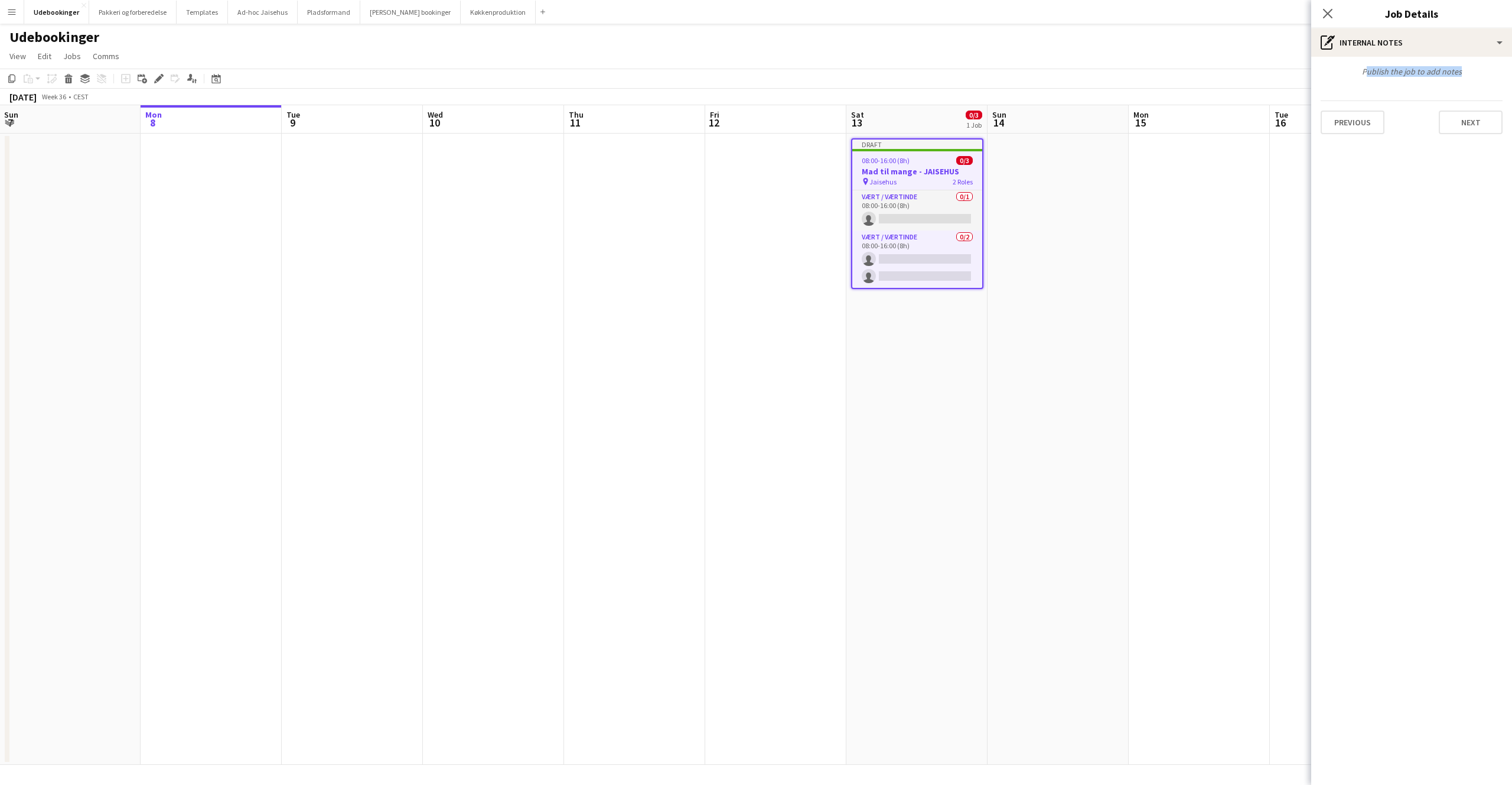
drag, startPoint x: 1365, startPoint y: 72, endPoint x: 1457, endPoint y: 74, distance: 92.0
click at [1457, 74] on div "Publish the job to add notes" at bounding box center [1412, 72] width 201 height 11
drag, startPoint x: 1457, startPoint y: 74, endPoint x: 1469, endPoint y: 69, distance: 13.0
click at [1458, 73] on div "Publish the job to add notes" at bounding box center [1412, 72] width 201 height 11
drag, startPoint x: 1457, startPoint y: 66, endPoint x: 1363, endPoint y: 74, distance: 94.3
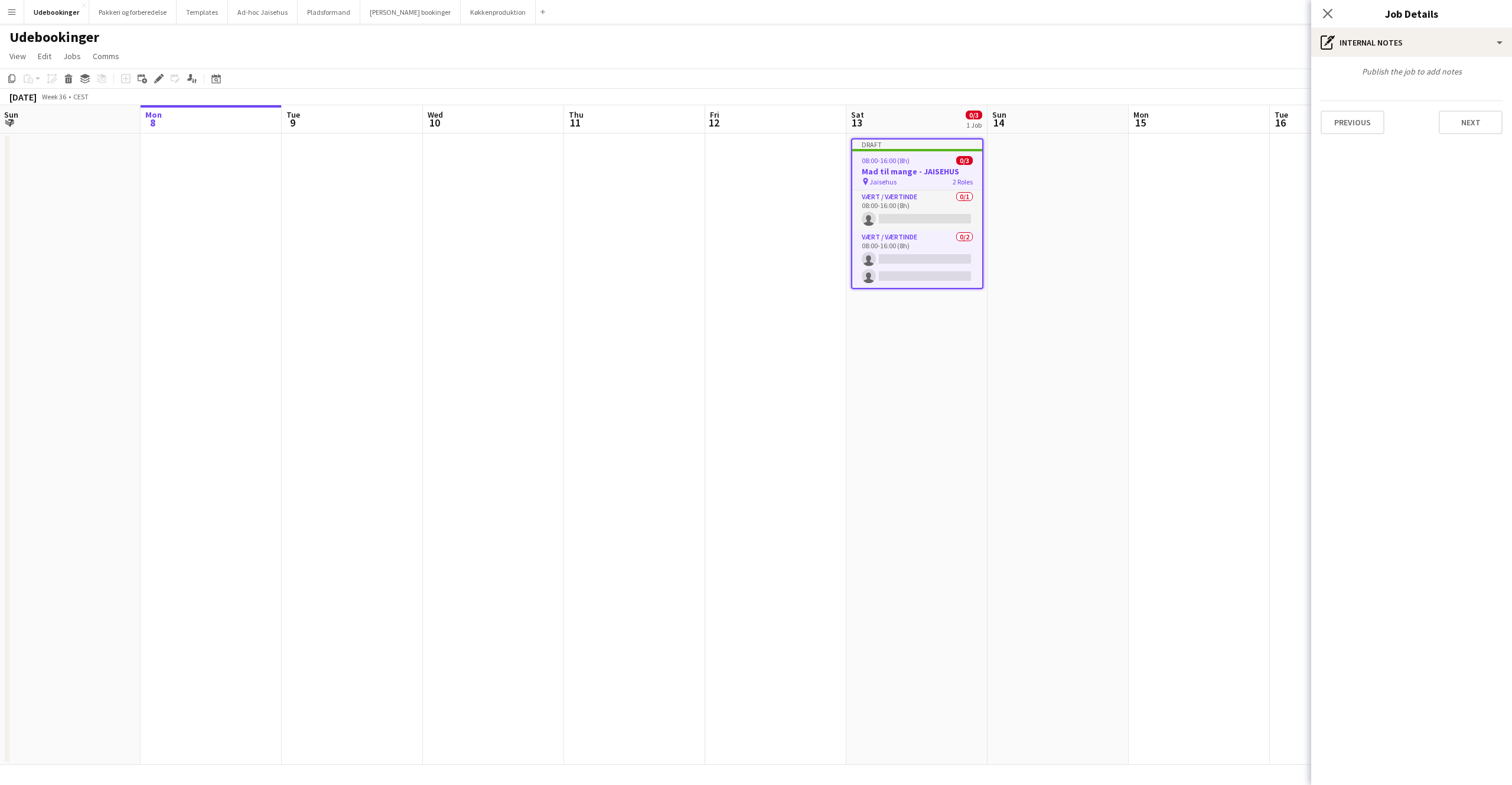
click at [1363, 74] on div "Publish the job to add notes" at bounding box center [1412, 72] width 201 height 11
drag, startPoint x: 1364, startPoint y: 72, endPoint x: 1473, endPoint y: 72, distance: 109.0
click at [1475, 74] on div "Publish the job to add notes" at bounding box center [1412, 72] width 201 height 11
drag, startPoint x: 1473, startPoint y: 72, endPoint x: 1360, endPoint y: 70, distance: 113.0
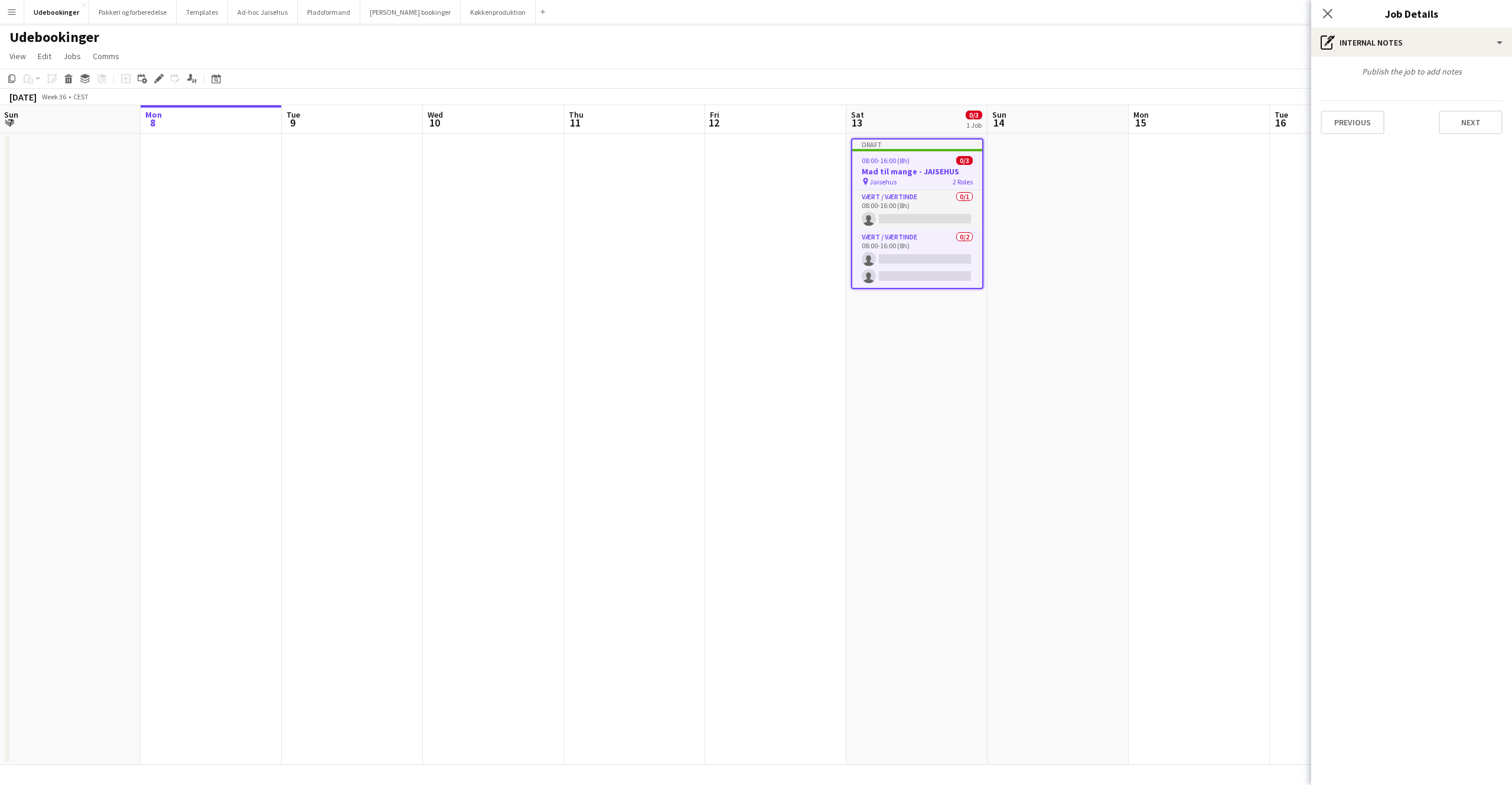
click at [1360, 70] on div "Publish the job to add notes" at bounding box center [1412, 72] width 201 height 11
click at [1324, 15] on icon "Close pop-in" at bounding box center [1328, 13] width 12 height 12
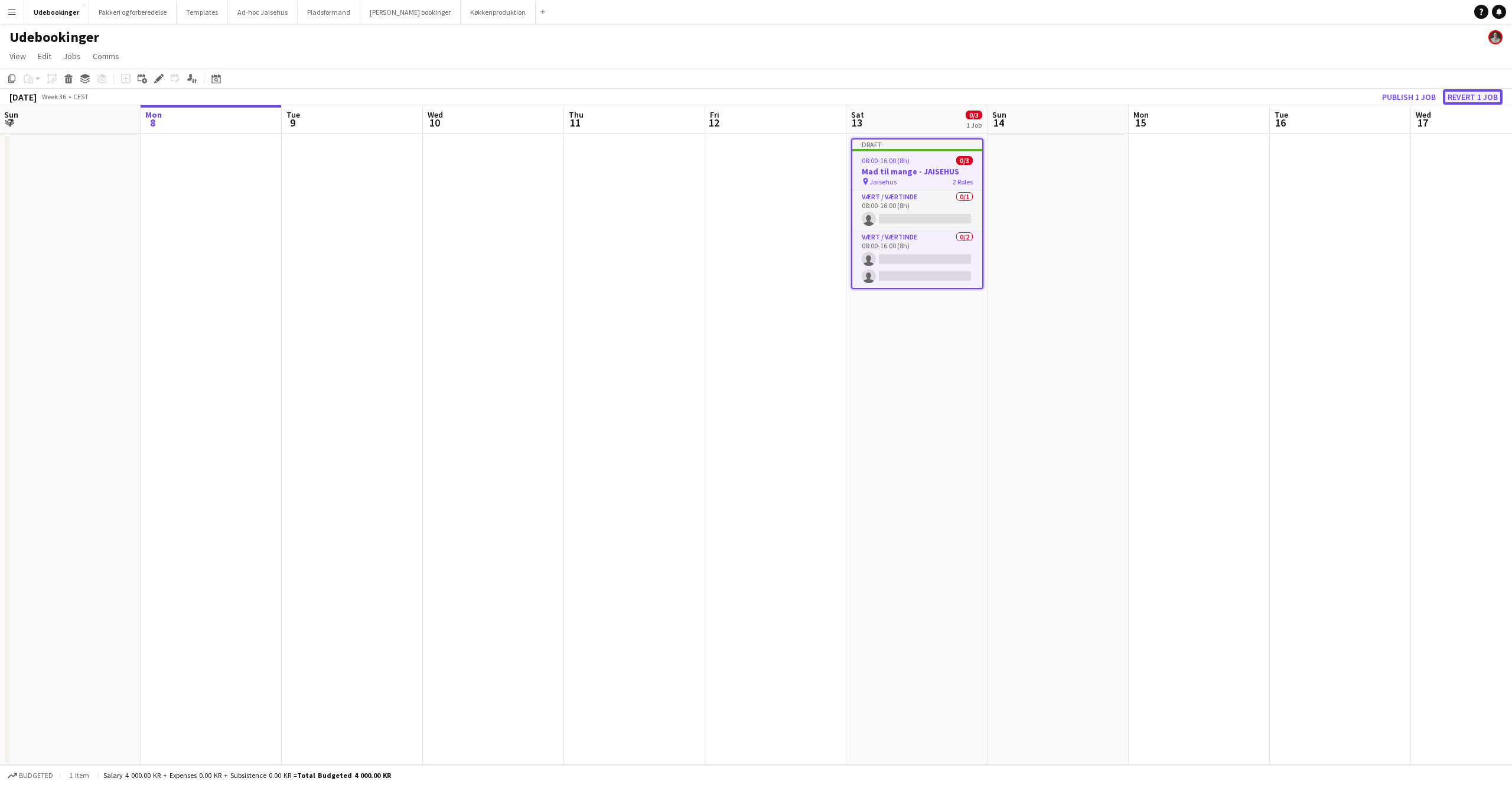
click at [1469, 96] on button "Revert 1 job" at bounding box center [1472, 97] width 59 height 15
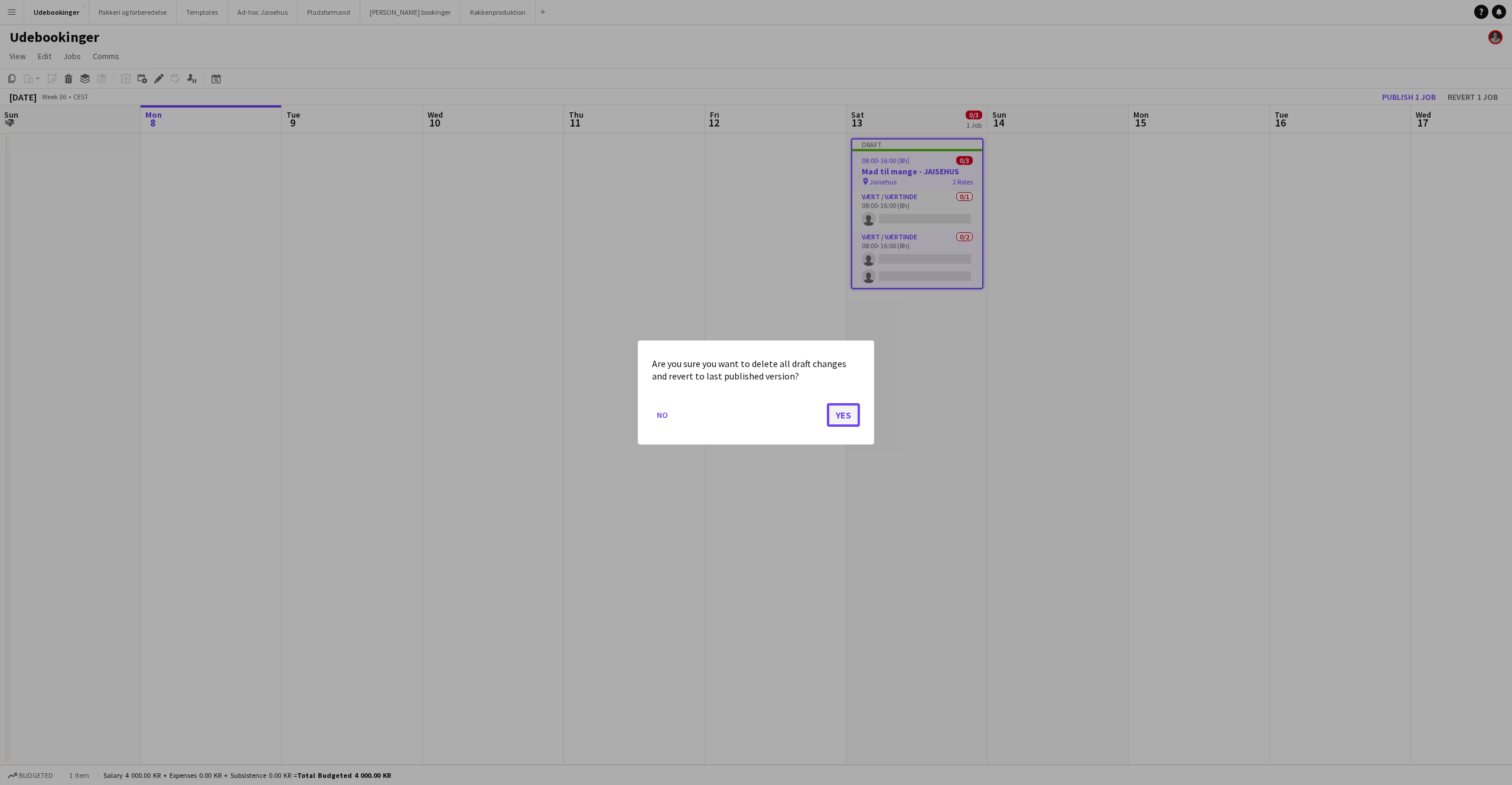
click at [838, 422] on button "Yes" at bounding box center [843, 415] width 33 height 24
